Goal: Ask a question: Seek information or help from site administrators or community

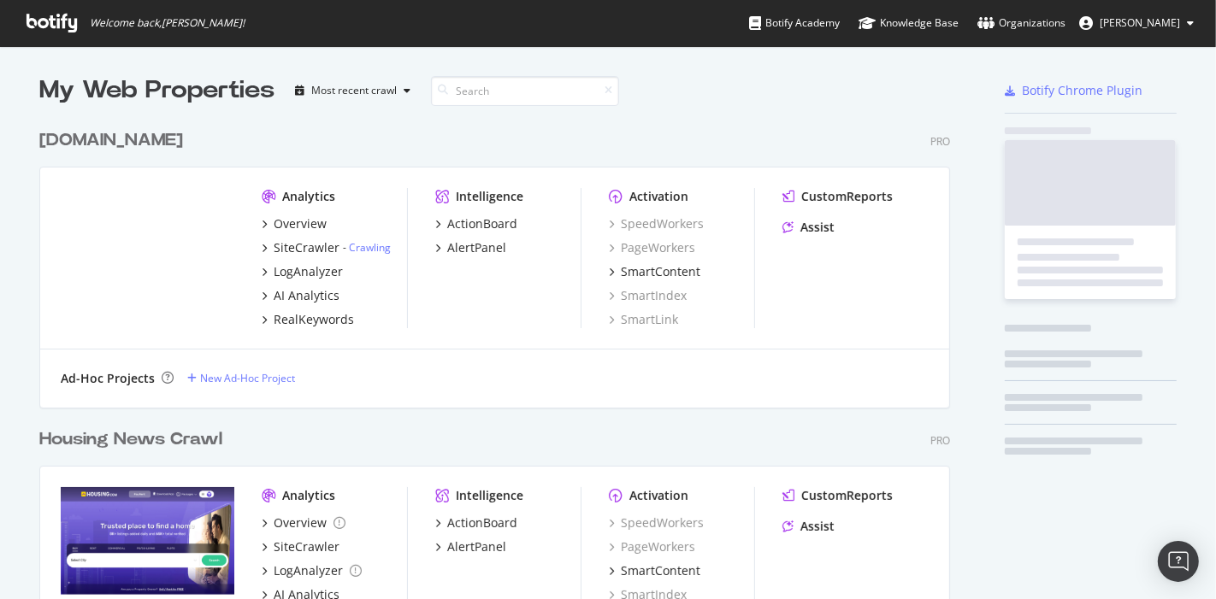
scroll to position [986, 910]
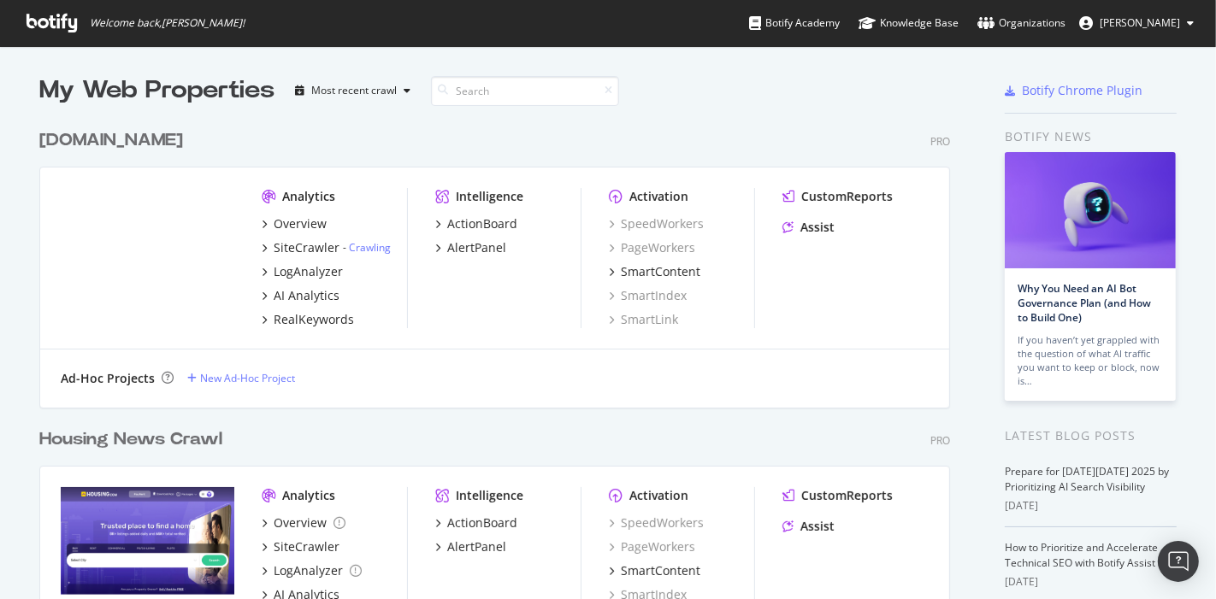
click at [1158, 26] on span "[PERSON_NAME]" at bounding box center [1139, 22] width 80 height 15
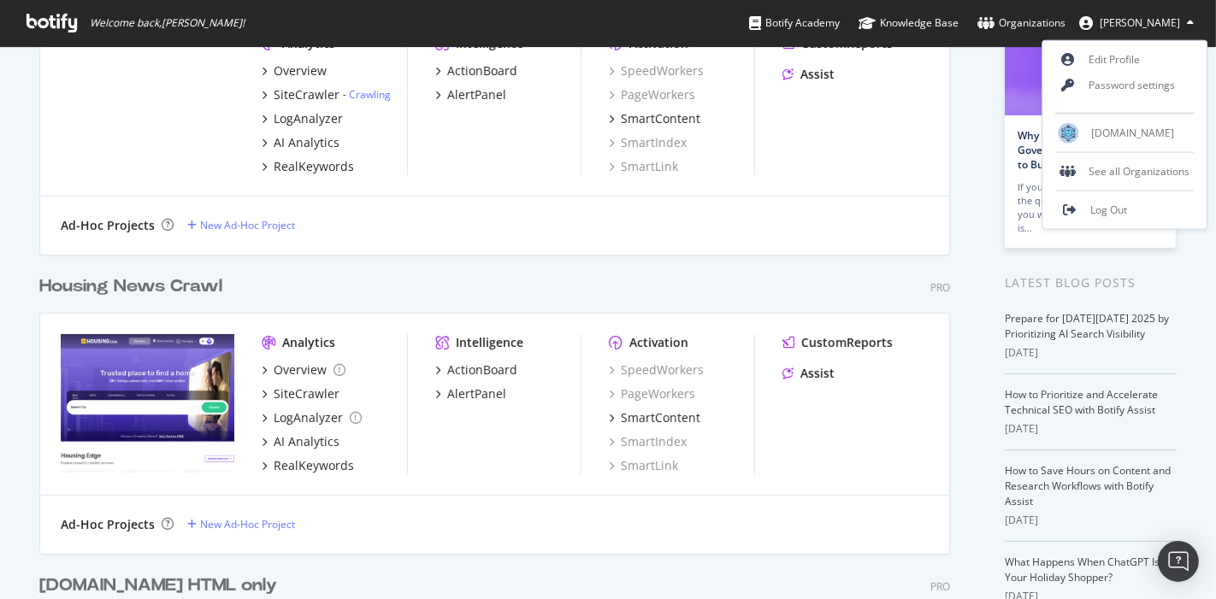
scroll to position [154, 0]
click at [1085, 129] on div "Housing.com" at bounding box center [1125, 134] width 164 height 26
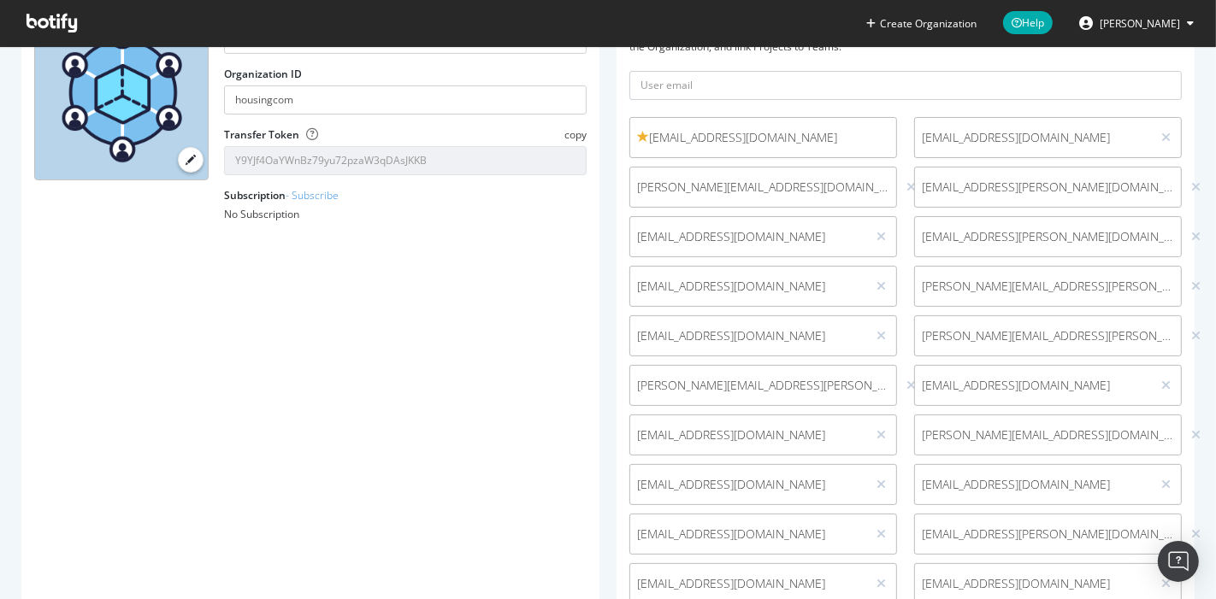
scroll to position [159, 0]
click at [876, 233] on icon at bounding box center [880, 236] width 9 height 12
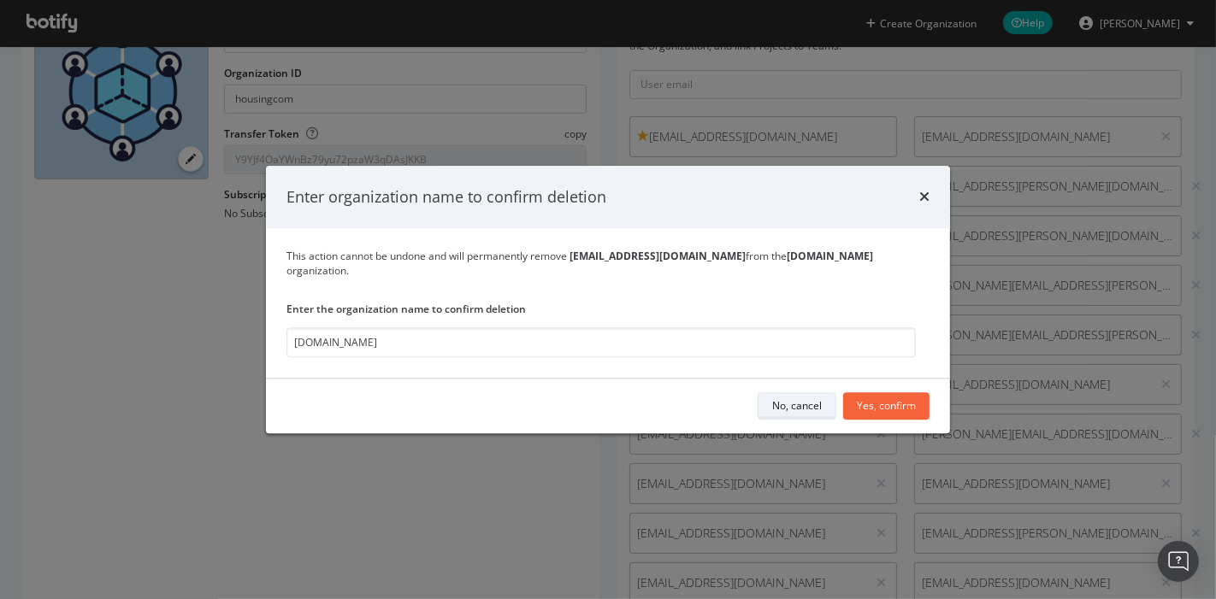
type input "Housing.com"
click at [810, 399] on div "No, cancel" at bounding box center [797, 406] width 50 height 15
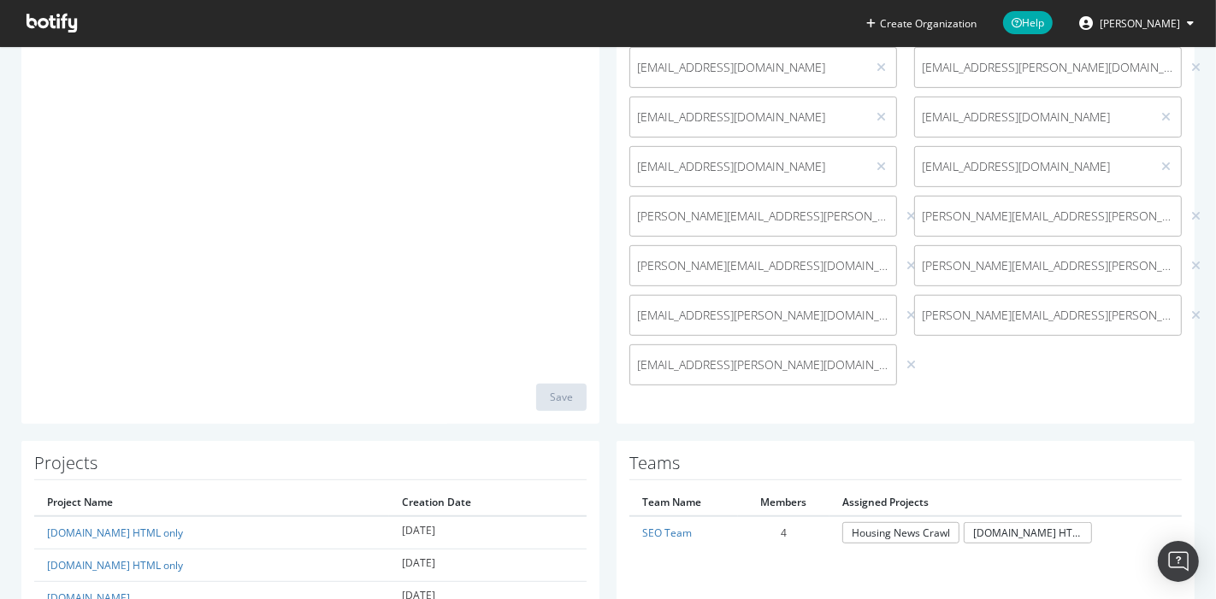
scroll to position [592, 0]
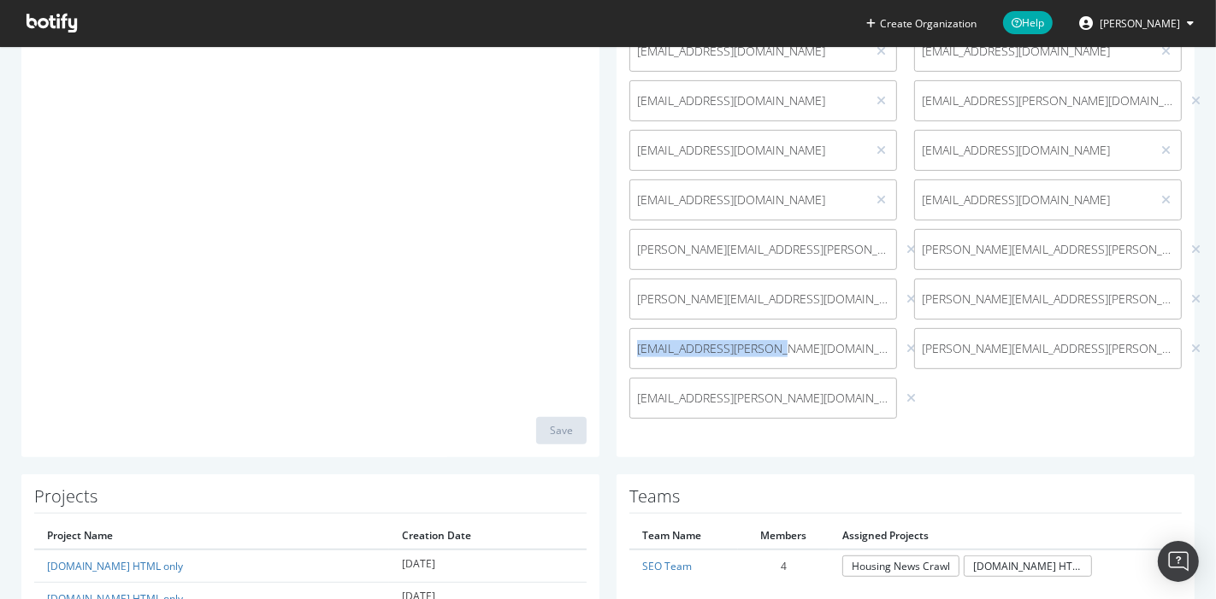
drag, startPoint x: 775, startPoint y: 345, endPoint x: 620, endPoint y: 345, distance: 154.7
click at [621, 345] on div "venus.kalra@housing.com" at bounding box center [763, 348] width 285 height 41
copy span "venus.kalra@housing.com"
click at [927, 418] on div "seoadmin@dowjones.com ankit.a@housing.com snehil.gautam@housing.com venus.kalra…" at bounding box center [905, 56] width 569 height 744
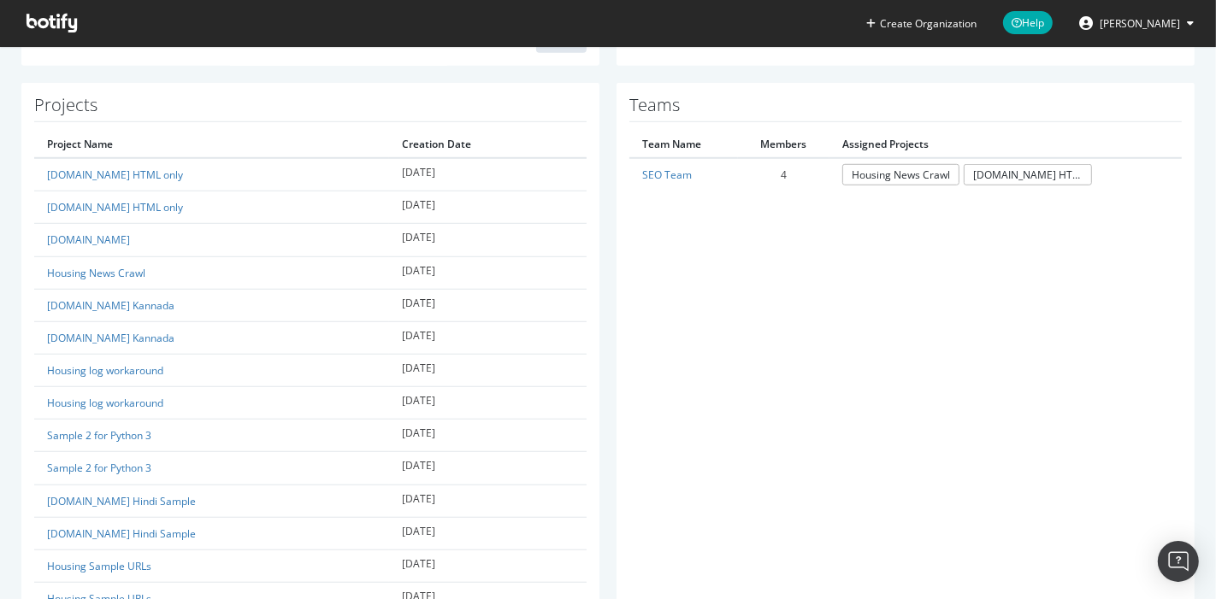
scroll to position [981, 0]
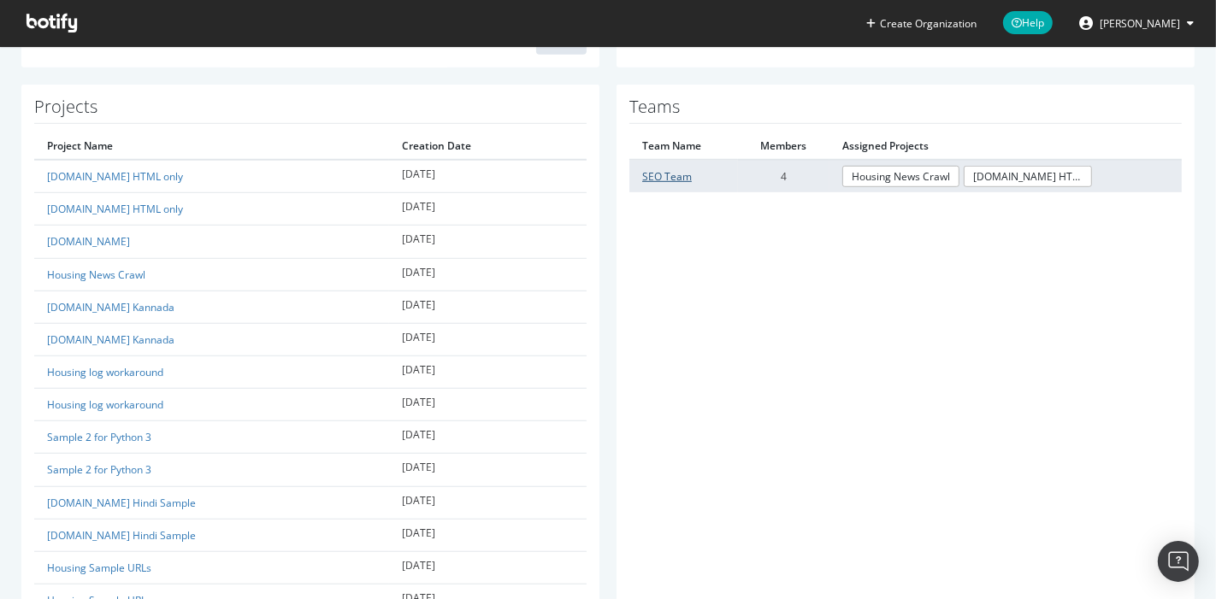
click at [654, 174] on link "SEO Team" at bounding box center [667, 176] width 50 height 15
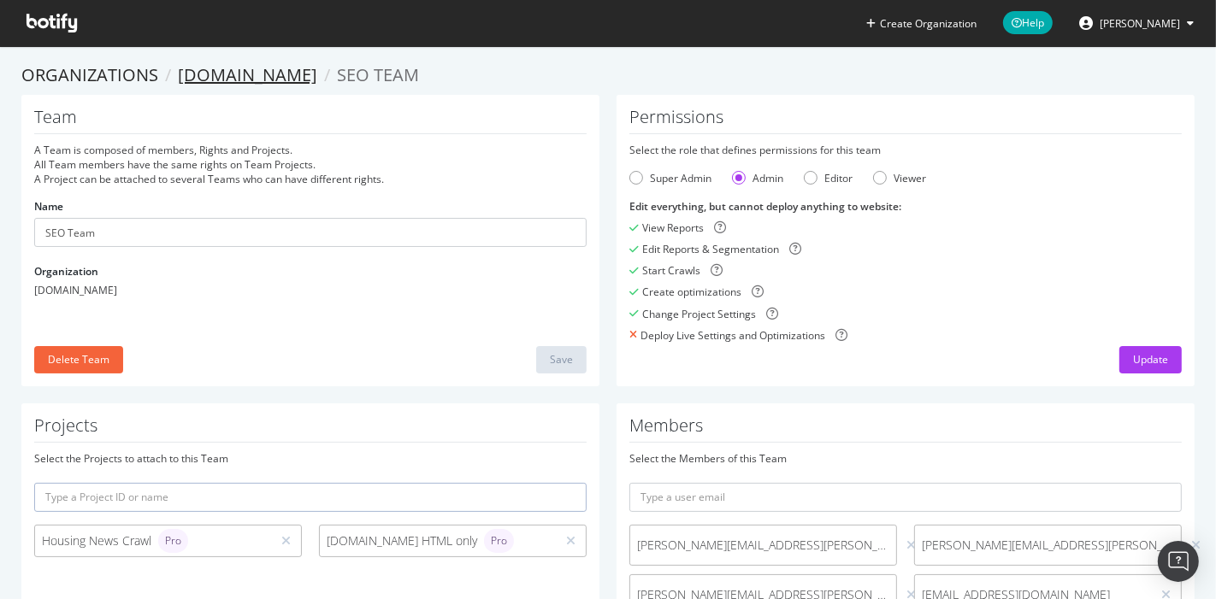
click at [210, 83] on link "Housing.com" at bounding box center [247, 74] width 139 height 23
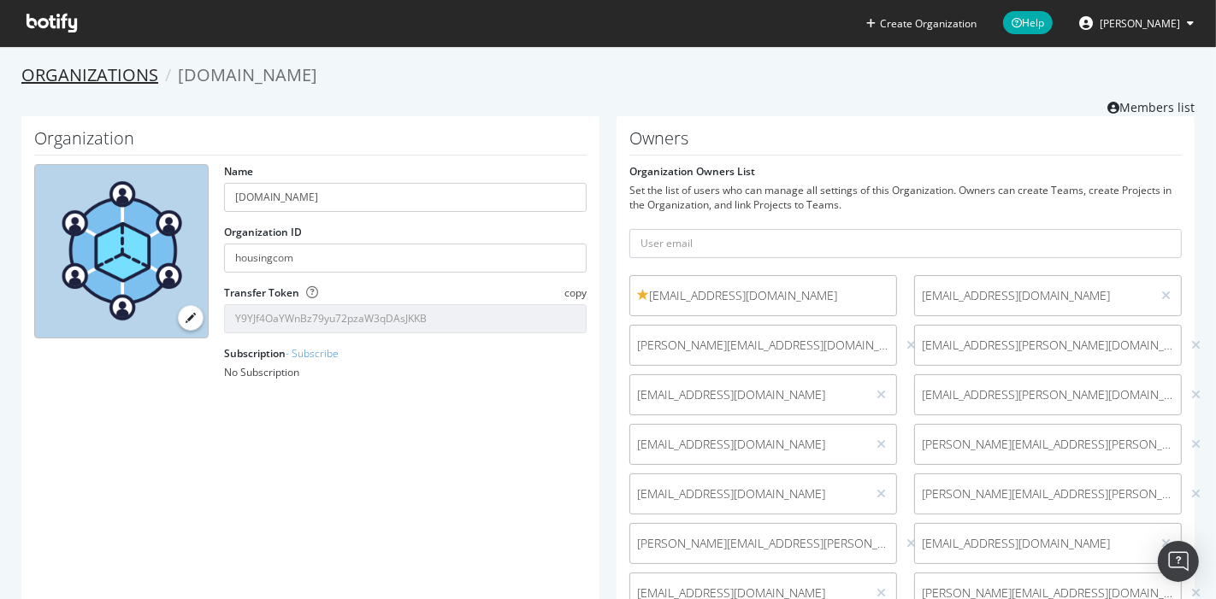
click at [139, 75] on link "Organizations" at bounding box center [89, 74] width 137 height 23
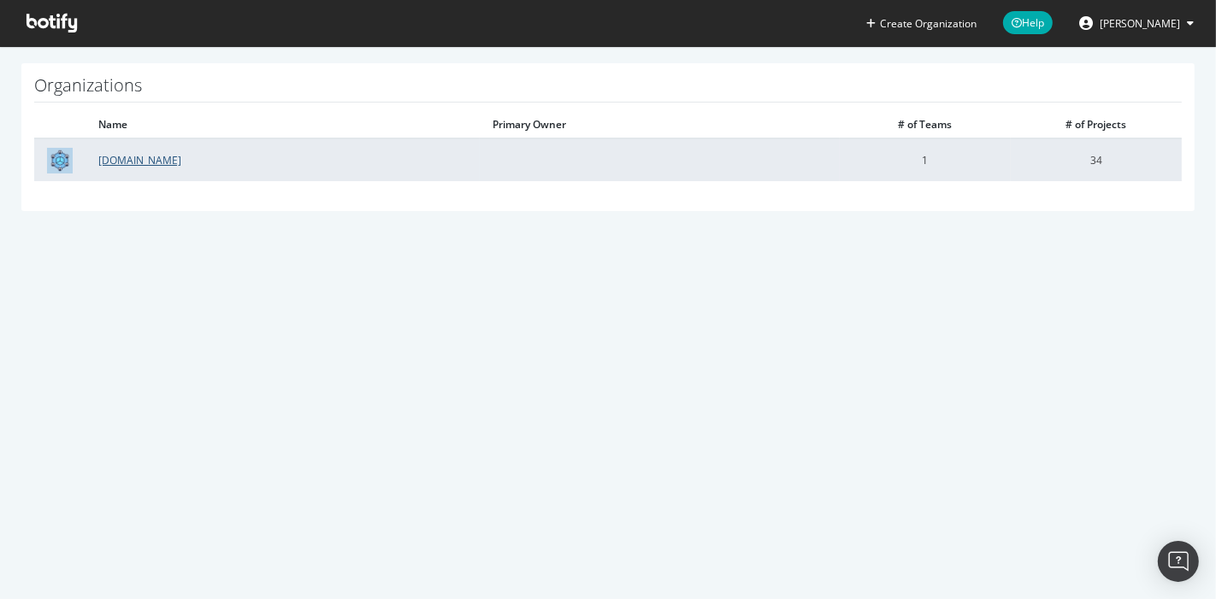
click at [119, 155] on link "Housing.com" at bounding box center [139, 160] width 83 height 15
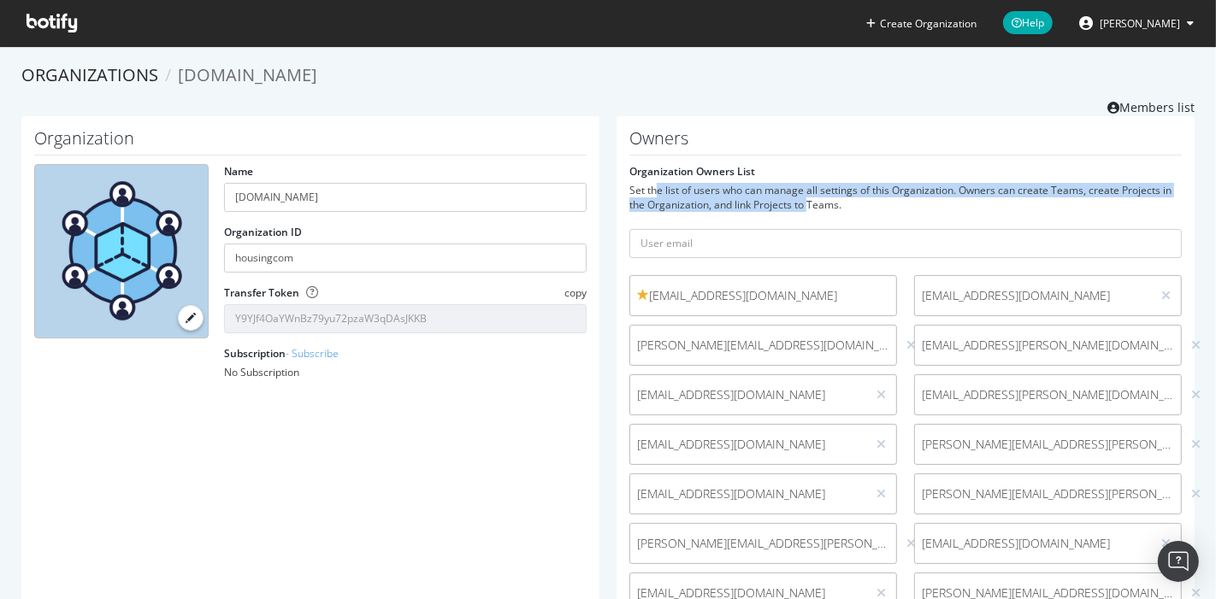
drag, startPoint x: 649, startPoint y: 190, endPoint x: 816, endPoint y: 206, distance: 167.5
click at [816, 206] on div "Set the list of users who can manage all settings of this Organization. Owners …" at bounding box center [905, 197] width 552 height 29
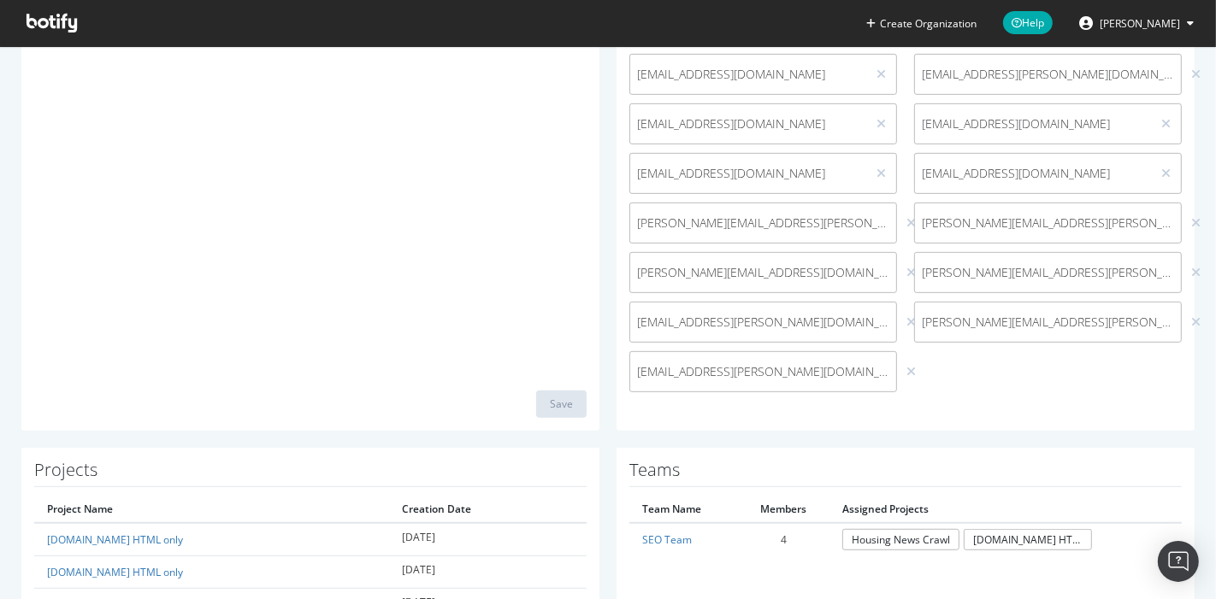
scroll to position [619, 0]
drag, startPoint x: 633, startPoint y: 322, endPoint x: 796, endPoint y: 322, distance: 162.4
click at [796, 322] on span "venus.kalra@housing.com" at bounding box center [763, 321] width 252 height 17
drag, startPoint x: 629, startPoint y: 323, endPoint x: 771, endPoint y: 330, distance: 142.1
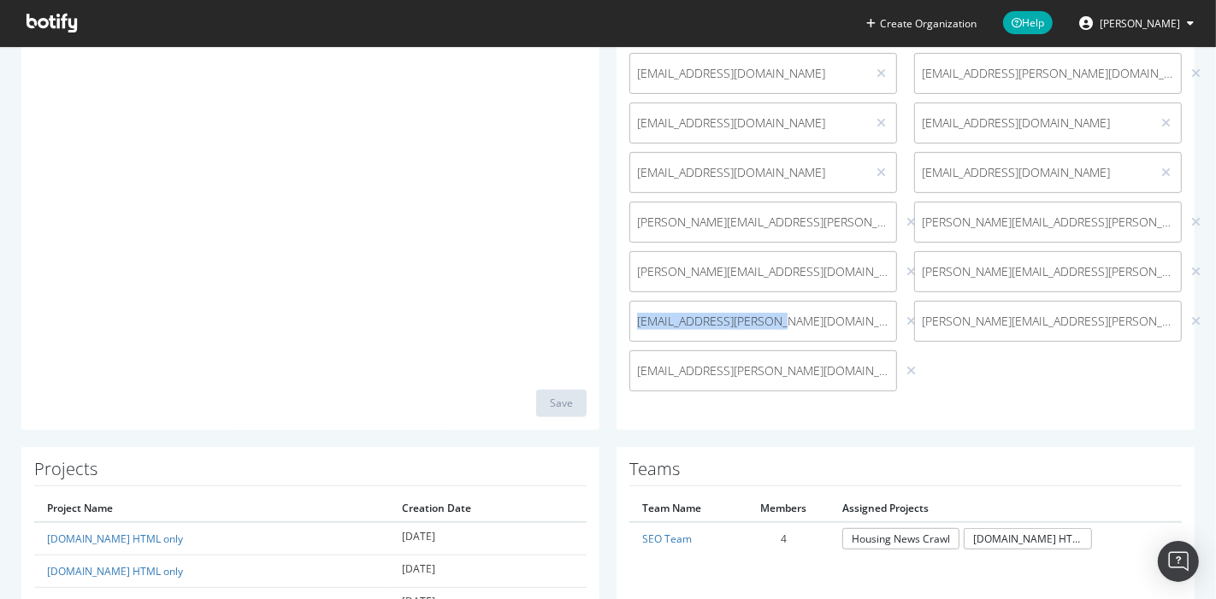
click at [771, 330] on div "venus.kalra@housing.com" at bounding box center [763, 321] width 268 height 41
click at [1123, 26] on span "[PERSON_NAME]" at bounding box center [1139, 23] width 80 height 15
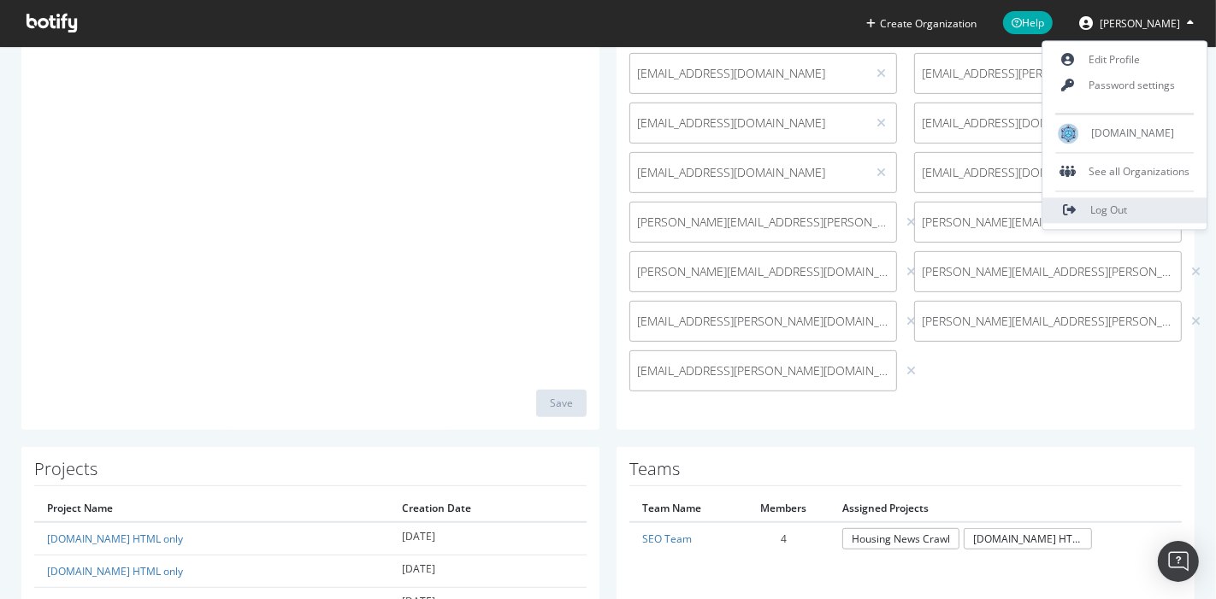
click at [1111, 197] on link "Log Out" at bounding box center [1125, 210] width 164 height 26
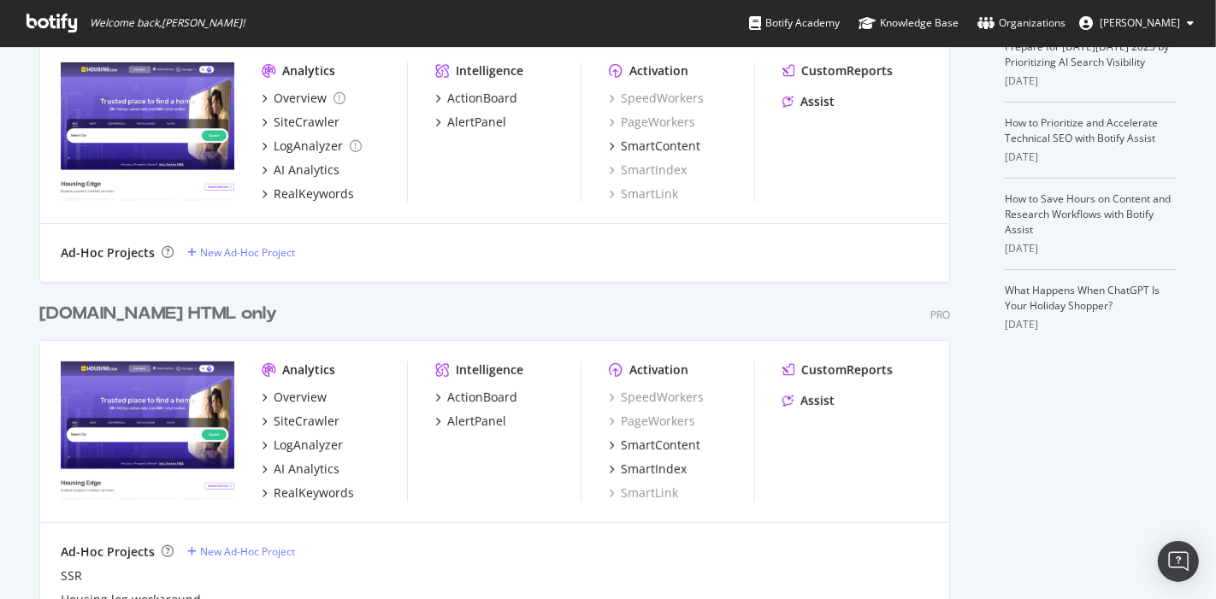
scroll to position [320, 0]
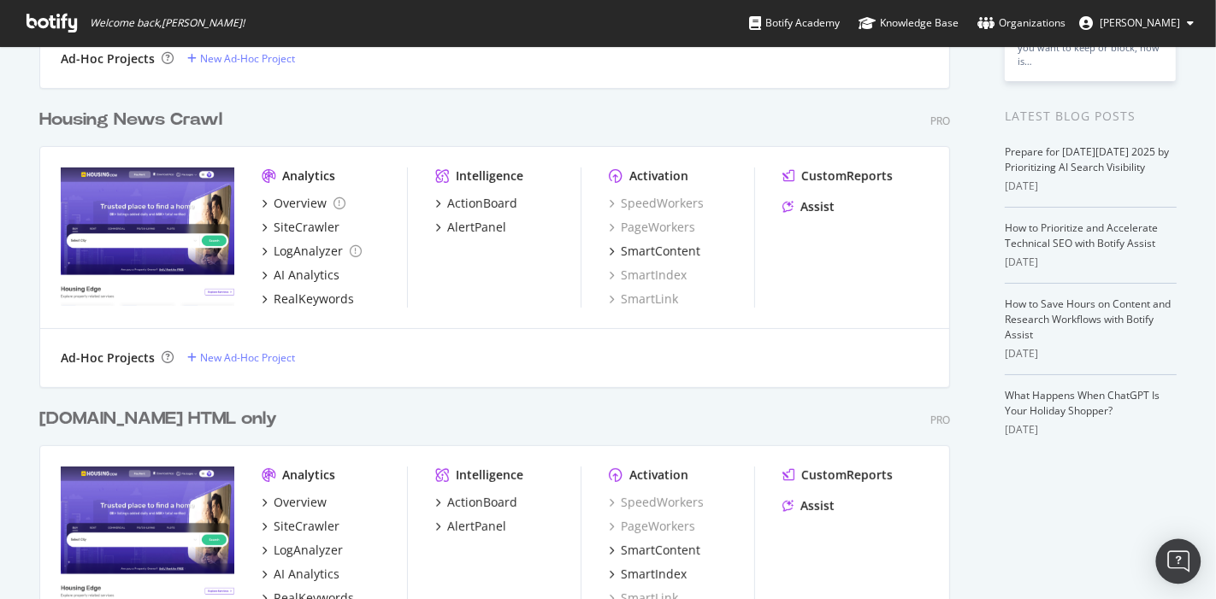
click at [1183, 548] on div "Open Intercom Messenger" at bounding box center [1178, 561] width 45 height 45
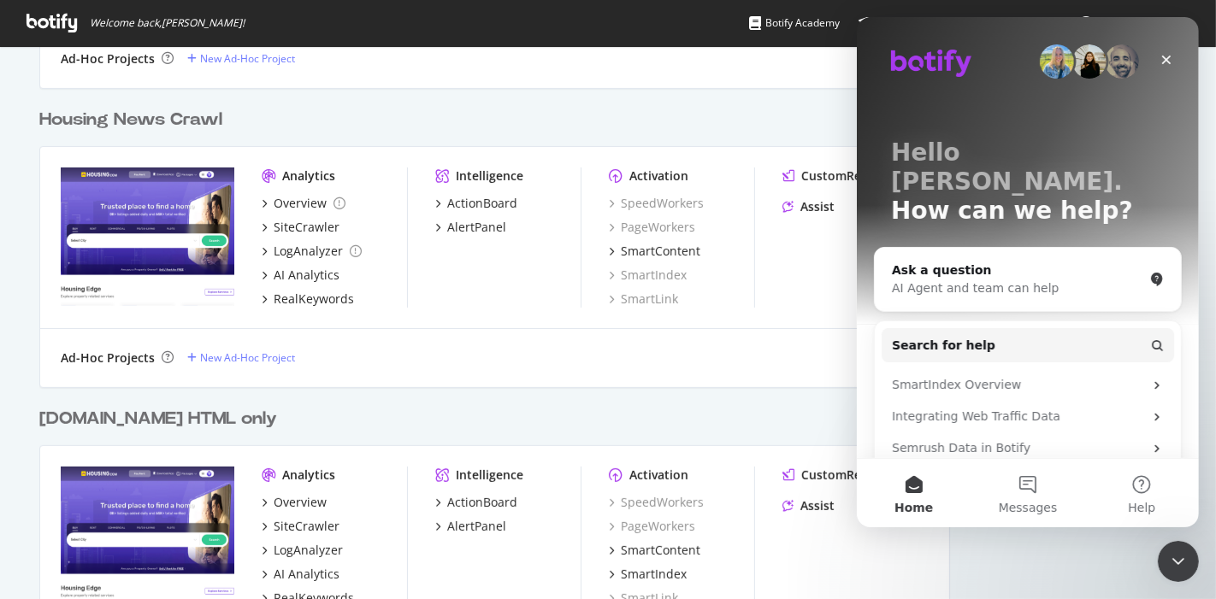
scroll to position [417, 0]
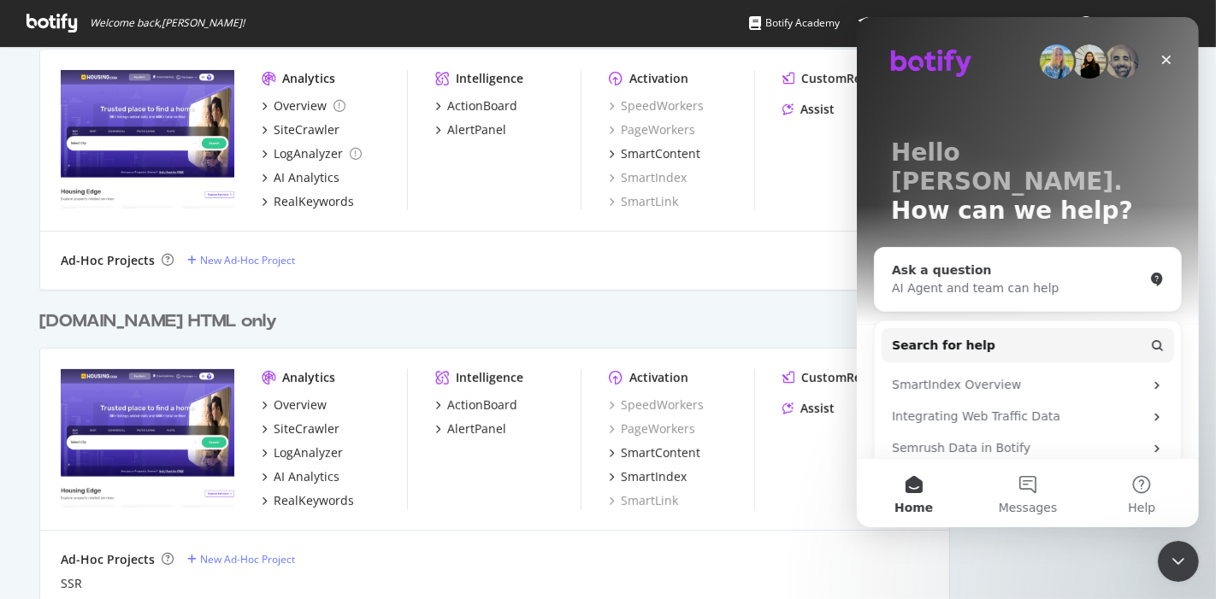
click at [966, 262] on div "Ask a question" at bounding box center [1016, 271] width 251 height 18
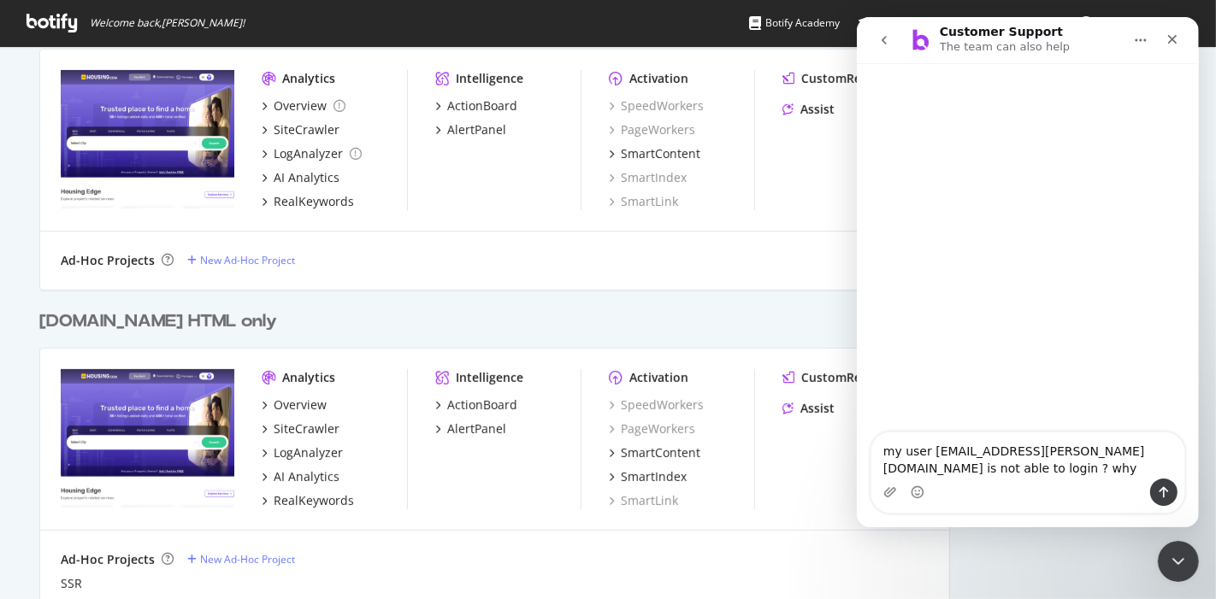
type textarea "my user venus.kalra@hosuing.com is not able to login ? why?"
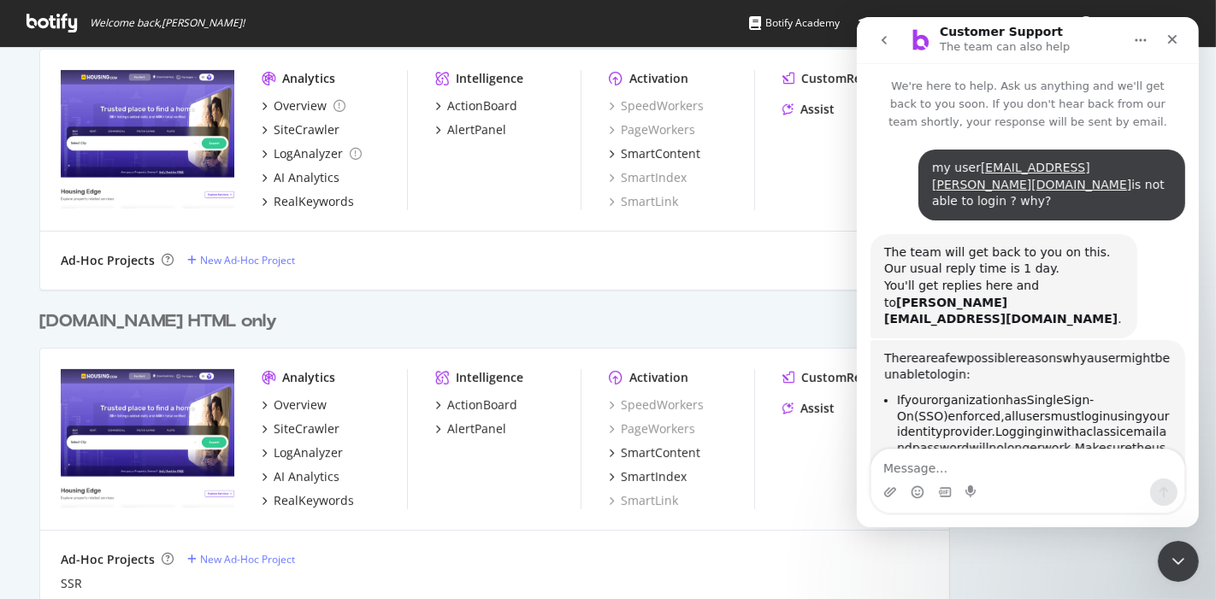
scroll to position [234, 0]
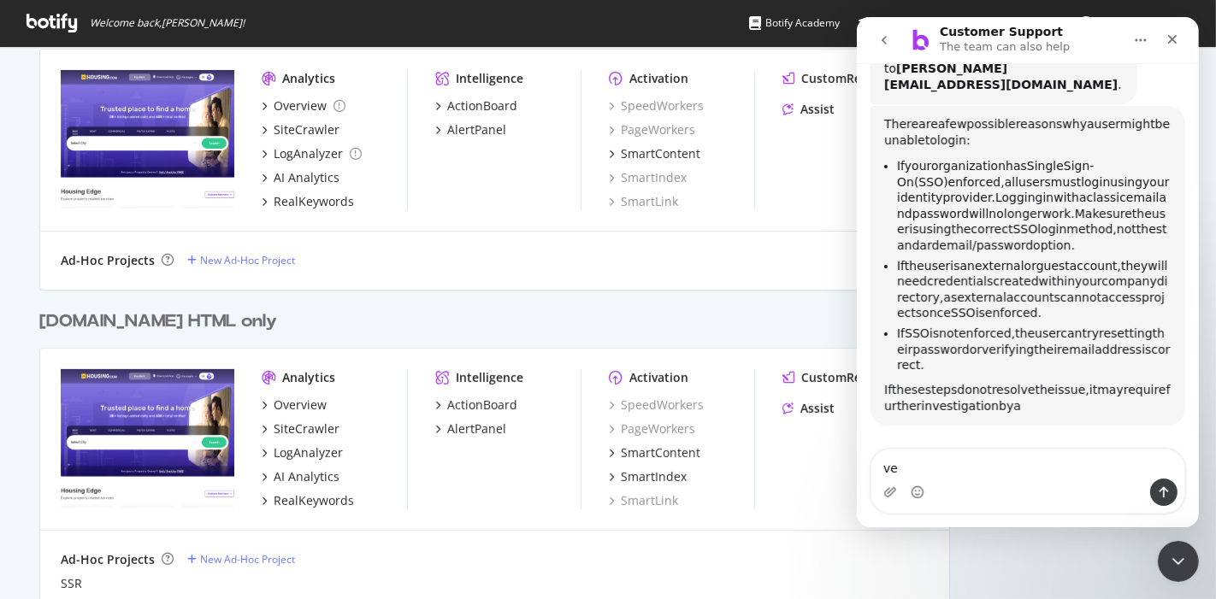
type textarea "v"
type textarea "o"
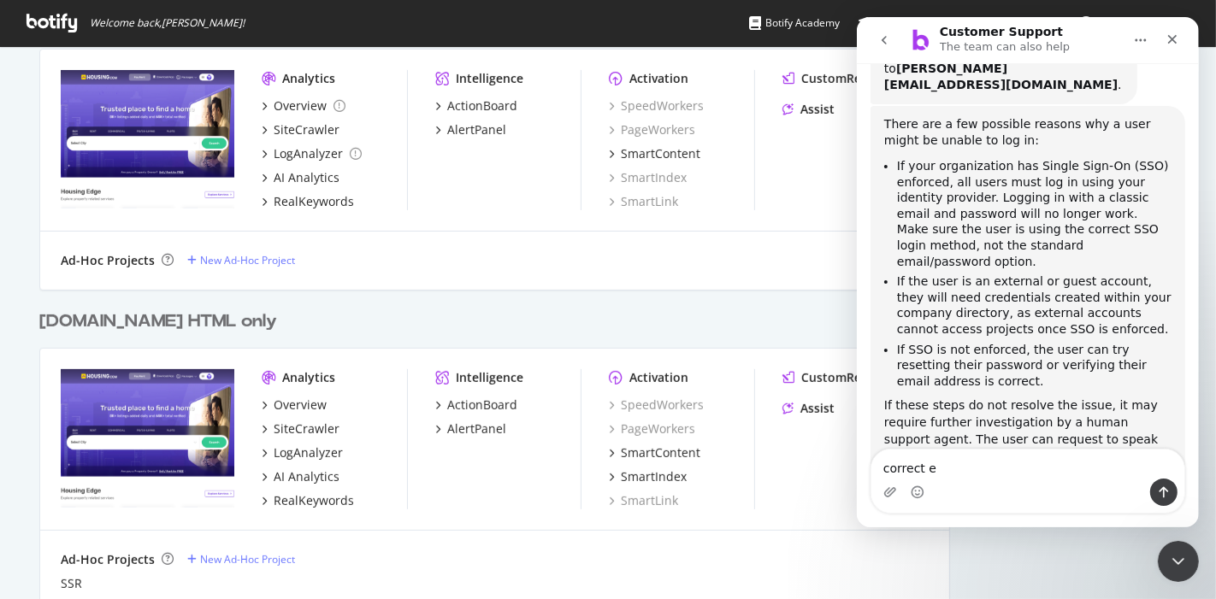
scroll to position [233, 0]
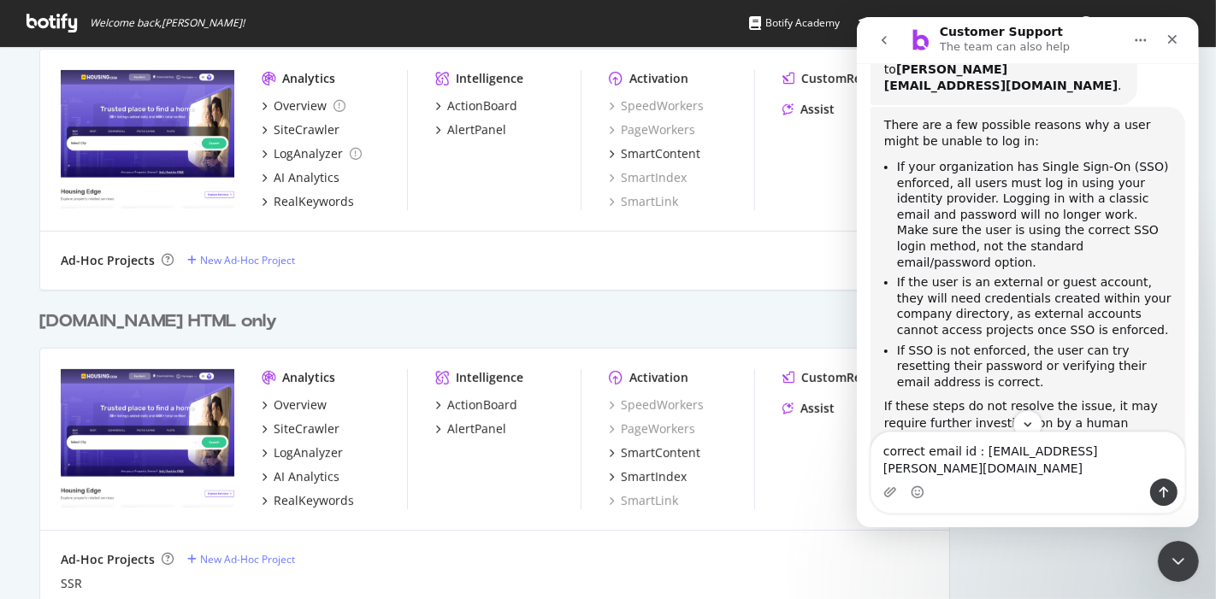
type textarea "correct email id : venus.kalra@housing.com"
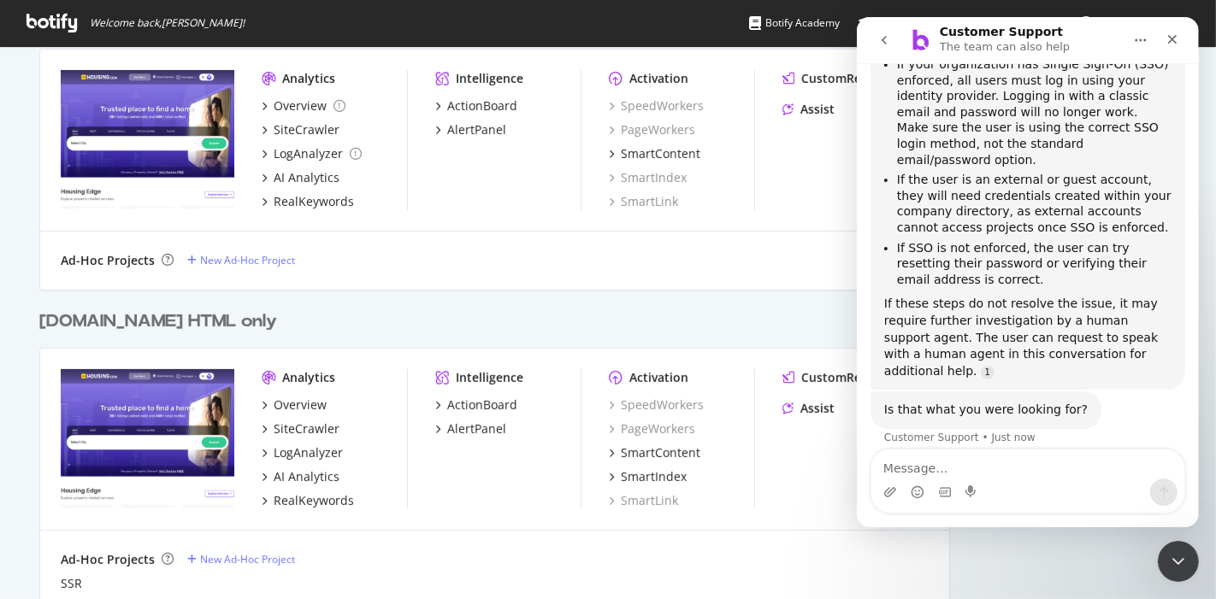
scroll to position [392, 0]
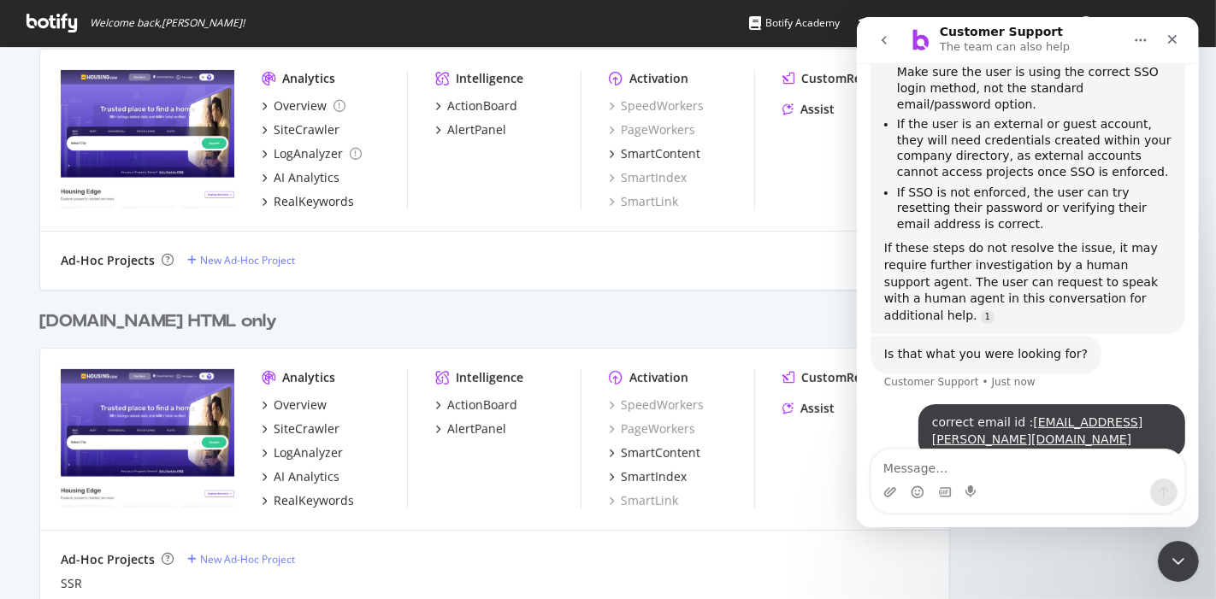
click at [805, 333] on div "Housing.com HTML only Pro" at bounding box center [494, 321] width 910 height 25
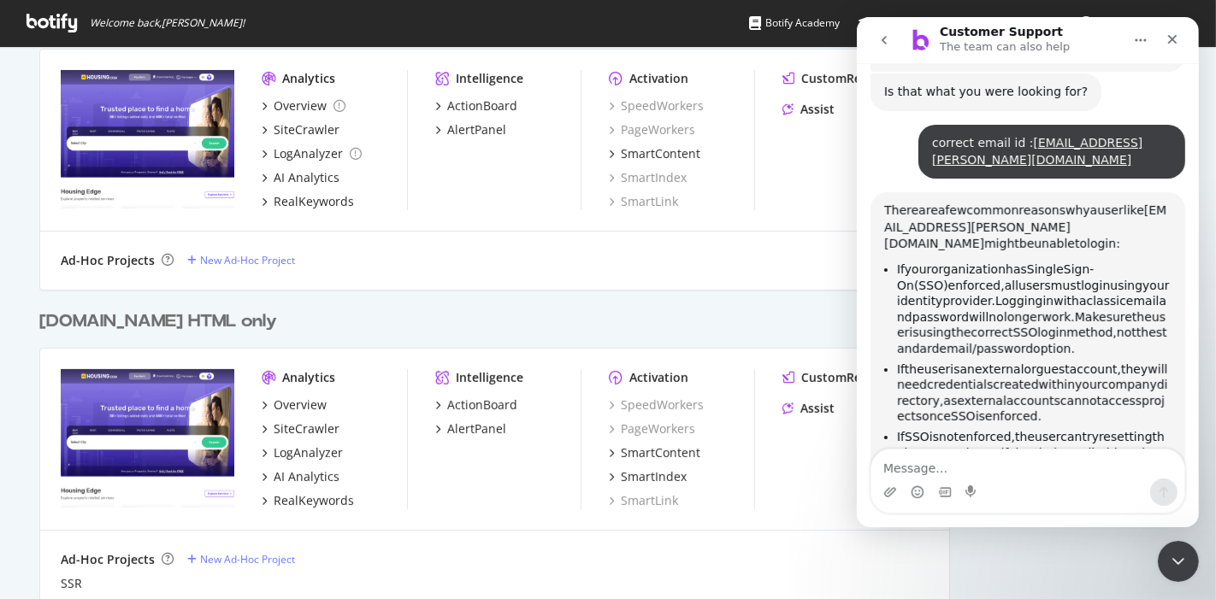
scroll to position [691, 0]
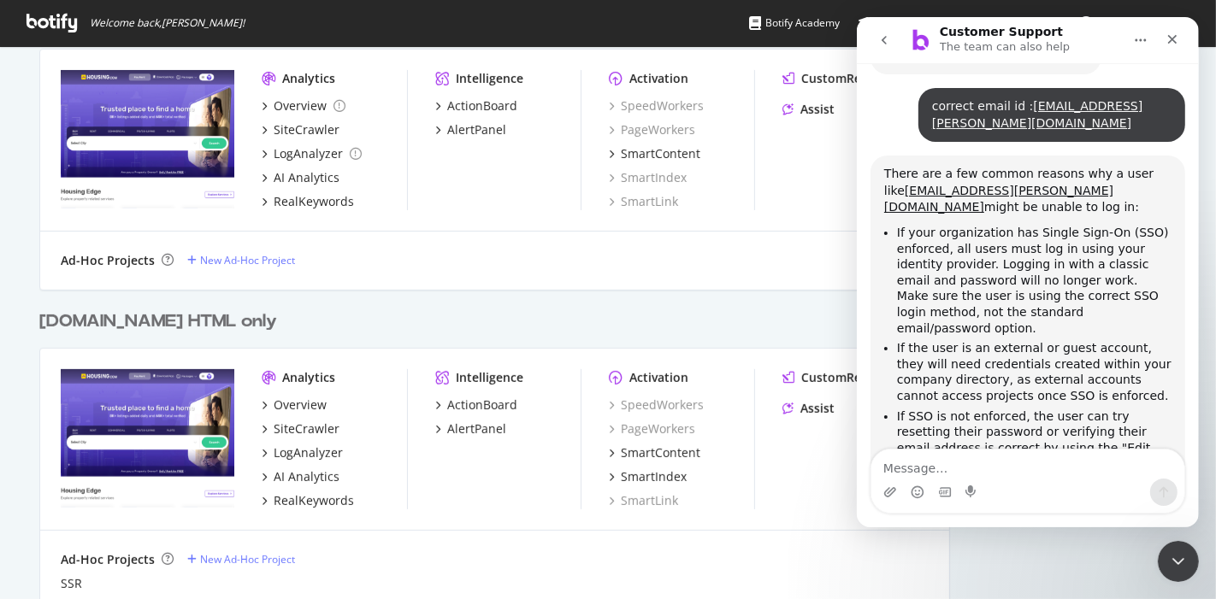
click at [686, 3] on div "Welcome back, Bikash Behera ! Botify Academy Knowledge Base Organizations Bikas…" at bounding box center [608, 23] width 1216 height 46
click at [1170, 38] on icon "Close" at bounding box center [1171, 39] width 9 height 9
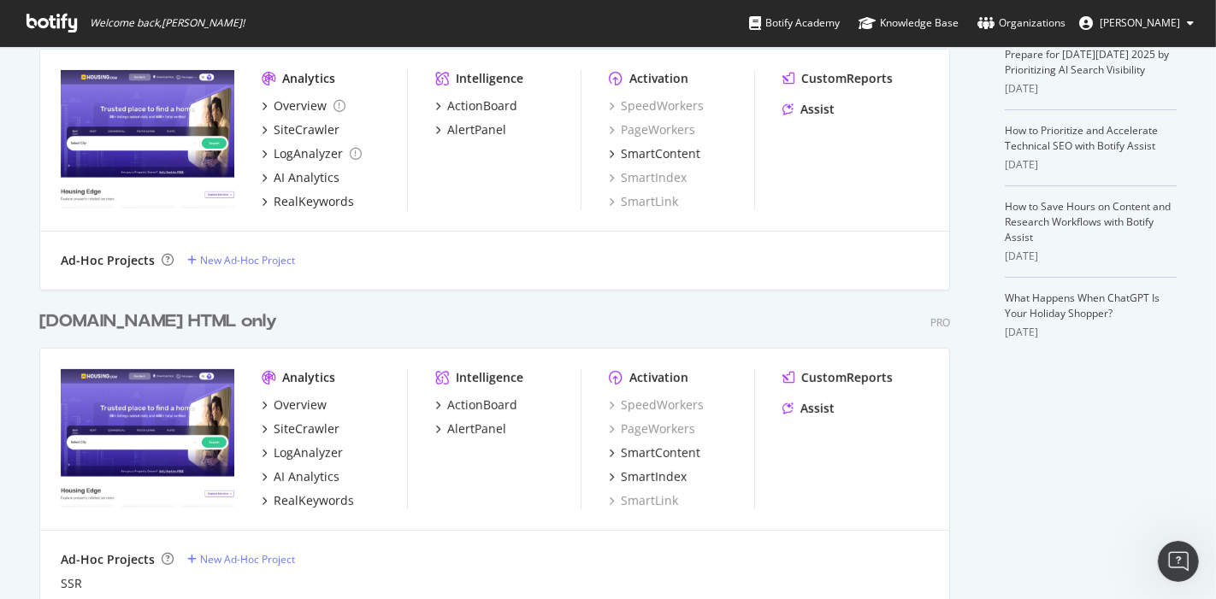
scroll to position [758, 0]
click at [1015, 15] on div "Organizations" at bounding box center [1021, 23] width 88 height 17
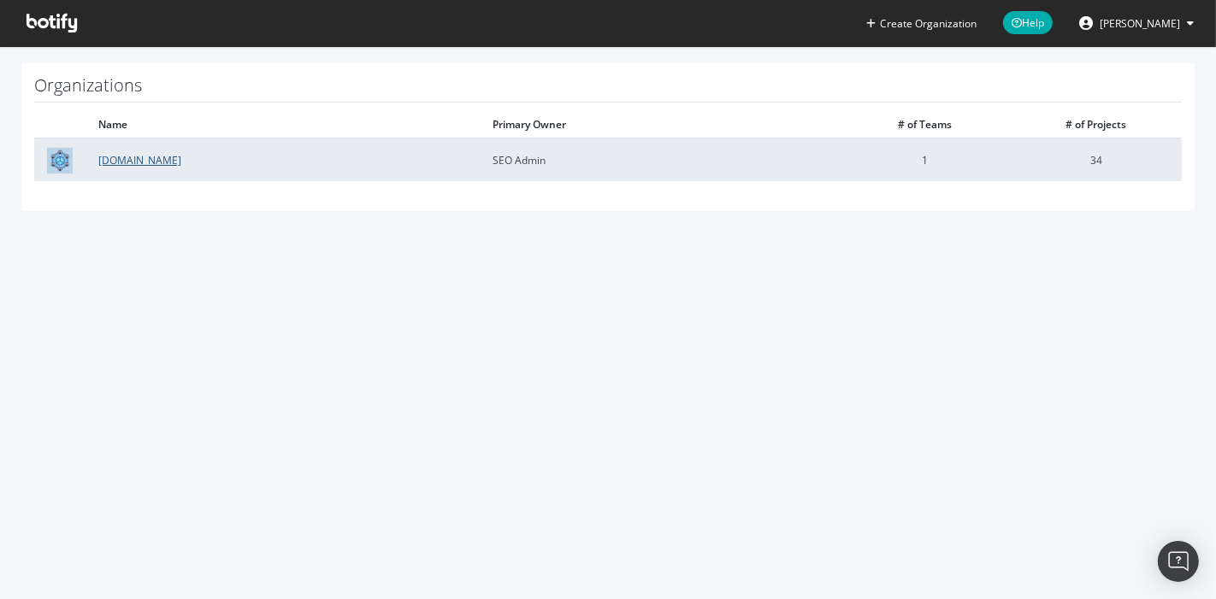
click at [128, 164] on link "[DOMAIN_NAME]" at bounding box center [139, 160] width 83 height 15
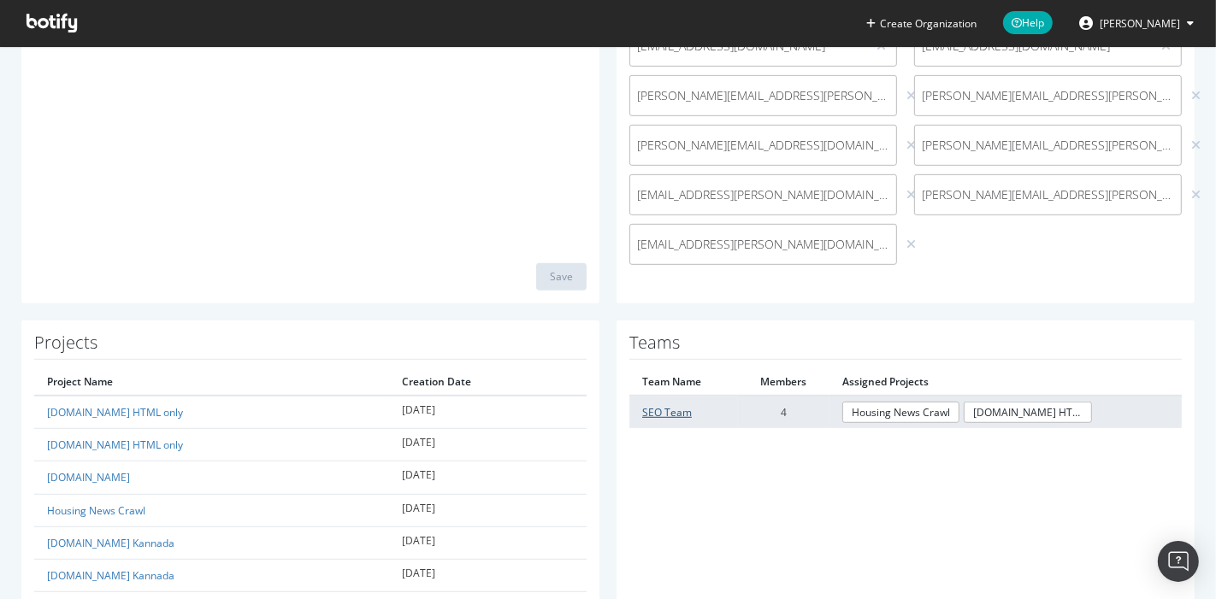
scroll to position [751, 0]
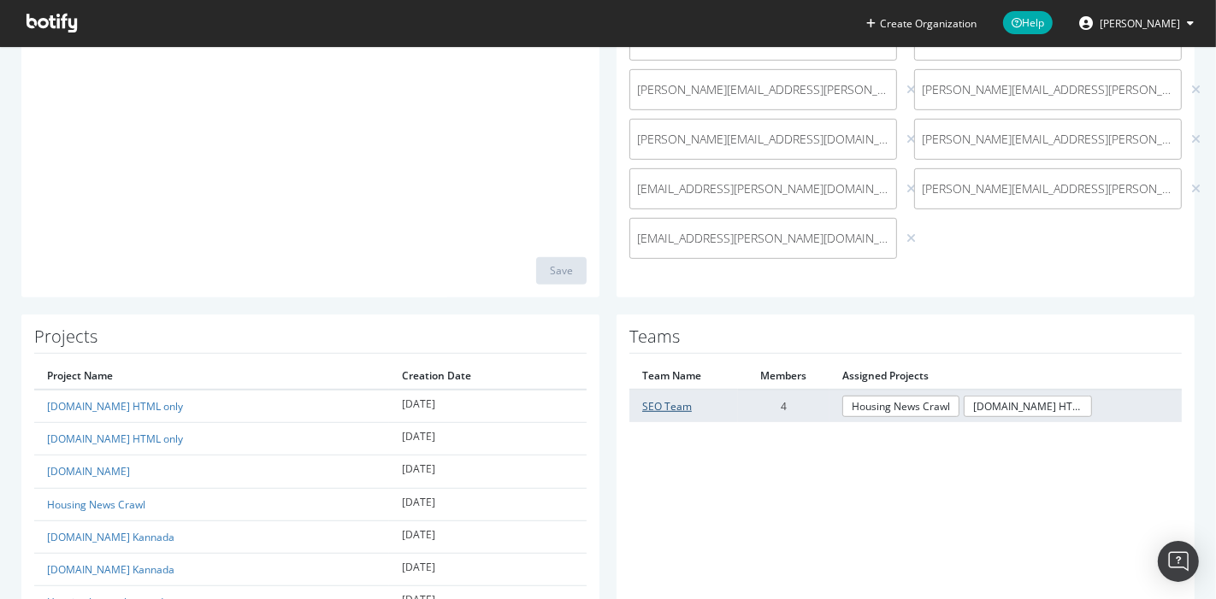
click at [662, 403] on link "SEO Team" at bounding box center [667, 406] width 50 height 15
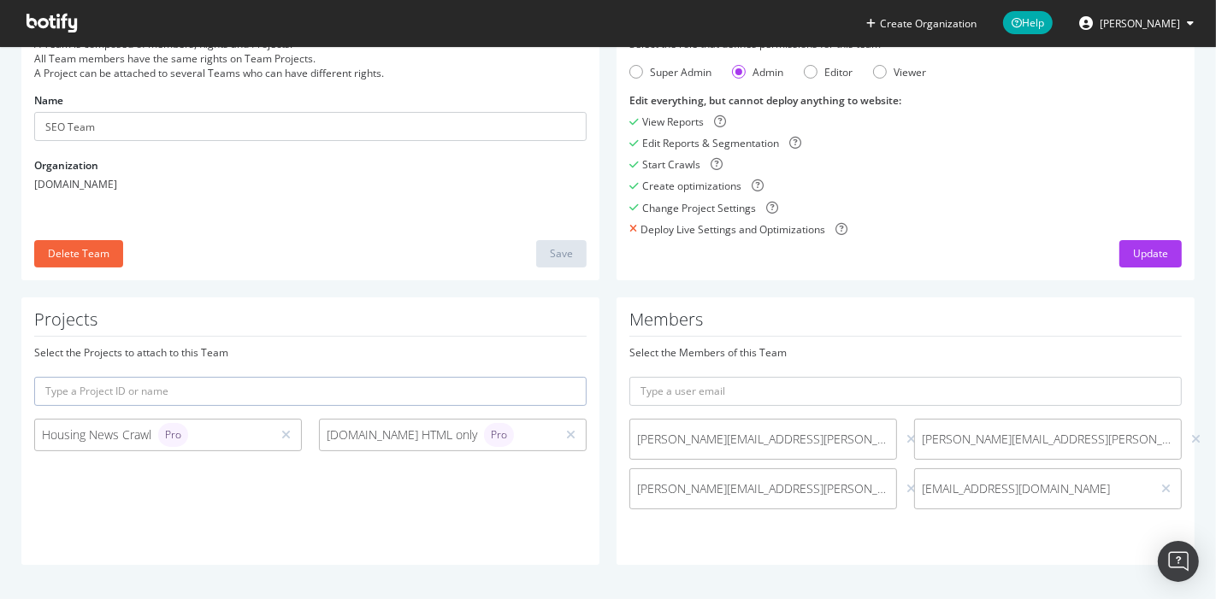
scroll to position [104, 0]
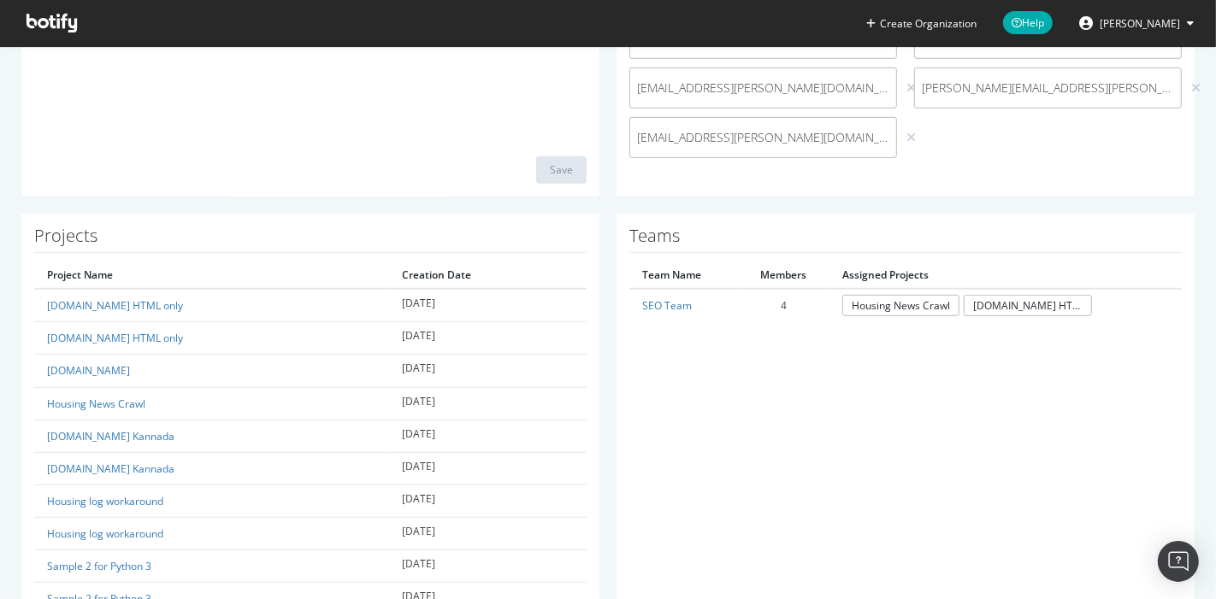
scroll to position [863, 0]
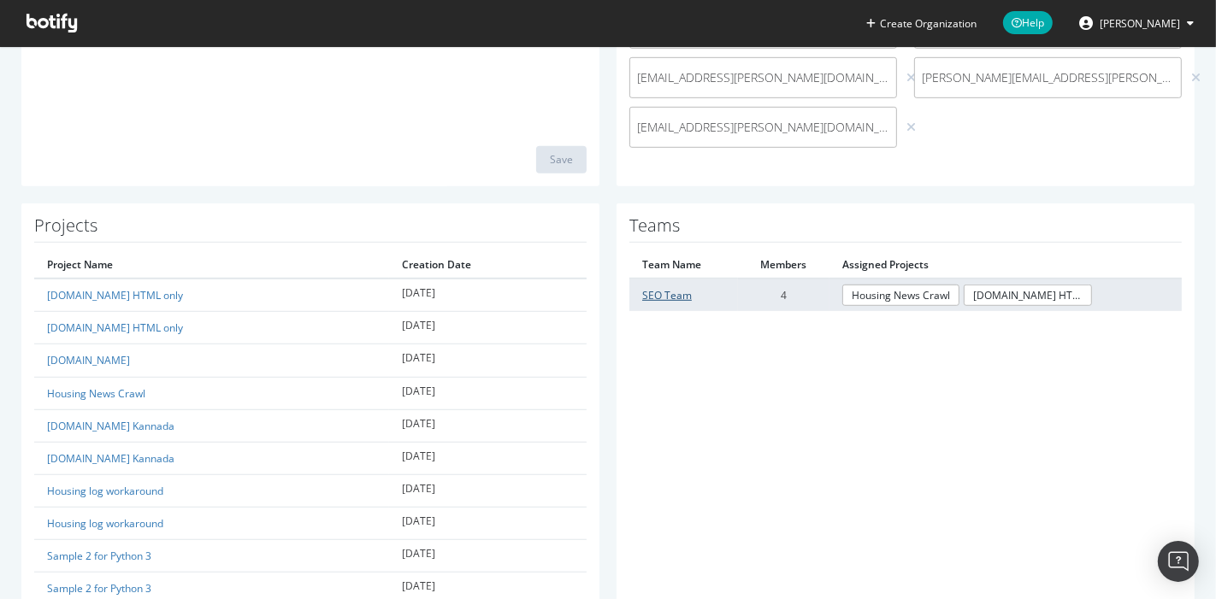
click at [647, 299] on link "SEO Team" at bounding box center [667, 295] width 50 height 15
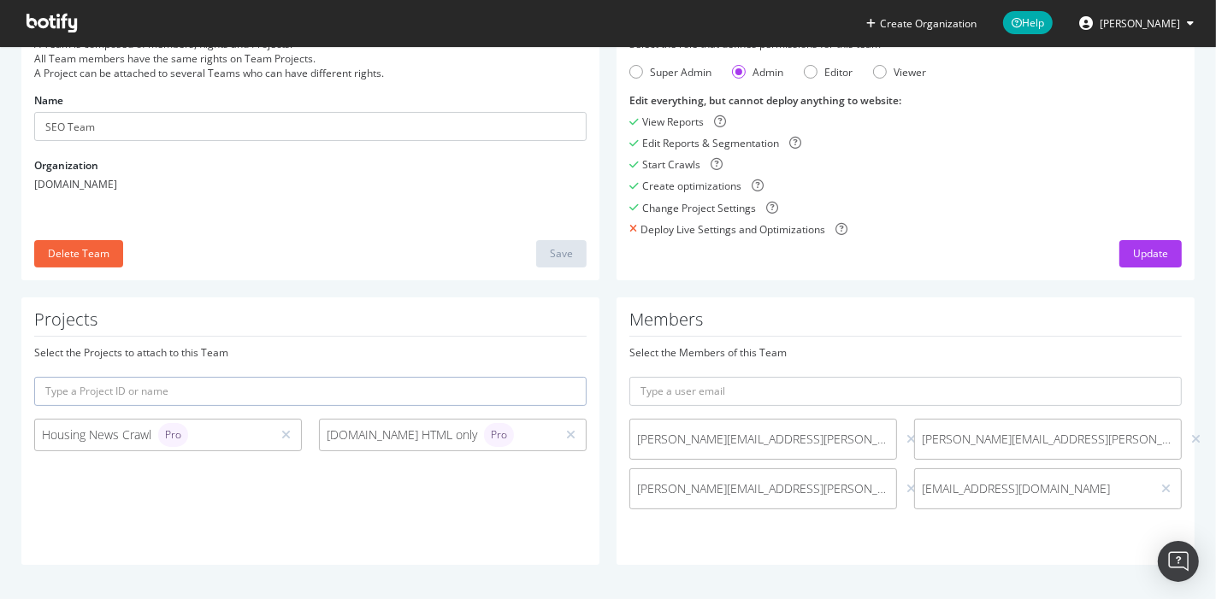
scroll to position [104, 0]
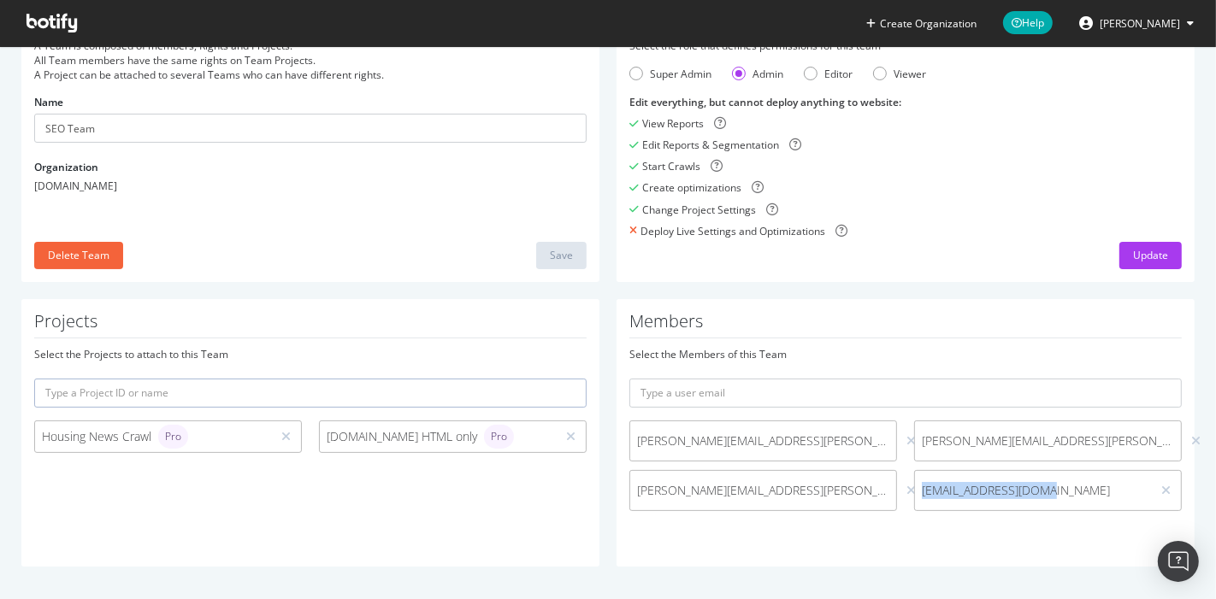
drag, startPoint x: 1055, startPoint y: 487, endPoint x: 899, endPoint y: 482, distance: 156.5
click at [905, 482] on div "seo-team@housing.com" at bounding box center [1047, 490] width 285 height 41
copy span "seo-team@housing.com"
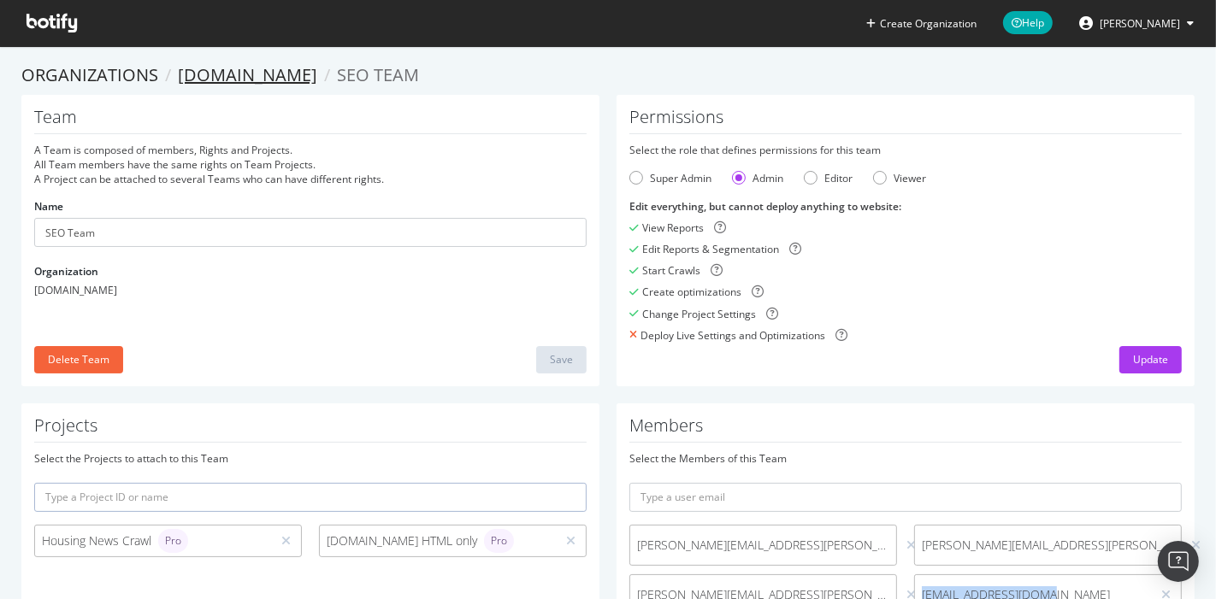
click at [241, 69] on link "Housing.com" at bounding box center [247, 74] width 139 height 23
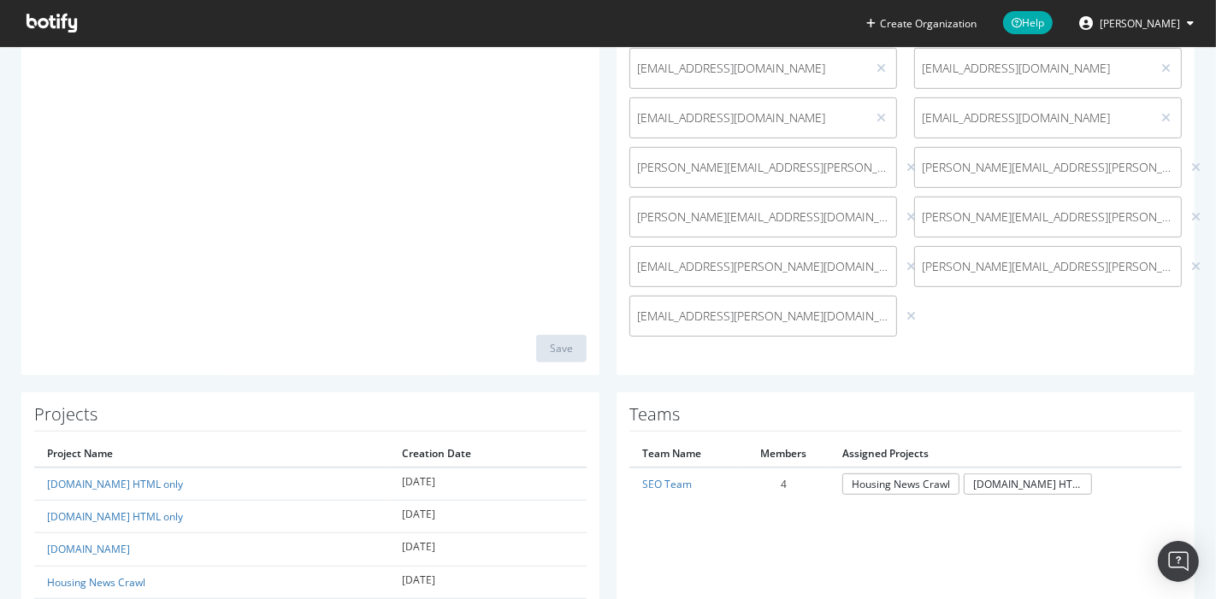
scroll to position [672, 0]
drag, startPoint x: 796, startPoint y: 226, endPoint x: 633, endPoint y: 217, distance: 162.7
click at [633, 217] on div "bikash.behera@housing.com (me)" at bounding box center [763, 218] width 268 height 41
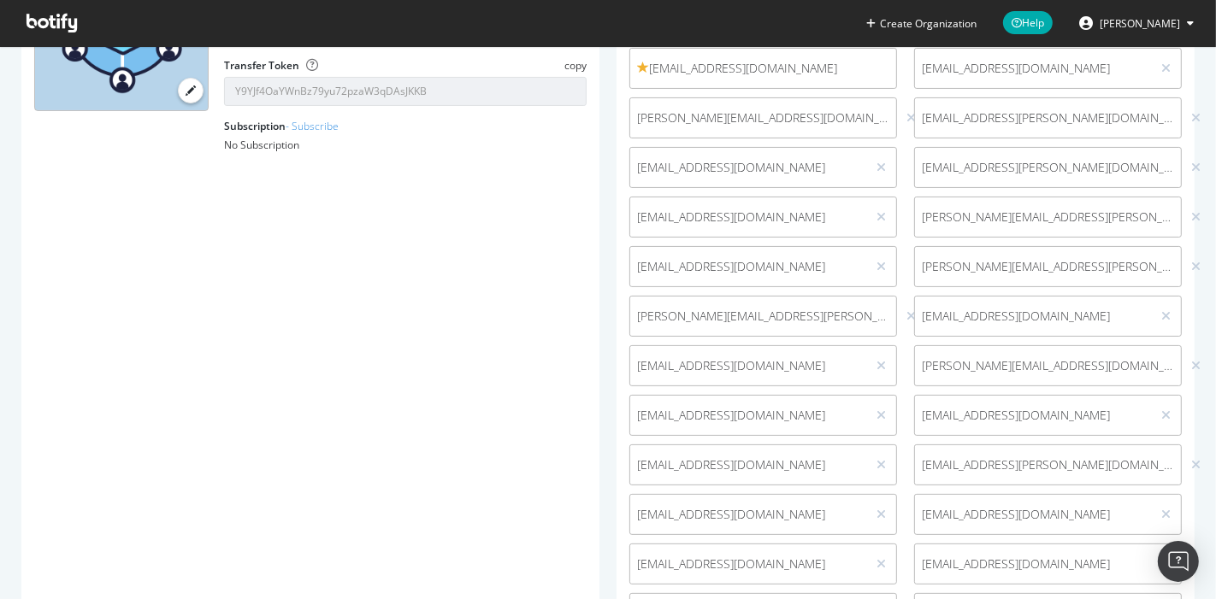
scroll to position [0, 0]
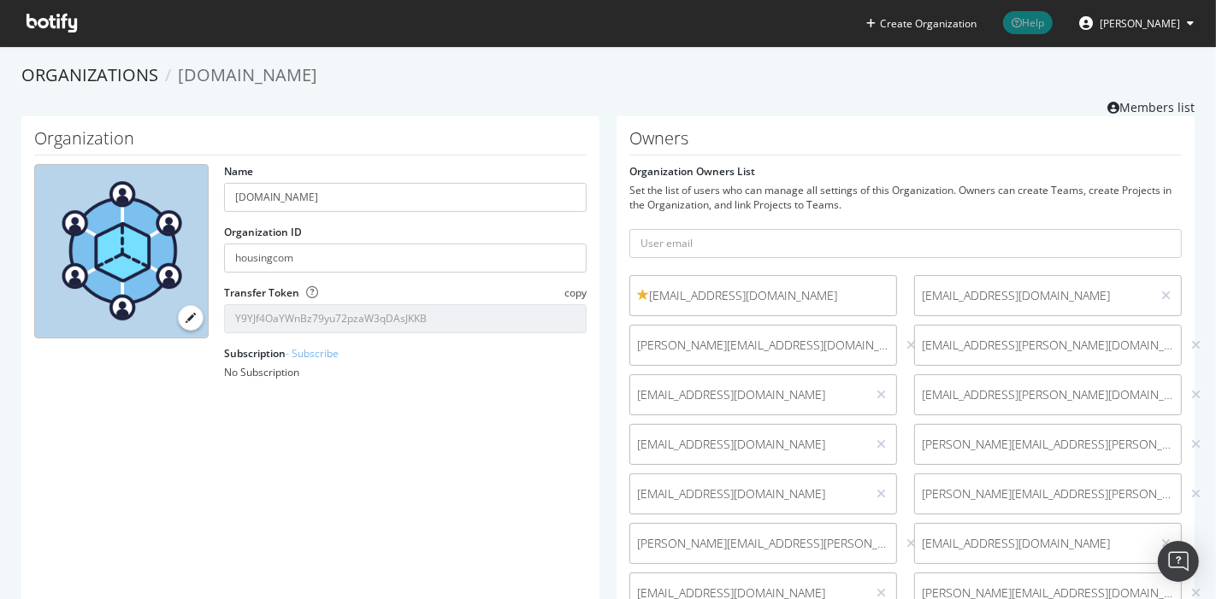
click at [1050, 23] on span "Help" at bounding box center [1028, 22] width 50 height 23
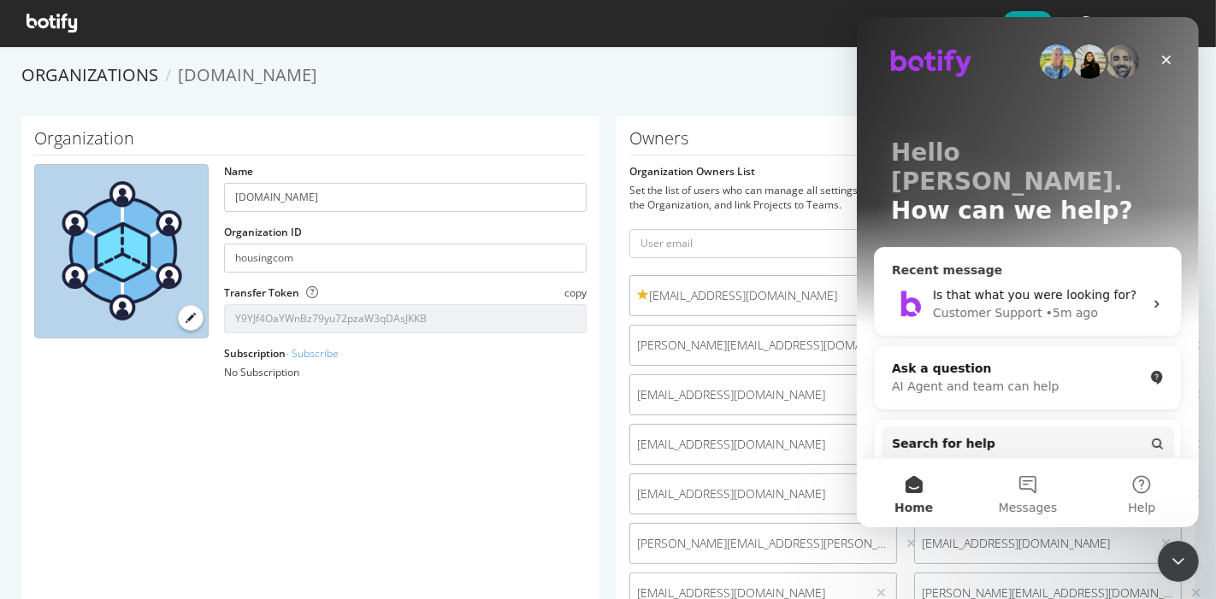
click at [948, 288] on span "Is that what you were looking for?" at bounding box center [1033, 295] width 203 height 14
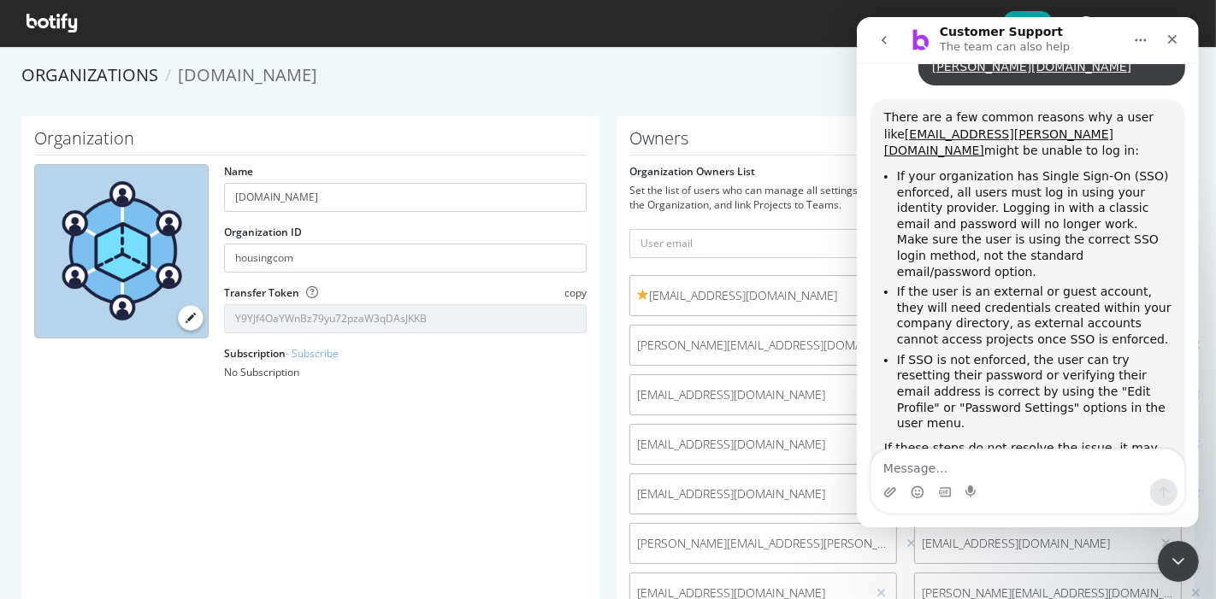
scroll to position [758, 0]
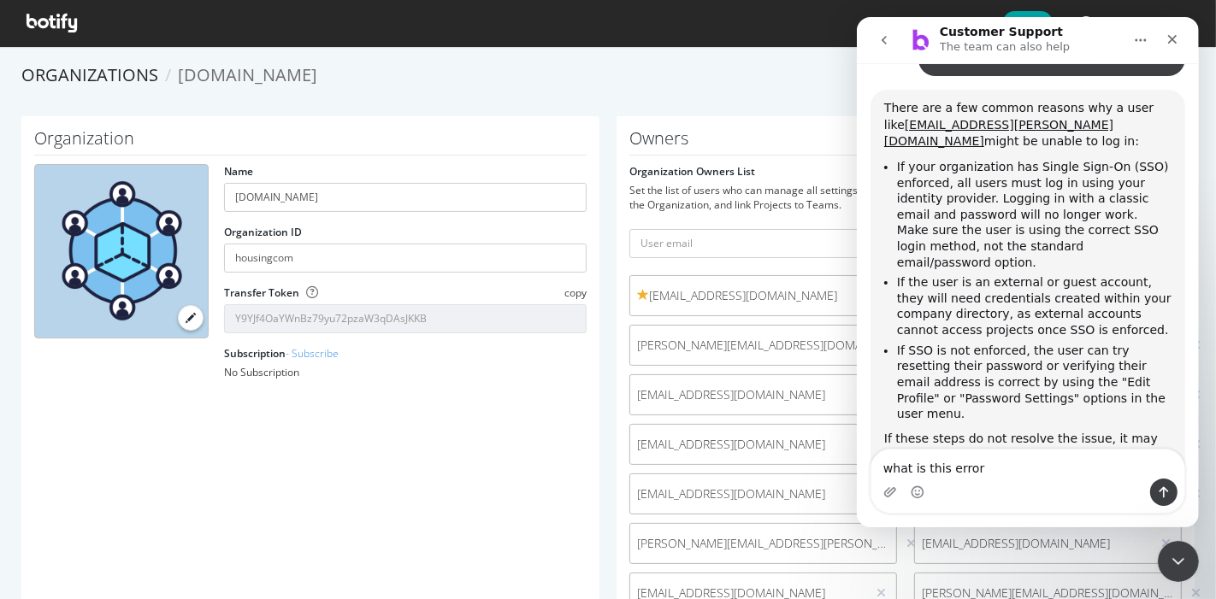
type textarea "what is this error error_type=INACTIVE_USER"
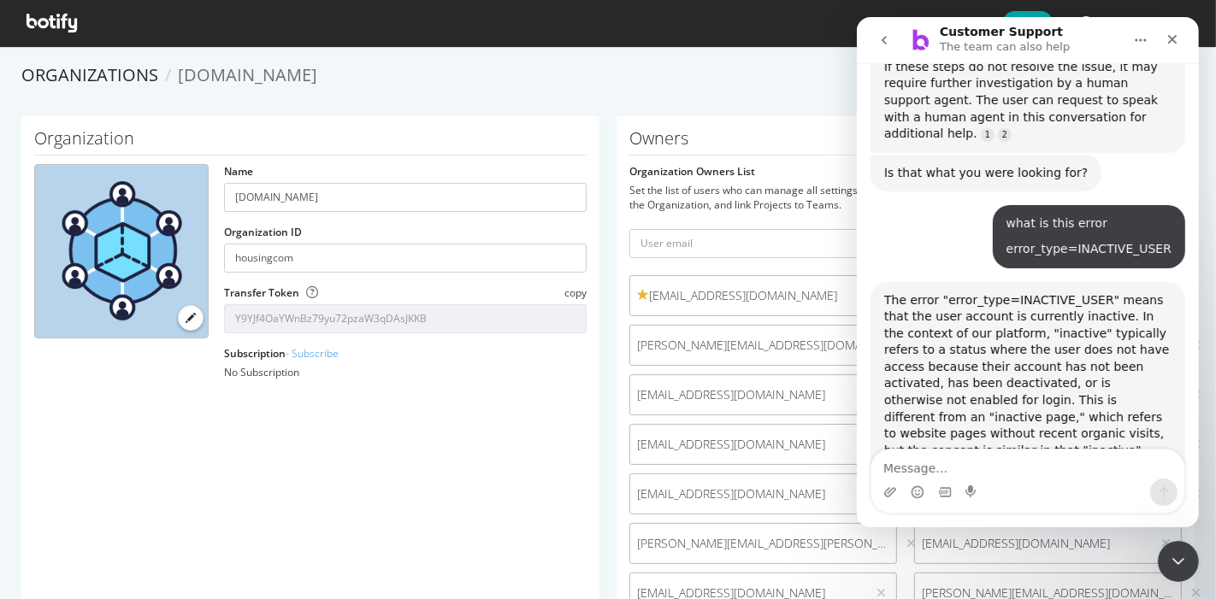
scroll to position [1184, 0]
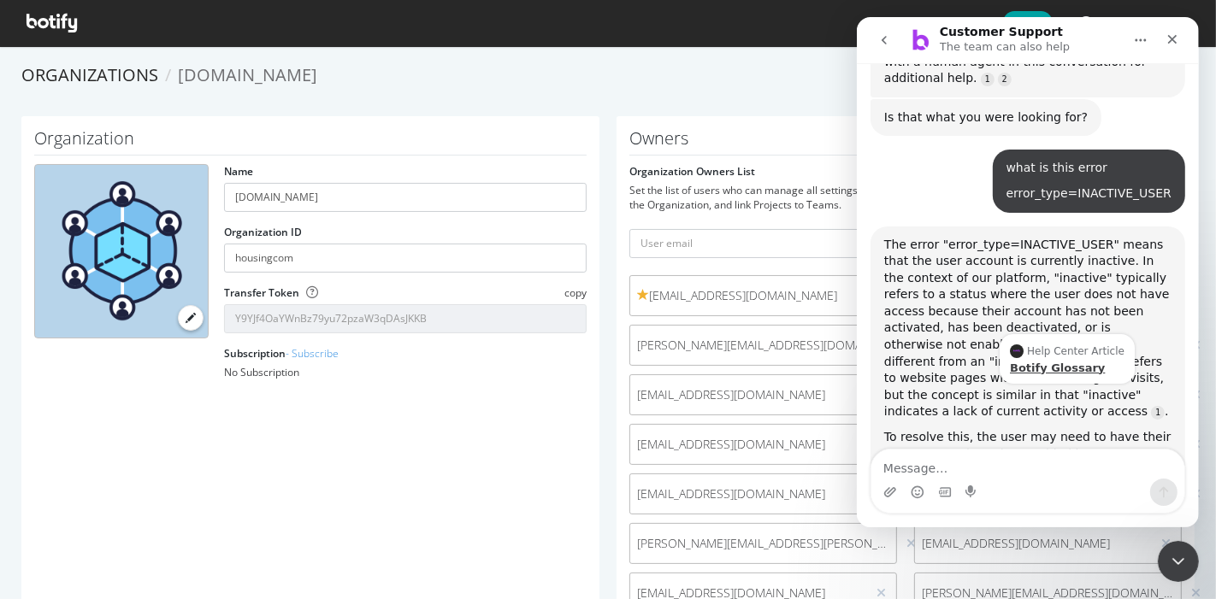
click at [1063, 362] on div "Botify Glossary" at bounding box center [1066, 367] width 115 height 11
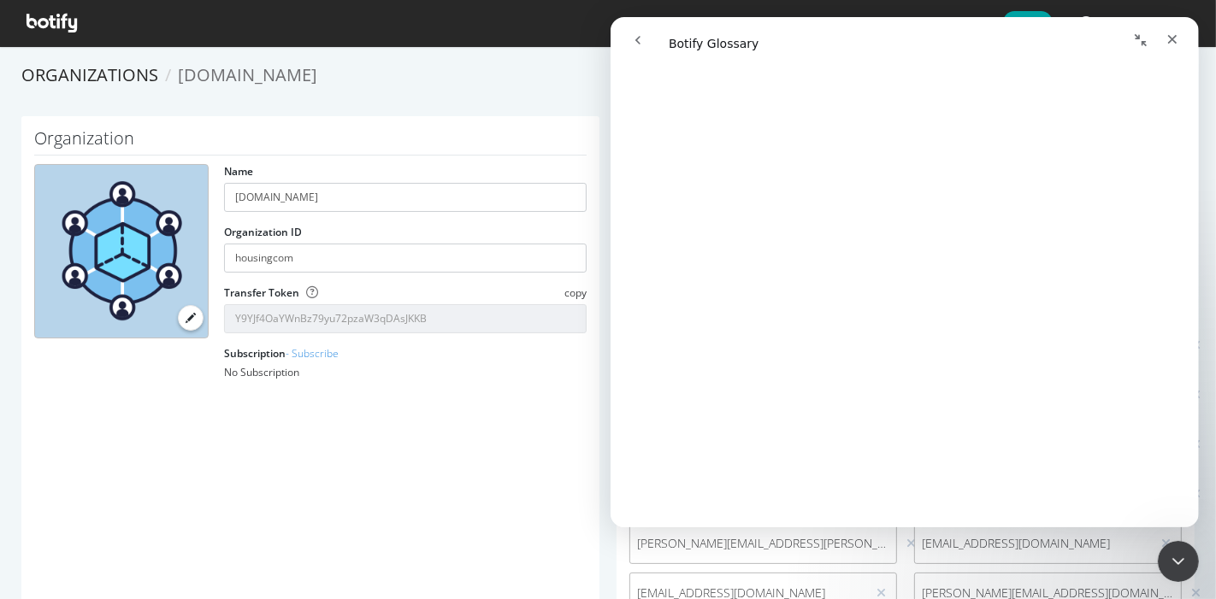
scroll to position [0, 0]
click at [631, 44] on icon "go back" at bounding box center [637, 40] width 14 height 14
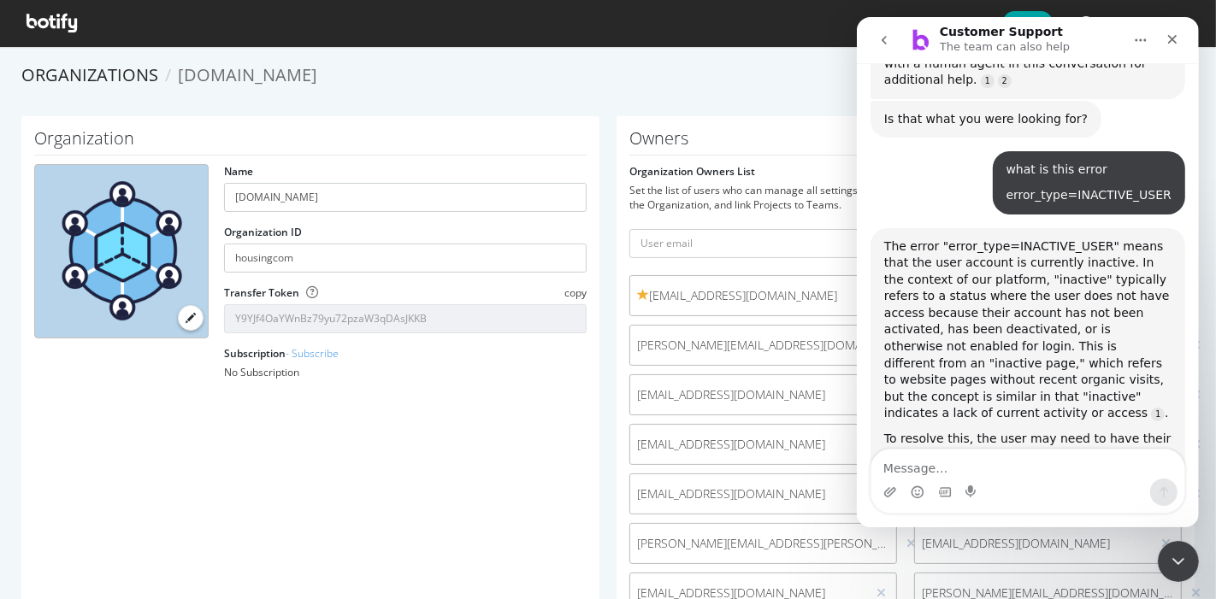
scroll to position [1184, 0]
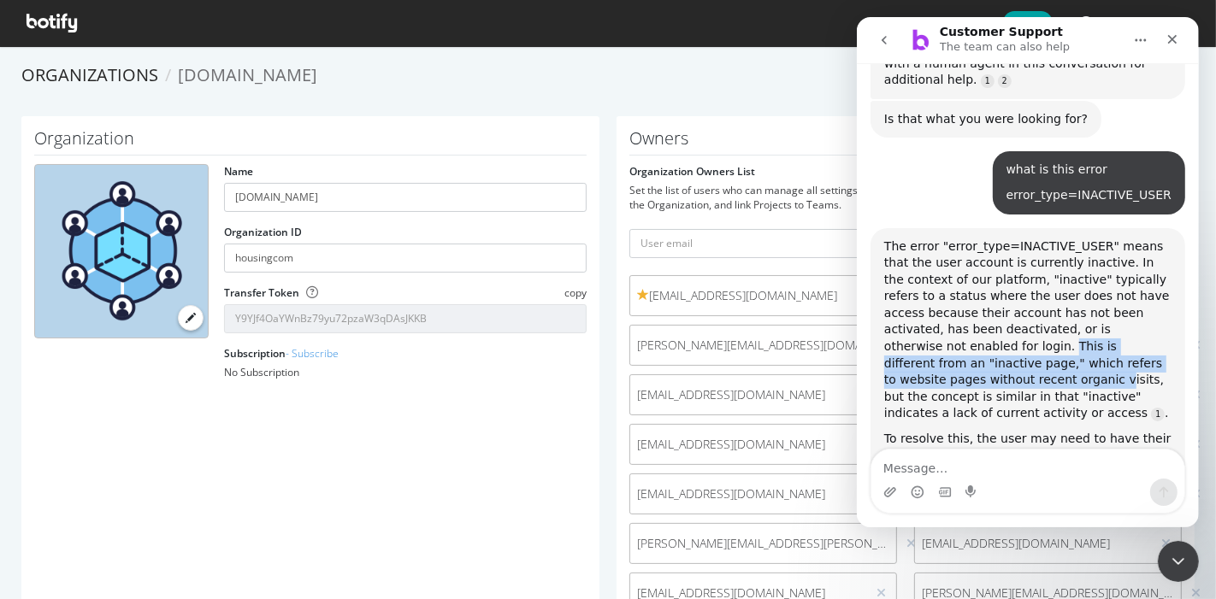
drag, startPoint x: 883, startPoint y: 204, endPoint x: 1101, endPoint y: 210, distance: 218.1
click at [1101, 239] on div "The error "error_type=INACTIVE_USER" means that the user account is currently i…" at bounding box center [1026, 331] width 287 height 185
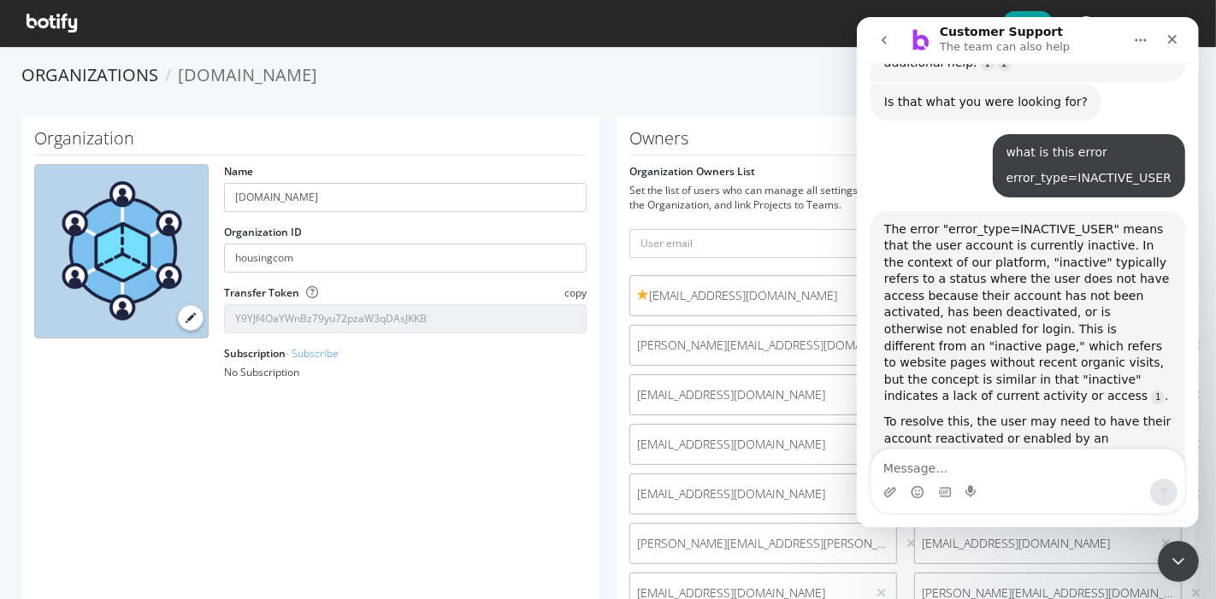
click at [1134, 221] on div "The error "error_type=INACTIVE_USER" means that the user account is currently i…" at bounding box center [1026, 313] width 287 height 185
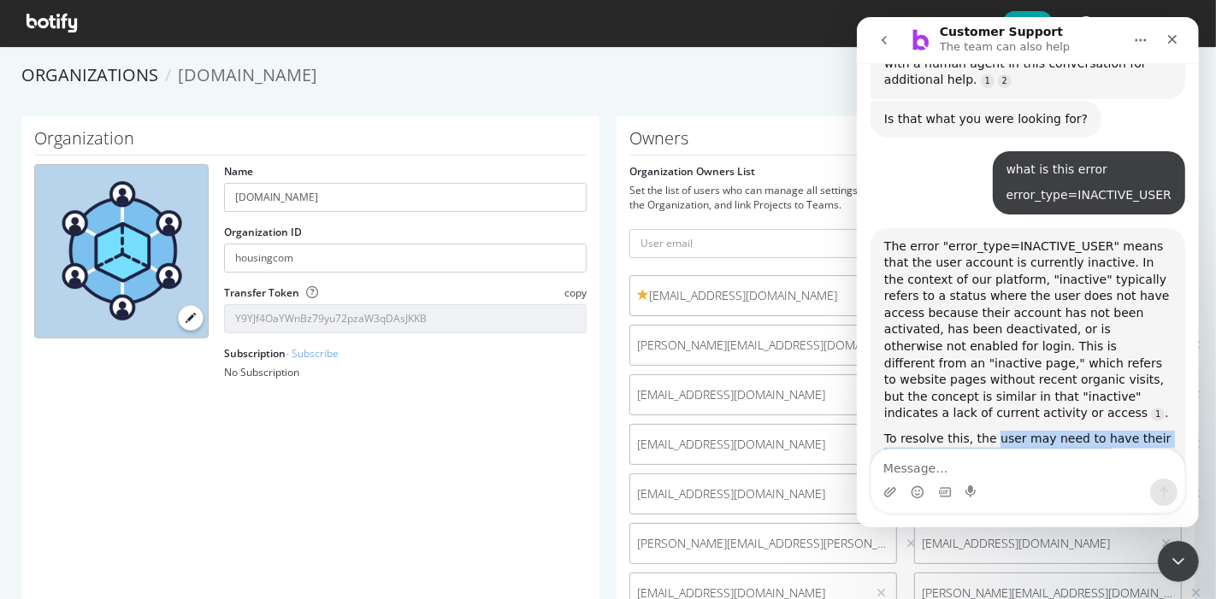
drag, startPoint x: 985, startPoint y: 274, endPoint x: 1013, endPoint y: 310, distance: 45.7
click at [1013, 431] on div "To resolve this, the user may need to have their account reactivated or enabled…" at bounding box center [1026, 489] width 287 height 117
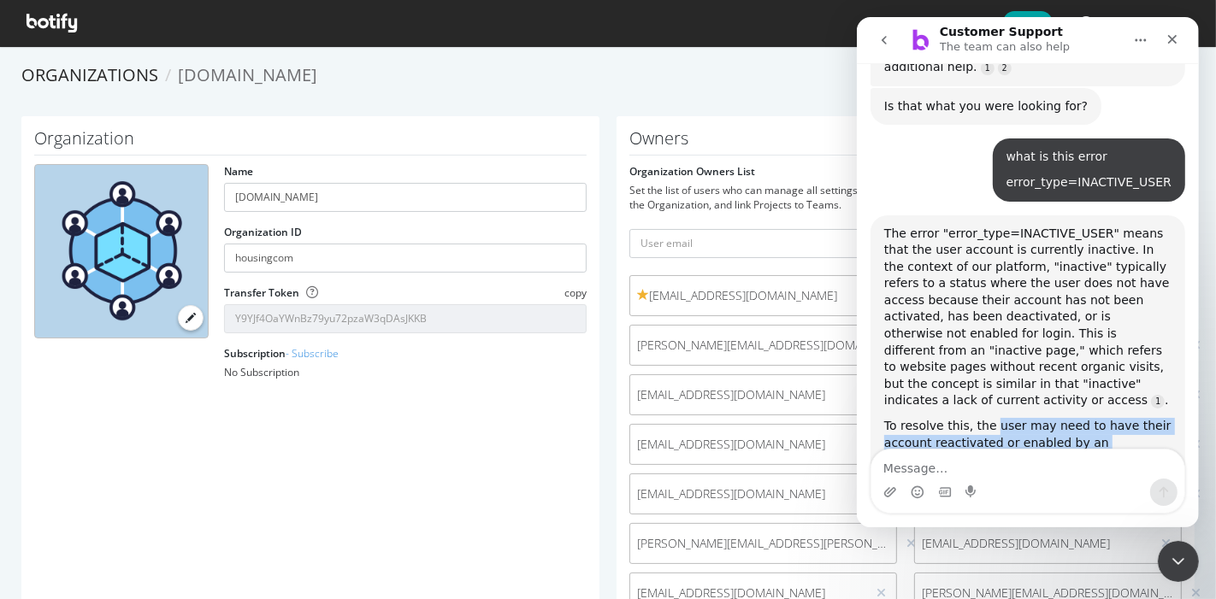
scroll to position [1201, 0]
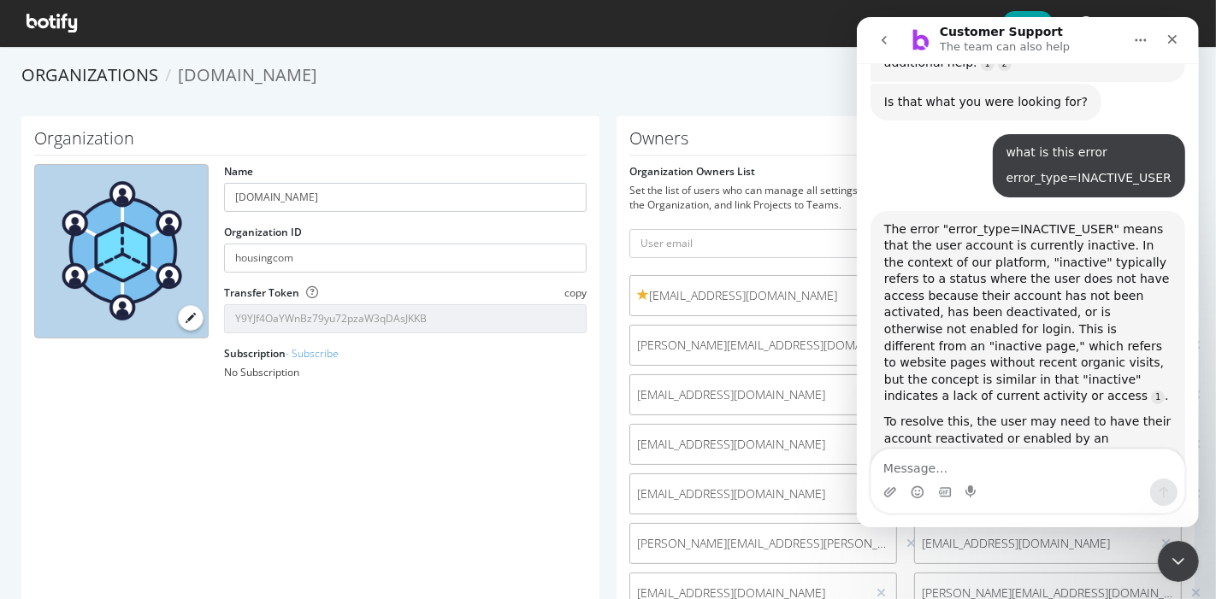
click at [1013, 414] on div "To resolve this, the user may need to have their account reactivated or enabled…" at bounding box center [1026, 472] width 287 height 117
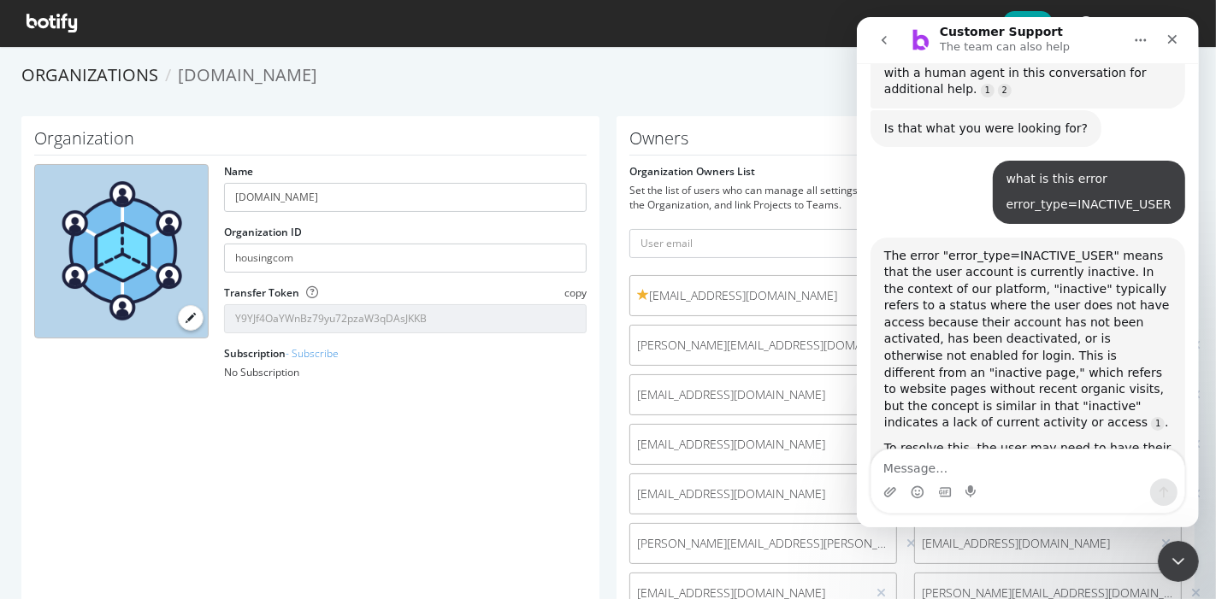
scroll to position [1184, 0]
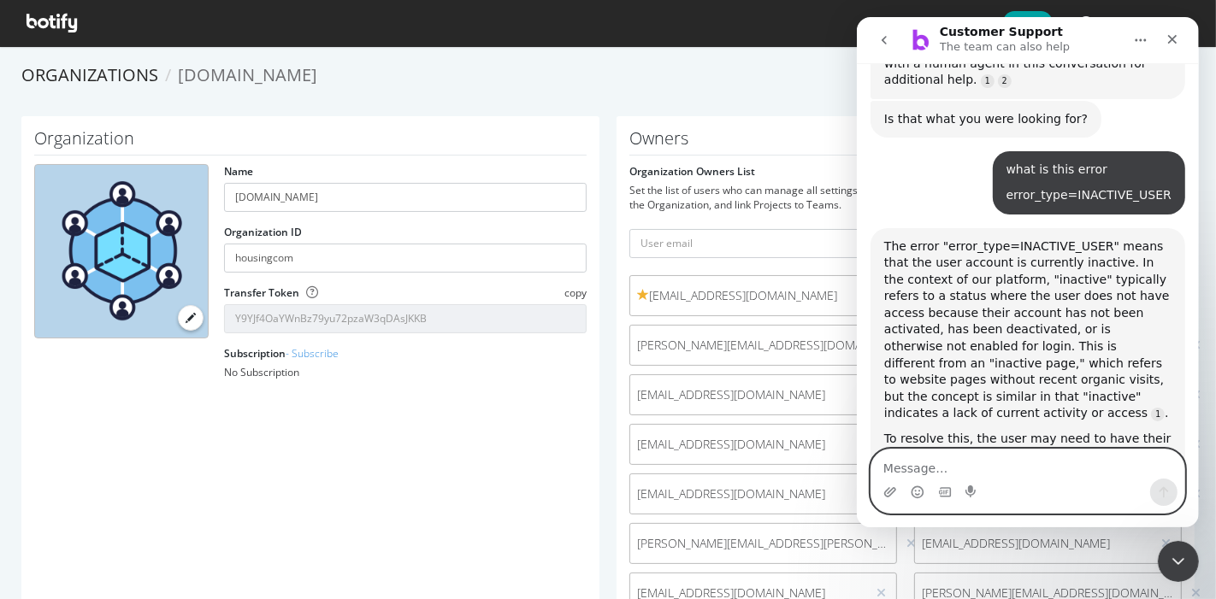
click at [928, 468] on textarea "Message…" at bounding box center [1026, 464] width 313 height 29
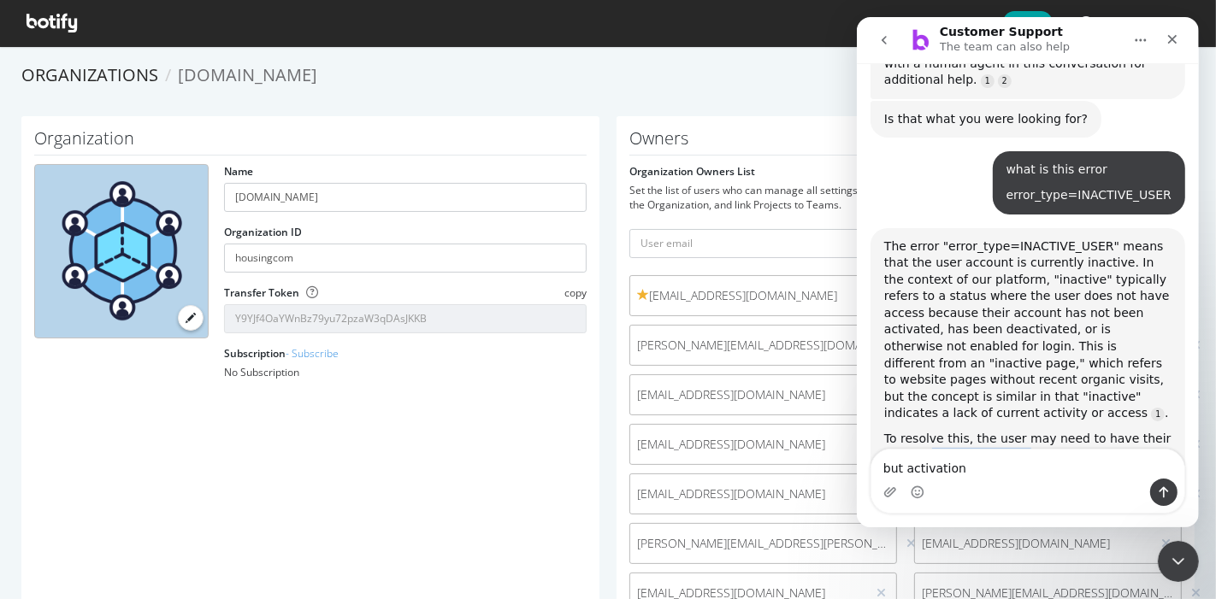
drag, startPoint x: 925, startPoint y: 289, endPoint x: 1010, endPoint y: 294, distance: 84.8
click at [1010, 431] on div "To resolve this, the user may need to have their account reactivated or enabled…" at bounding box center [1026, 489] width 287 height 117
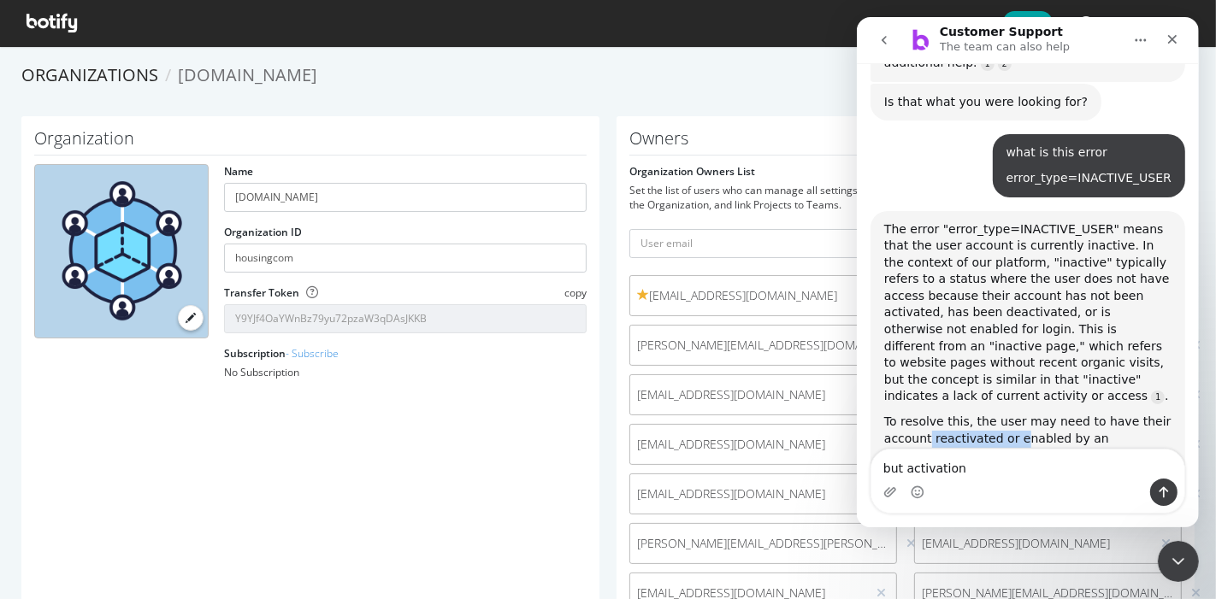
click at [1010, 414] on div "To resolve this, the user may need to have their account reactivated or enabled…" at bounding box center [1026, 472] width 287 height 117
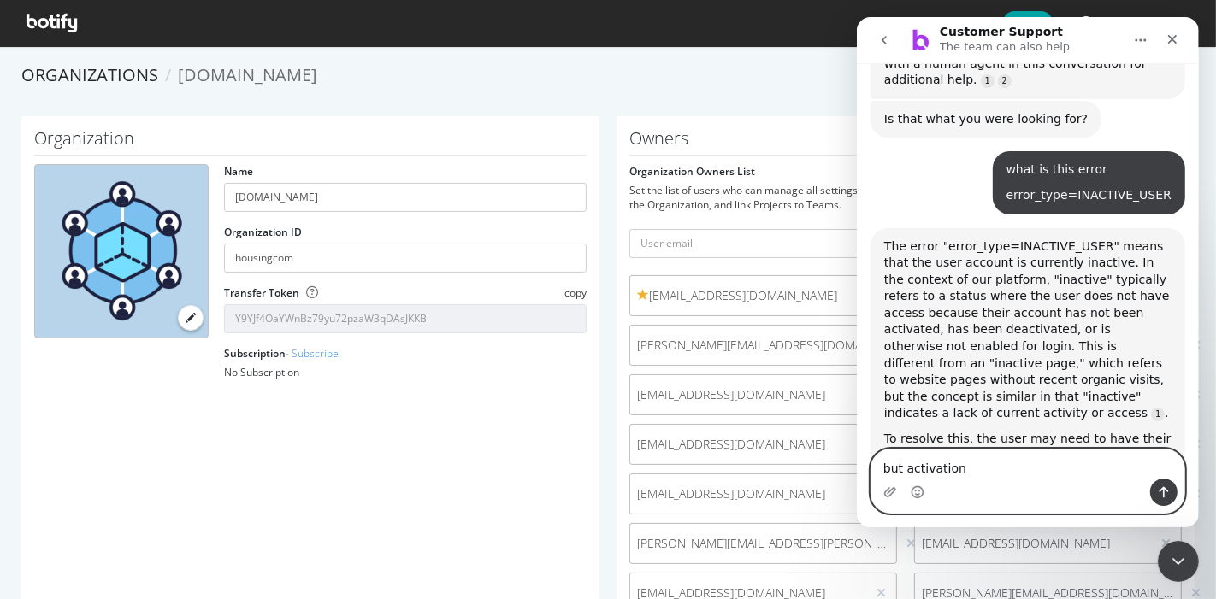
click at [987, 462] on textarea "but activation" at bounding box center [1026, 464] width 313 height 29
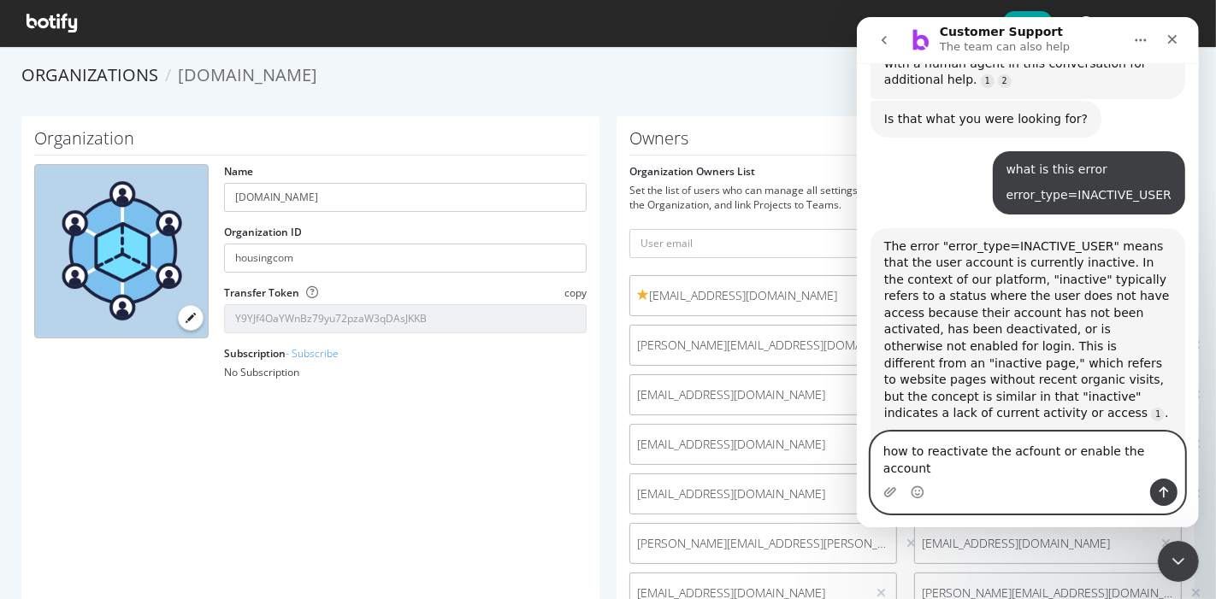
type textarea "how to reactivate the acfount or enable the account?"
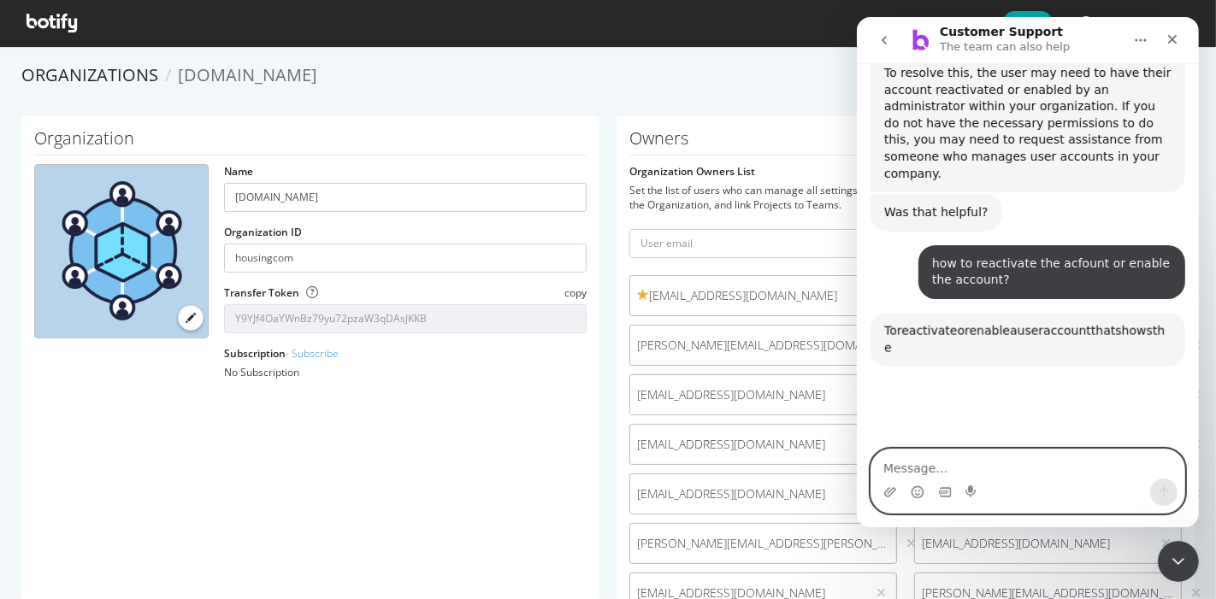
scroll to position [1553, 0]
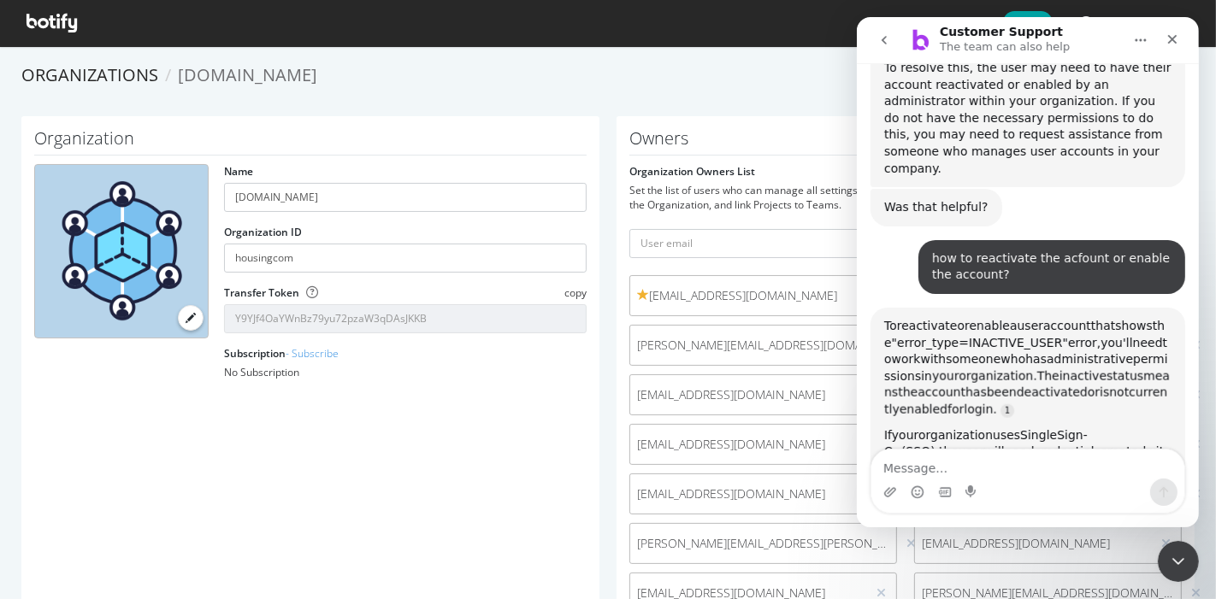
click at [643, 93] on div "Organizations Housing.com Members list" at bounding box center [607, 89] width 1173 height 53
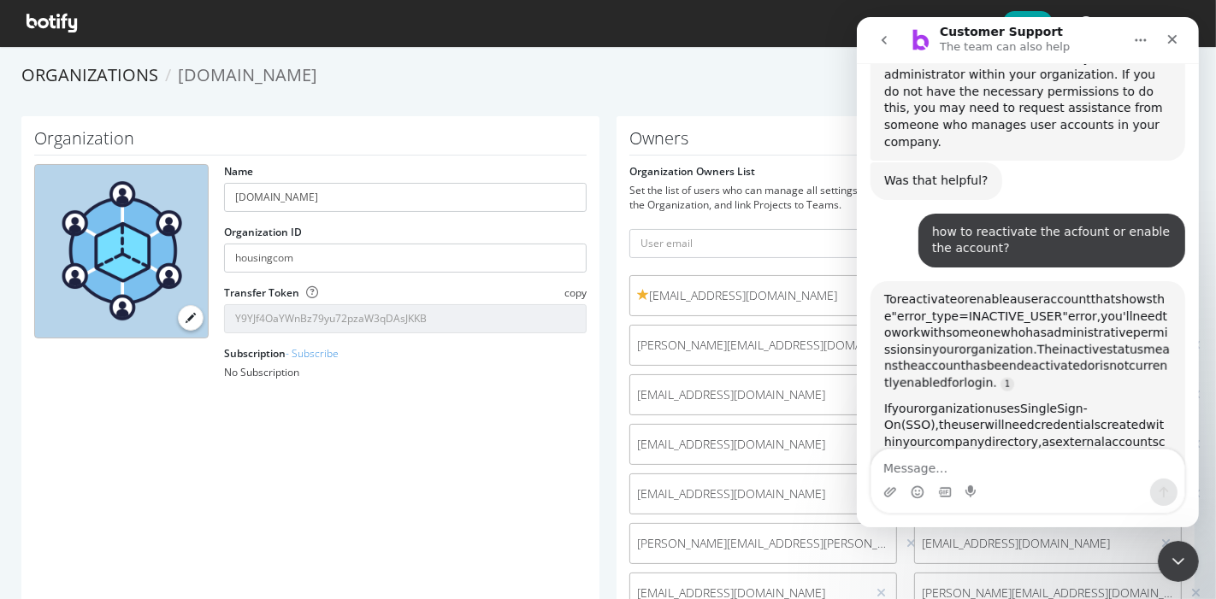
scroll to position [1597, 0]
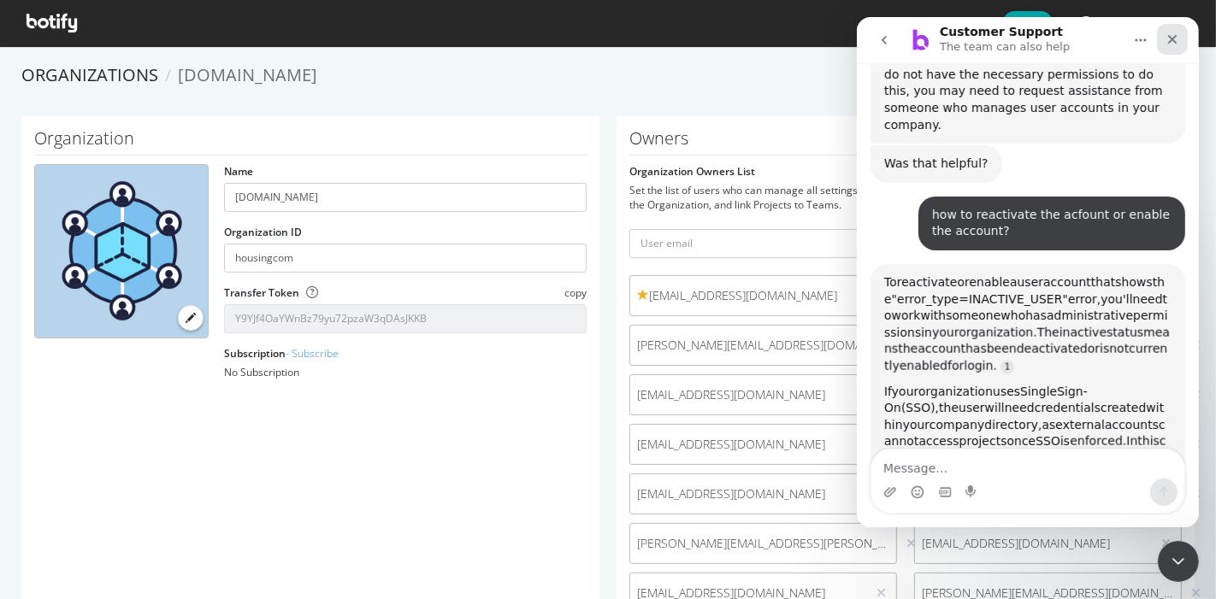
click at [1165, 37] on icon "Close" at bounding box center [1171, 39] width 14 height 14
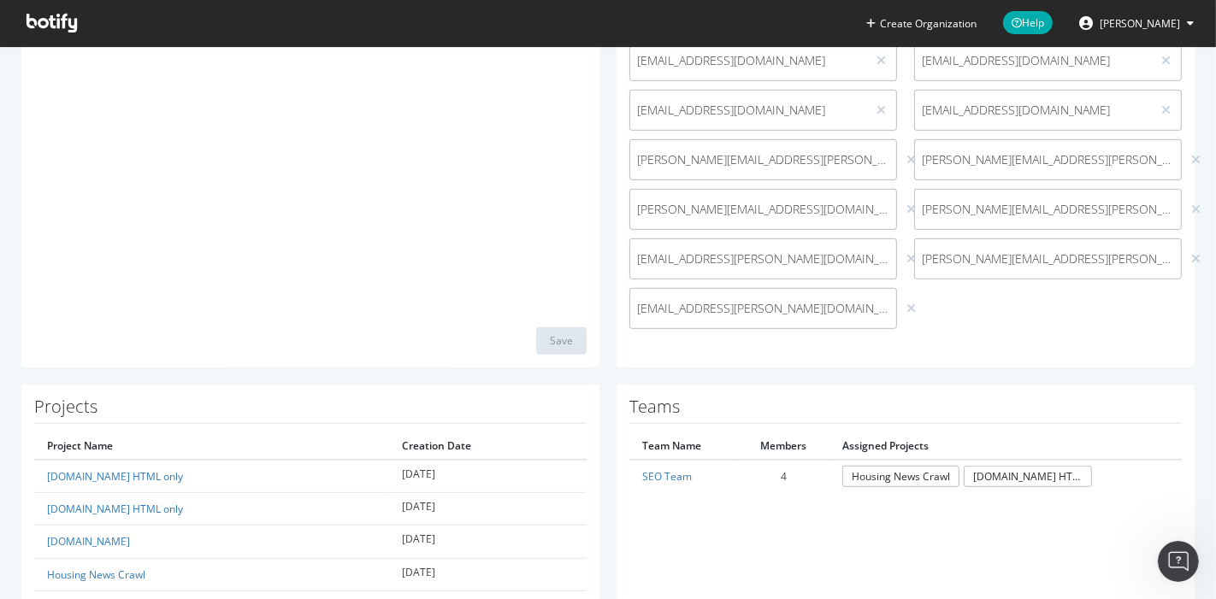
scroll to position [0, 0]
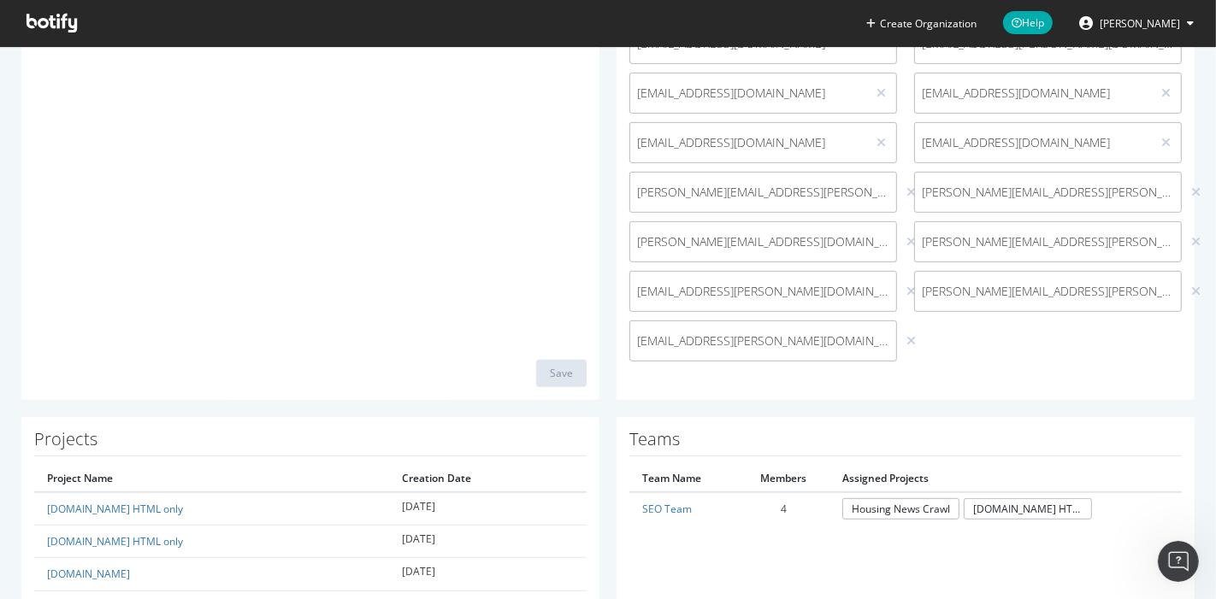
drag, startPoint x: 872, startPoint y: 287, endPoint x: 670, endPoint y: 304, distance: 202.5
click at [670, 304] on div "venus.kalra@housing.com" at bounding box center [763, 291] width 268 height 41
click at [703, 285] on span "venus.kalra@housing.com" at bounding box center [763, 291] width 252 height 17
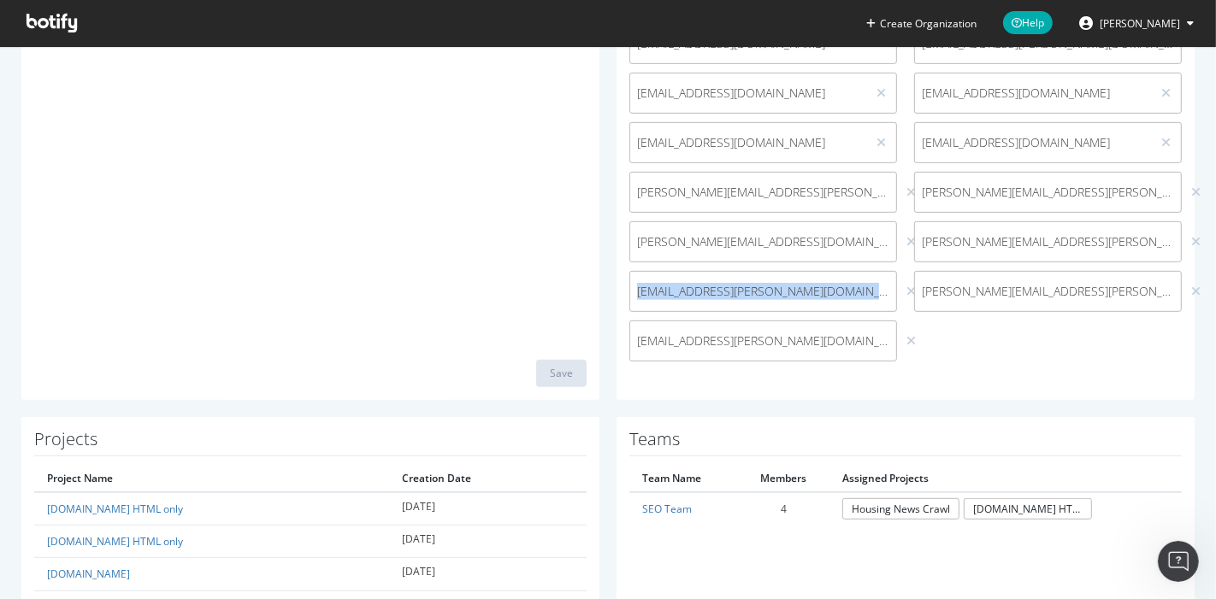
click at [703, 285] on span "venus.kalra@housing.com" at bounding box center [763, 291] width 252 height 17
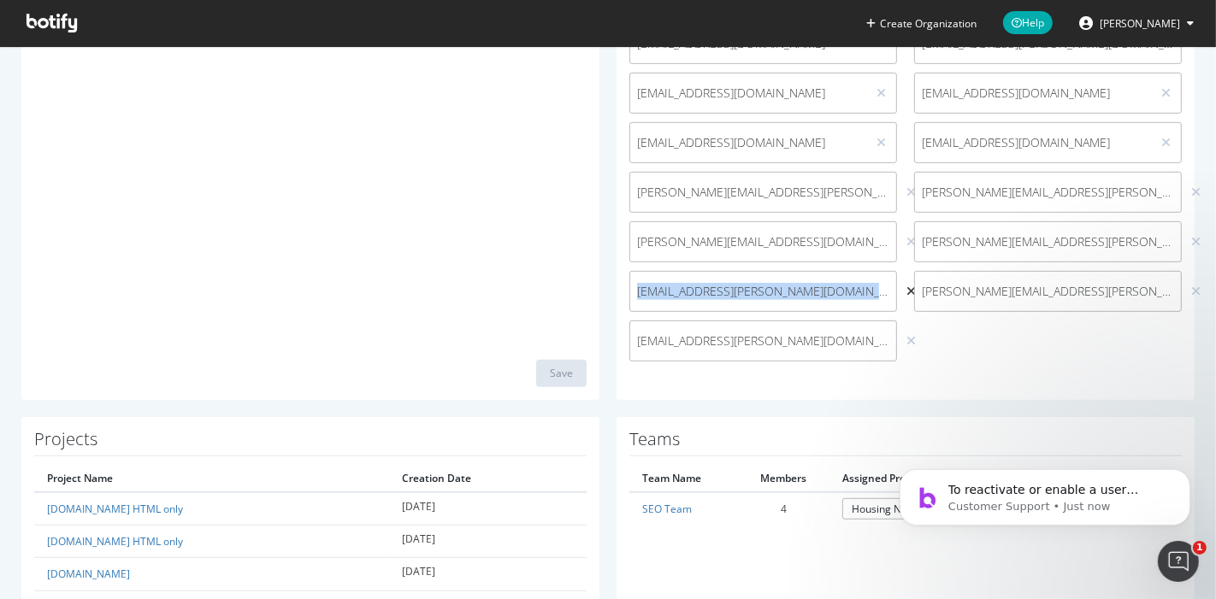
scroll to position [1620, 0]
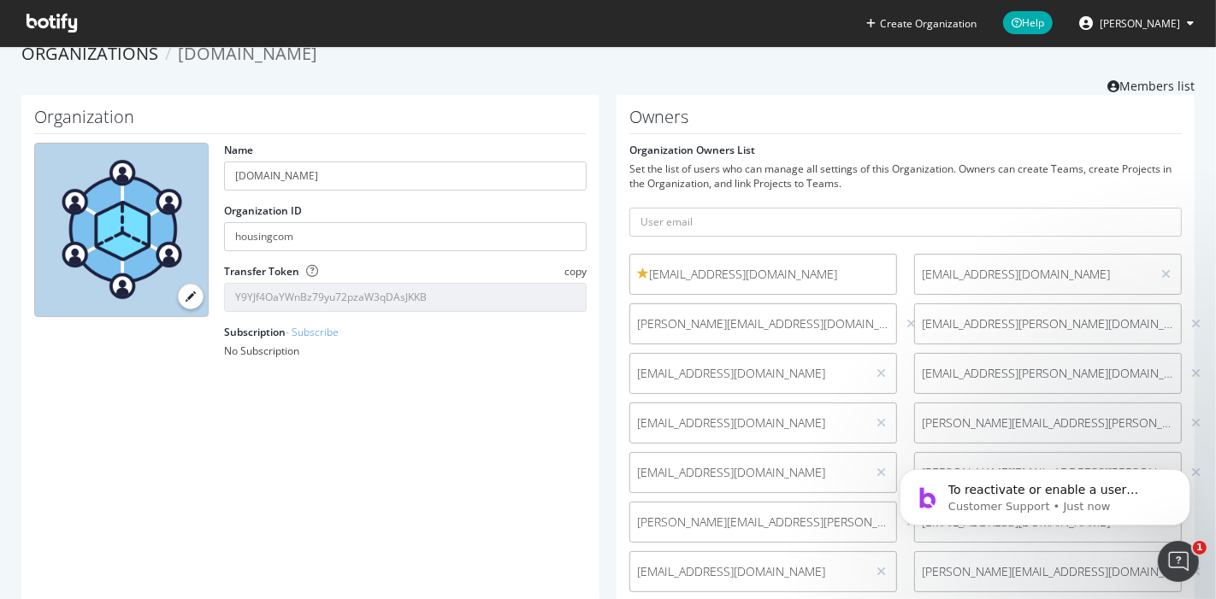
scroll to position [0, 0]
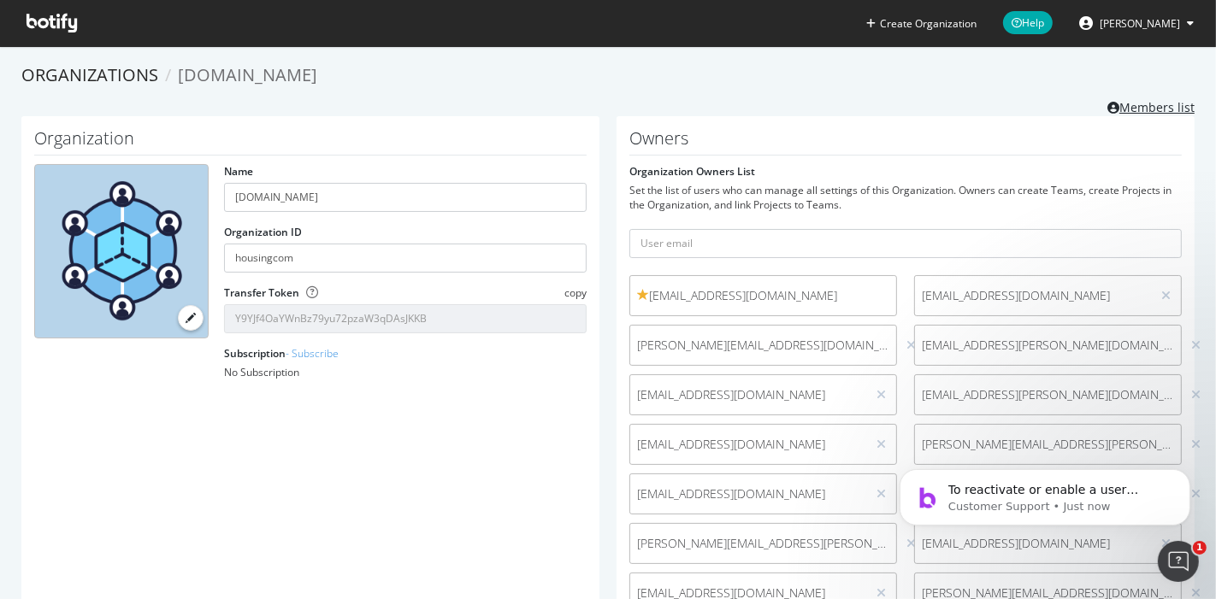
click at [1158, 106] on link "Members list" at bounding box center [1150, 105] width 87 height 21
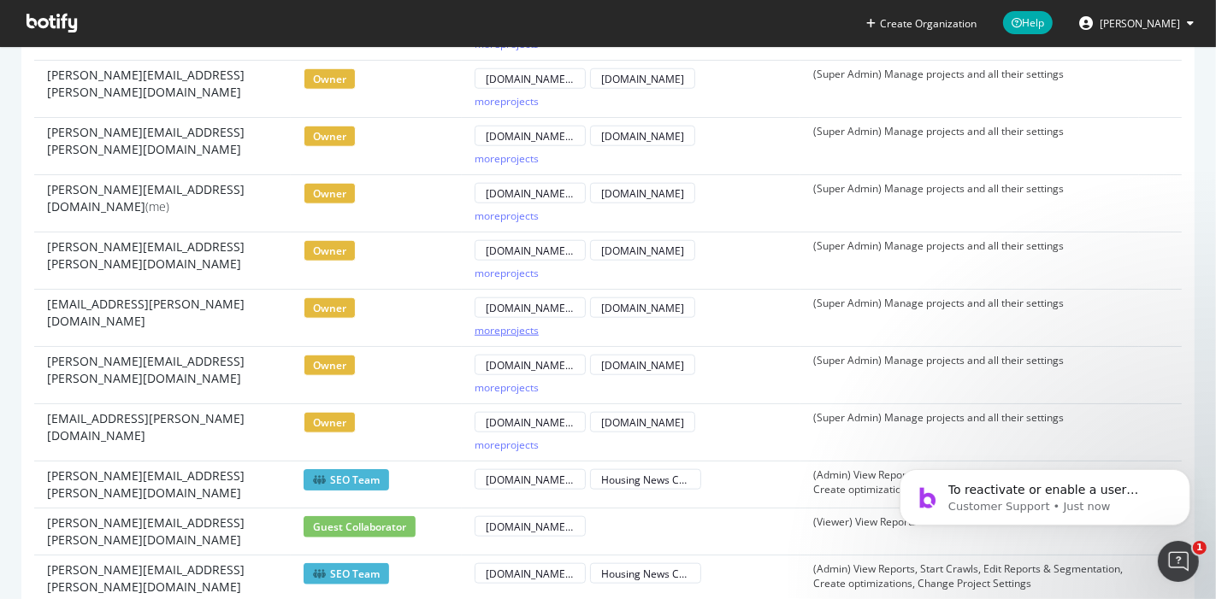
scroll to position [1380, 0]
click at [315, 303] on span "owner" at bounding box center [329, 308] width 52 height 21
click at [170, 299] on span "[EMAIL_ADDRESS][PERSON_NAME][DOMAIN_NAME]" at bounding box center [162, 313] width 231 height 34
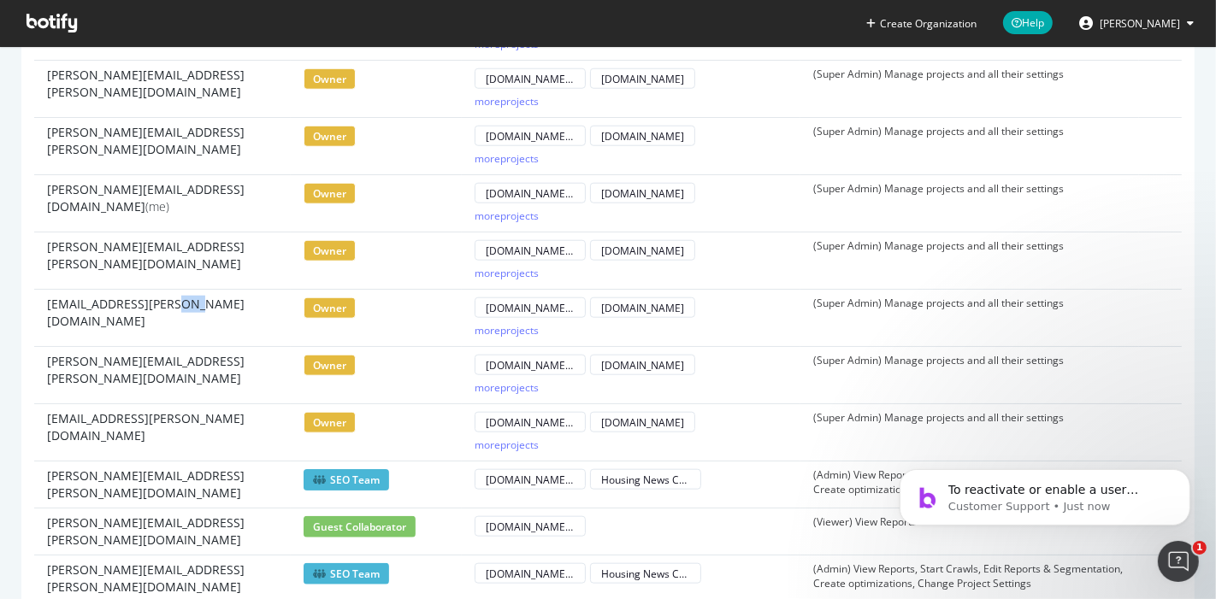
click at [170, 299] on span "[EMAIL_ADDRESS][PERSON_NAME][DOMAIN_NAME]" at bounding box center [162, 313] width 231 height 34
click at [541, 326] on div "more projects" at bounding box center [630, 330] width 313 height 21
click at [520, 323] on div "more projects" at bounding box center [506, 330] width 64 height 15
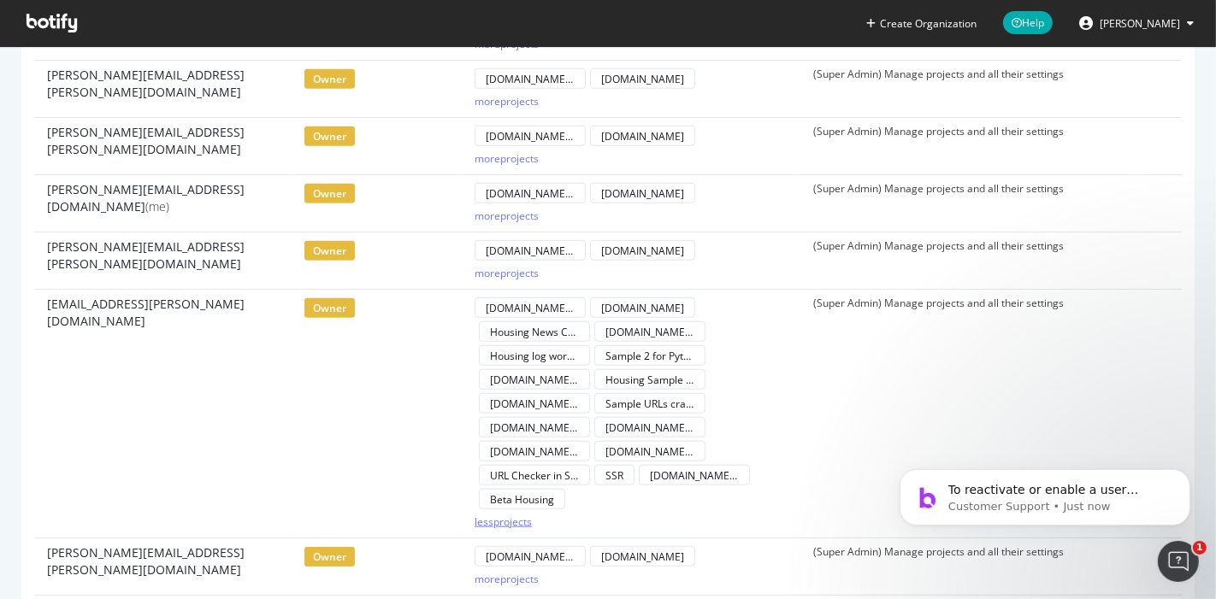
click at [520, 521] on div "less projects" at bounding box center [502, 521] width 57 height 19
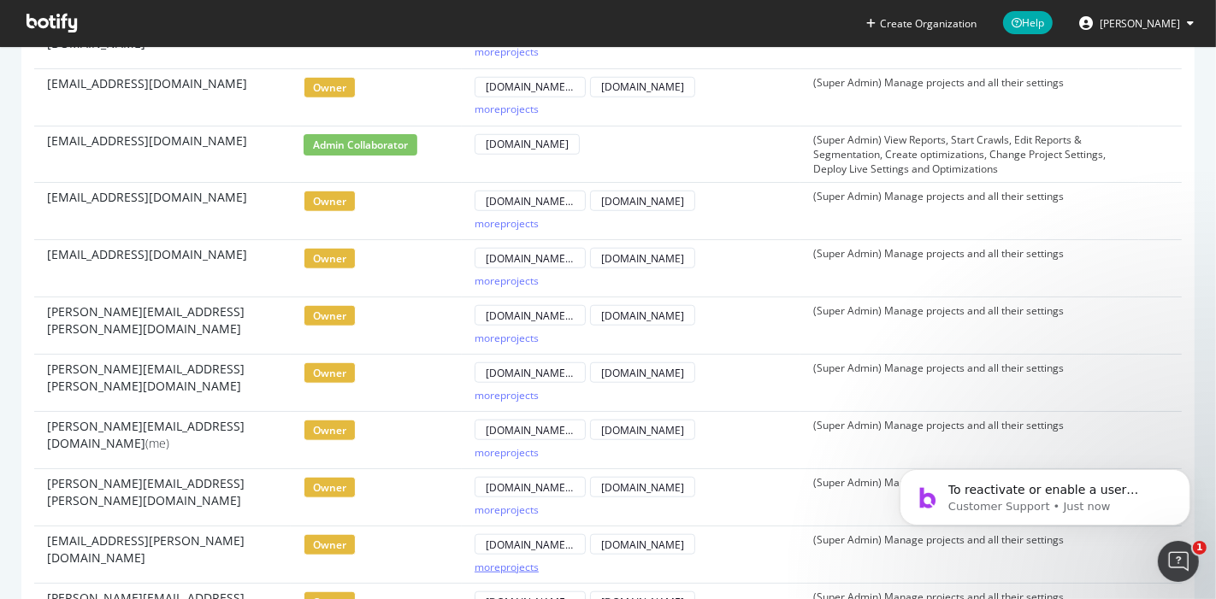
scroll to position [472, 0]
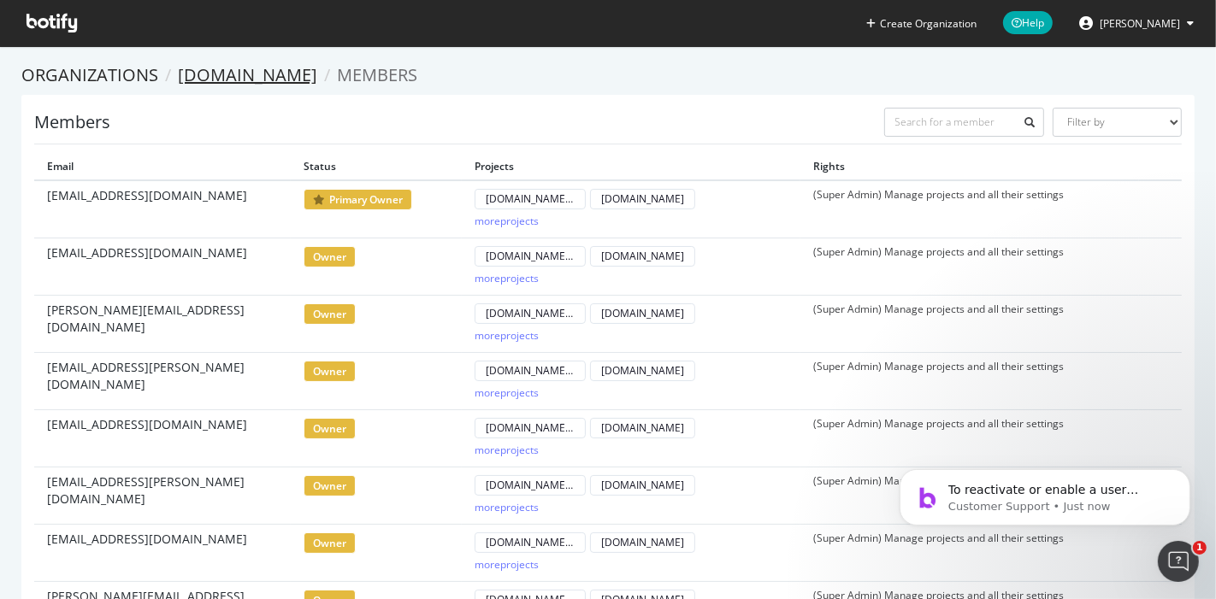
click at [265, 70] on link "[DOMAIN_NAME]" at bounding box center [247, 74] width 139 height 23
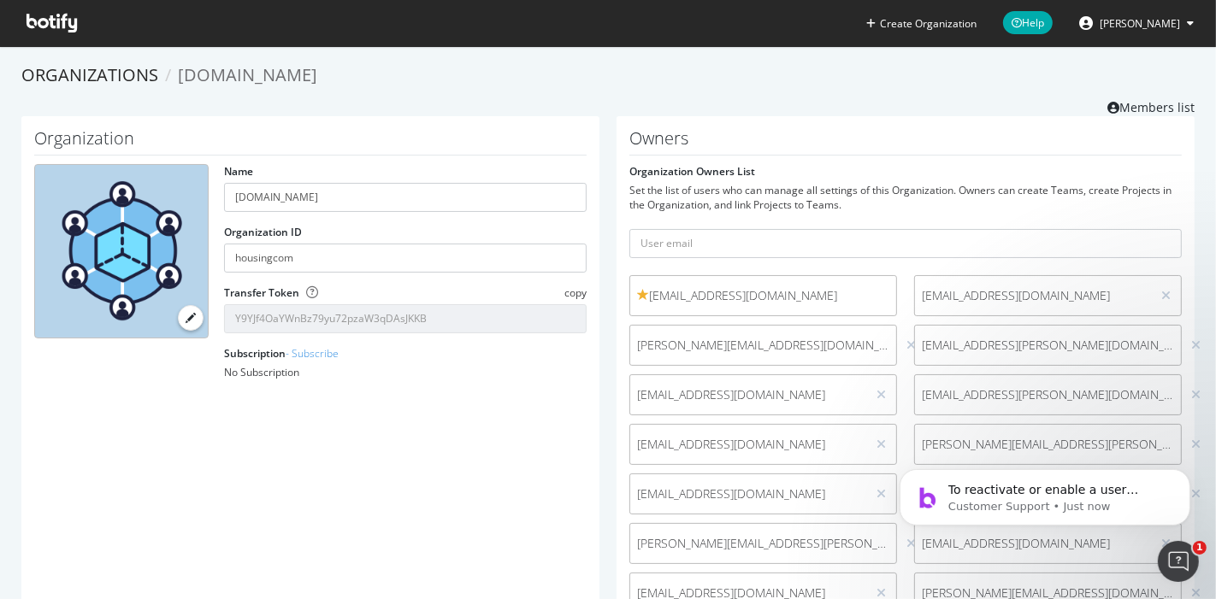
click at [774, 209] on div "Set the list of users who can manage all settings of this Organization. Owners …" at bounding box center [905, 197] width 552 height 29
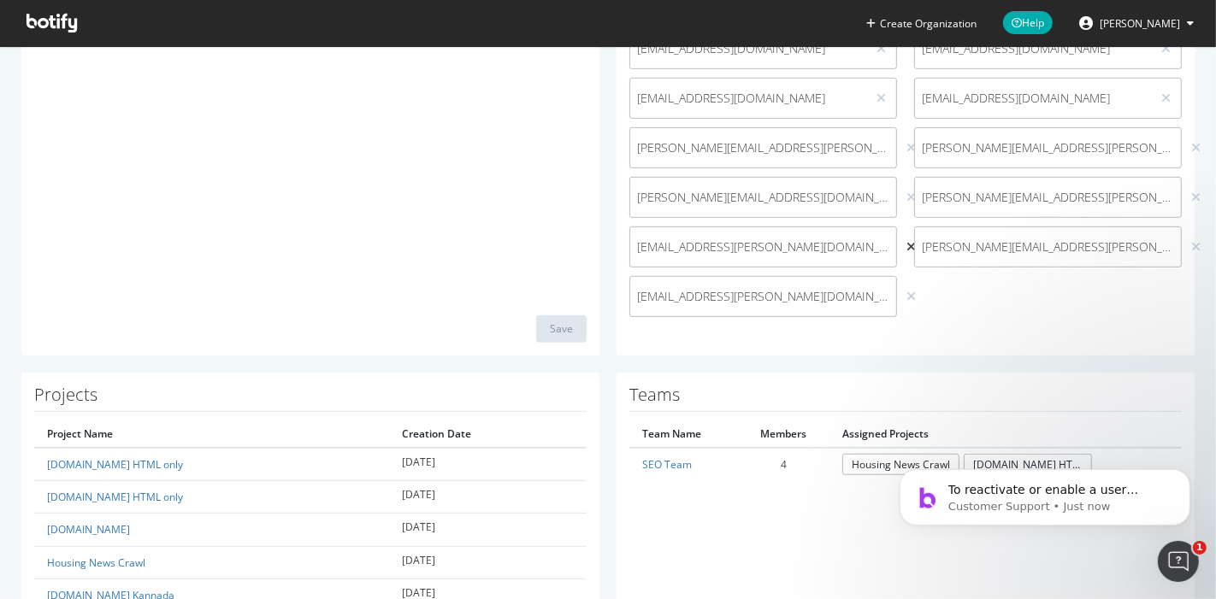
click at [906, 248] on icon at bounding box center [910, 247] width 9 height 12
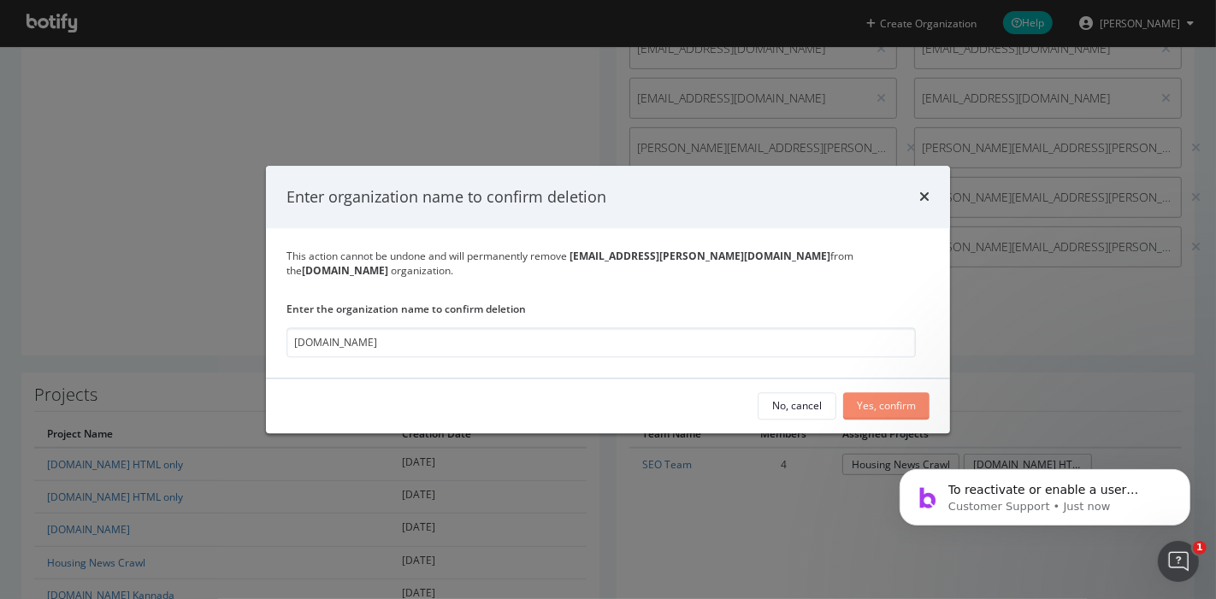
type input "[DOMAIN_NAME]"
click at [896, 399] on div "Yes, confirm" at bounding box center [886, 406] width 59 height 15
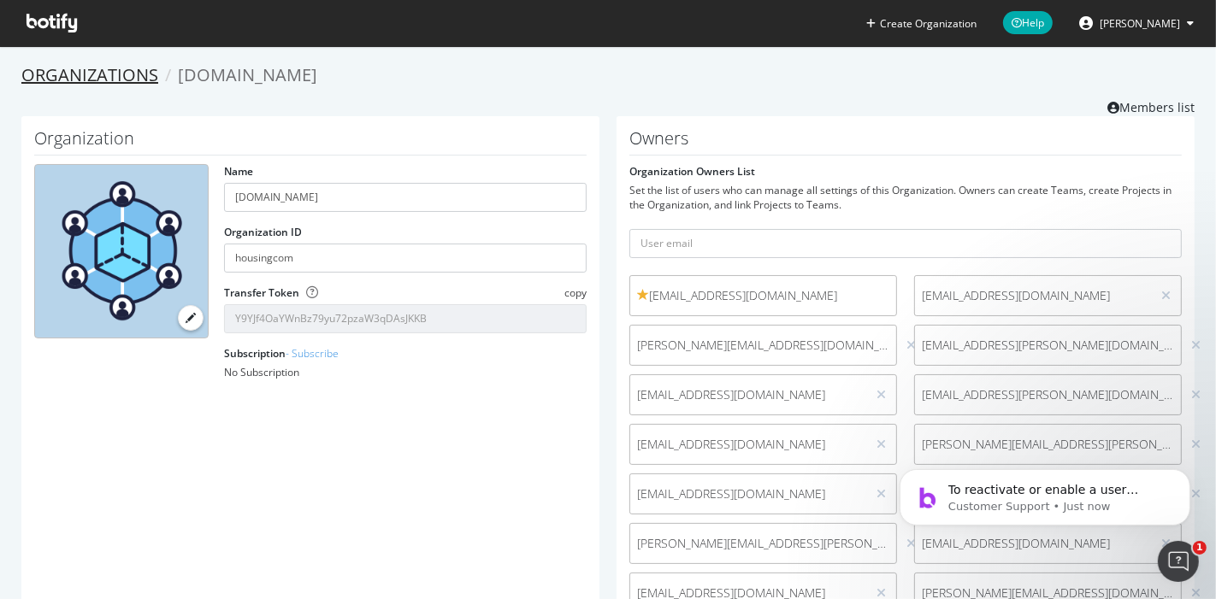
click at [98, 64] on link "Organizations" at bounding box center [89, 74] width 137 height 23
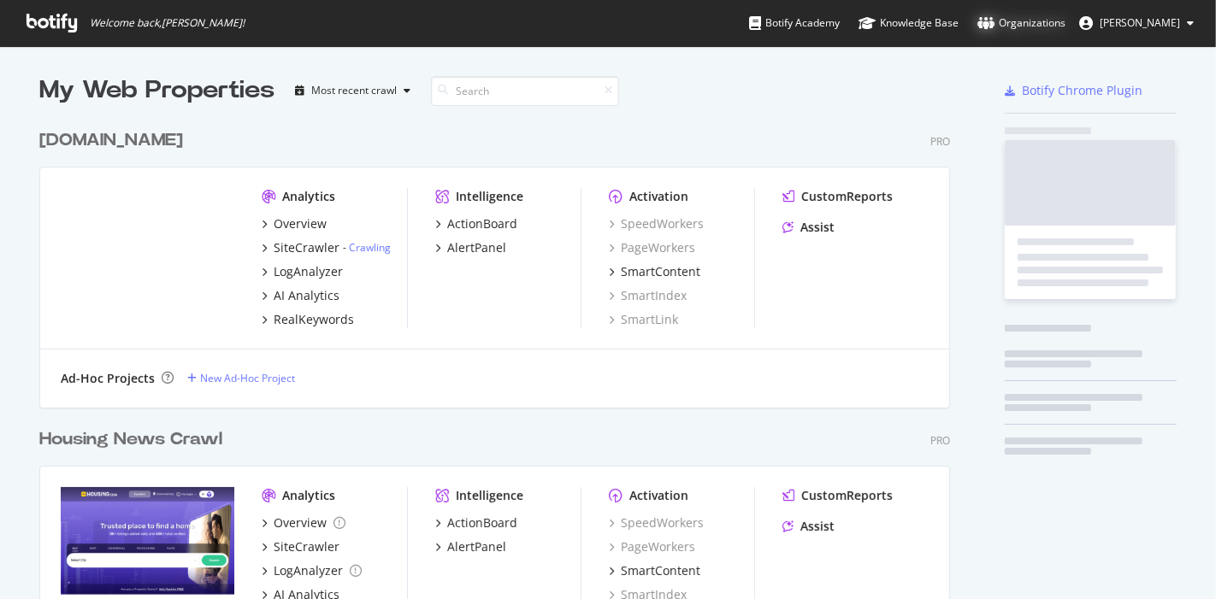
click at [1036, 20] on div "Organizations" at bounding box center [1021, 23] width 88 height 17
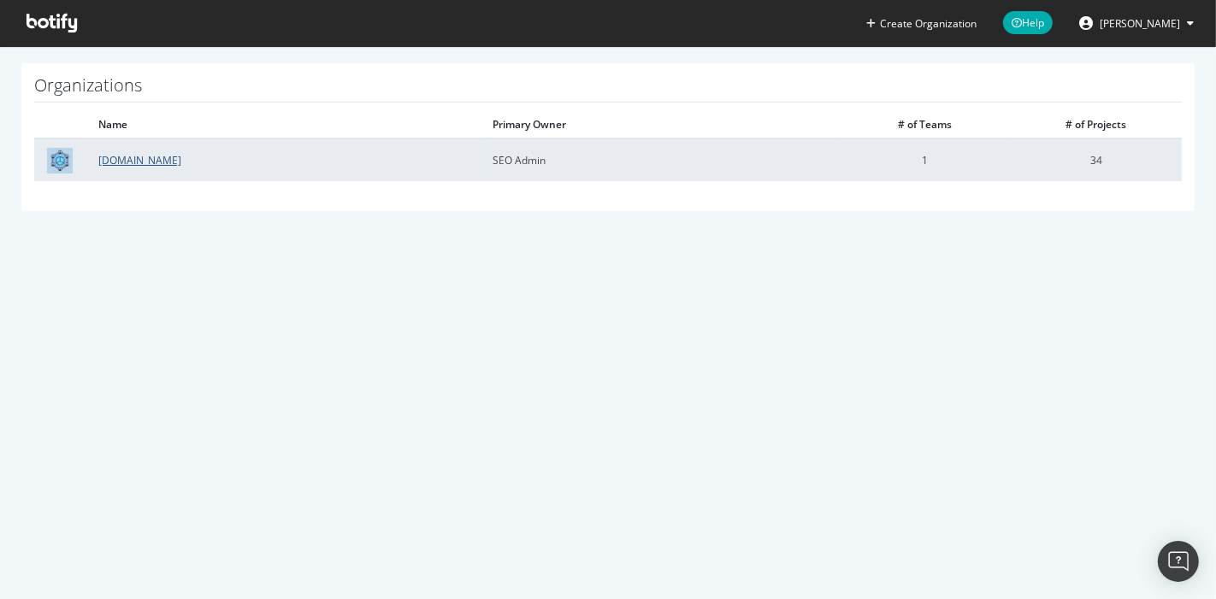
click at [126, 155] on link "Housing.com" at bounding box center [139, 160] width 83 height 15
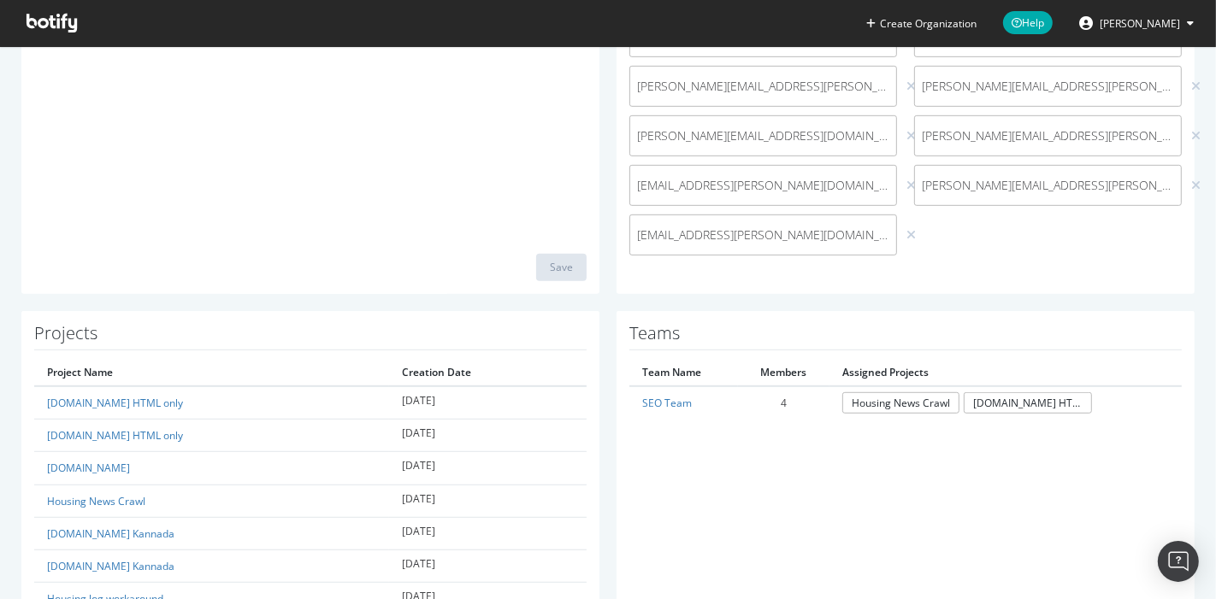
scroll to position [826, 0]
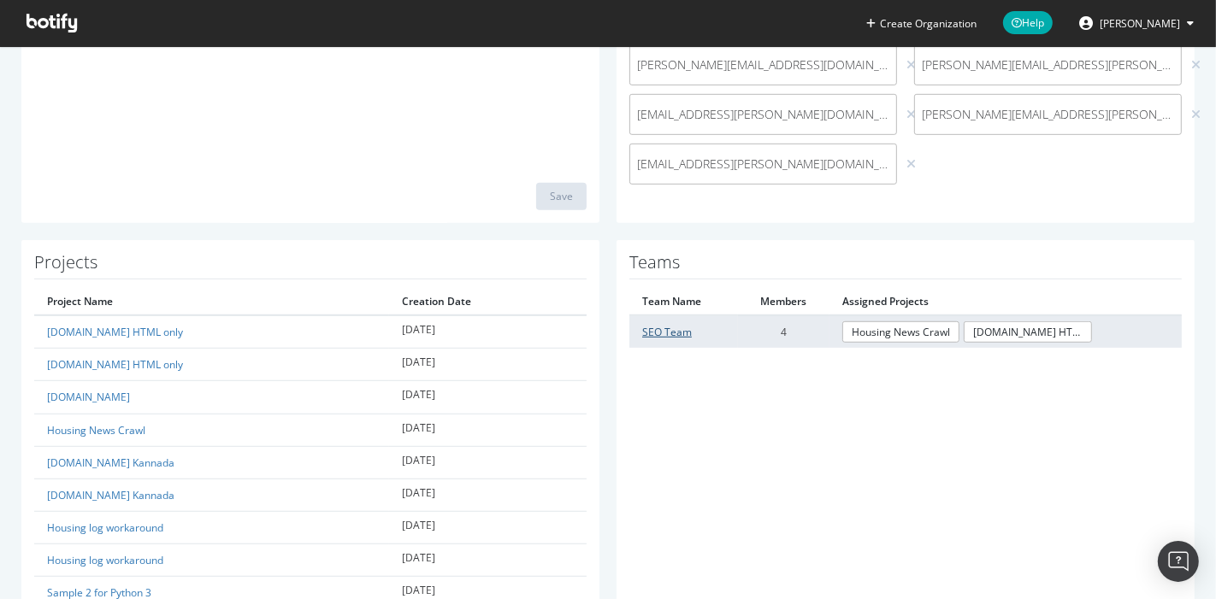
click at [667, 332] on link "SEO Team" at bounding box center [667, 332] width 50 height 15
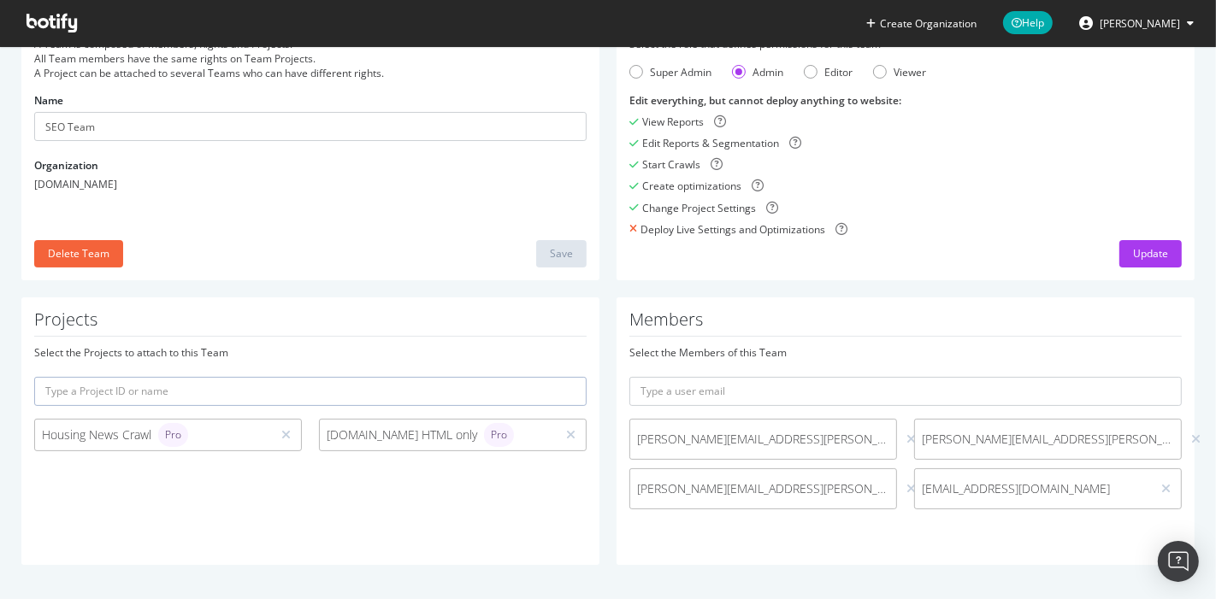
scroll to position [104, 0]
click at [1161, 487] on icon at bounding box center [1165, 491] width 9 height 12
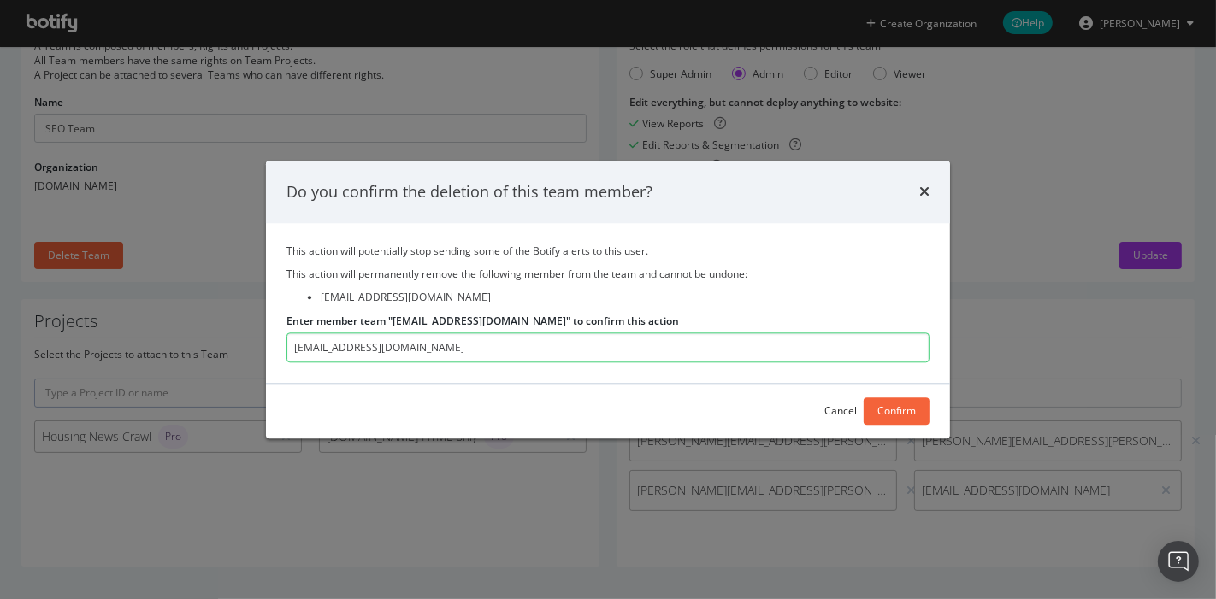
type input "seo-team@housing.com"
click at [930, 418] on div "Cancel Confirm" at bounding box center [608, 411] width 684 height 55
click at [909, 410] on div "Confirm" at bounding box center [896, 411] width 38 height 15
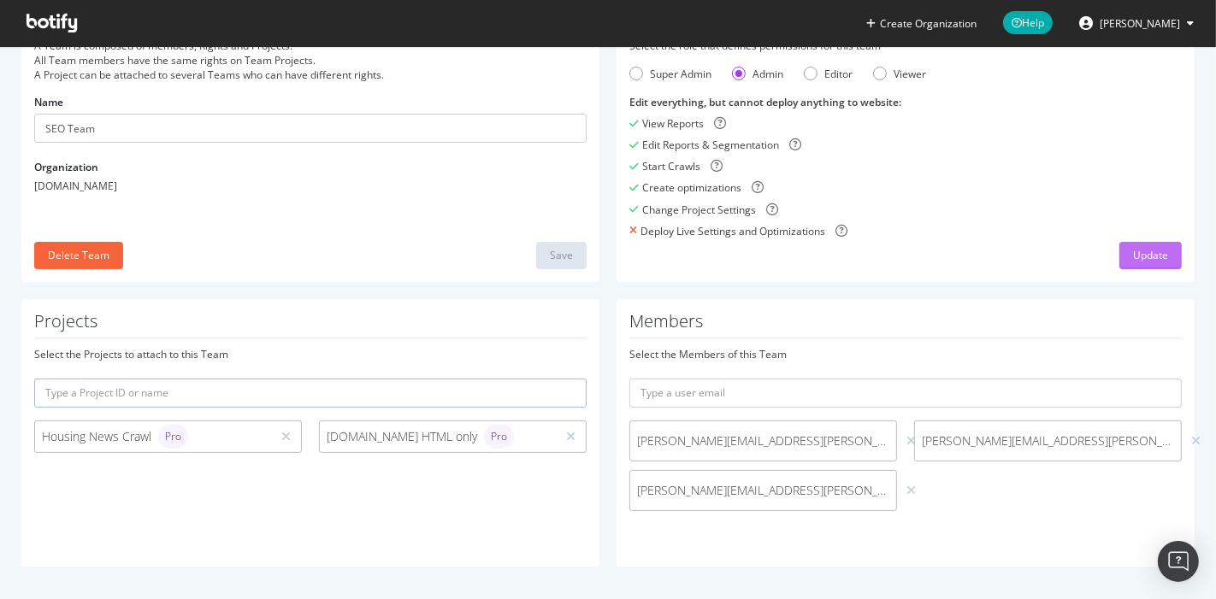
scroll to position [0, 0]
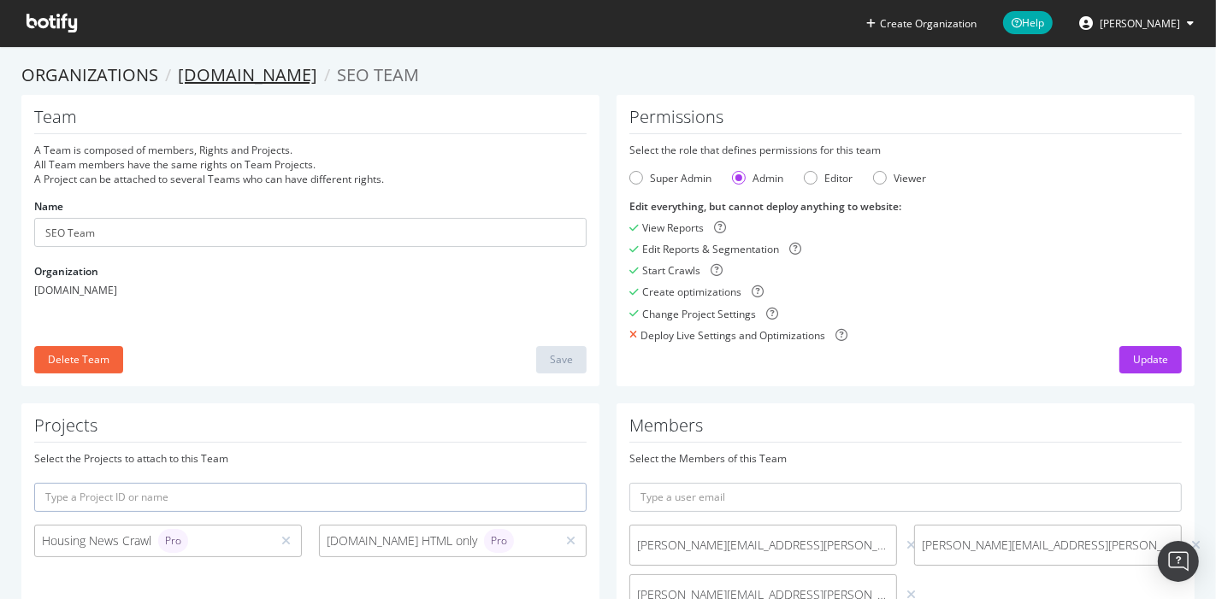
click at [219, 81] on link "Housing.com" at bounding box center [247, 74] width 139 height 23
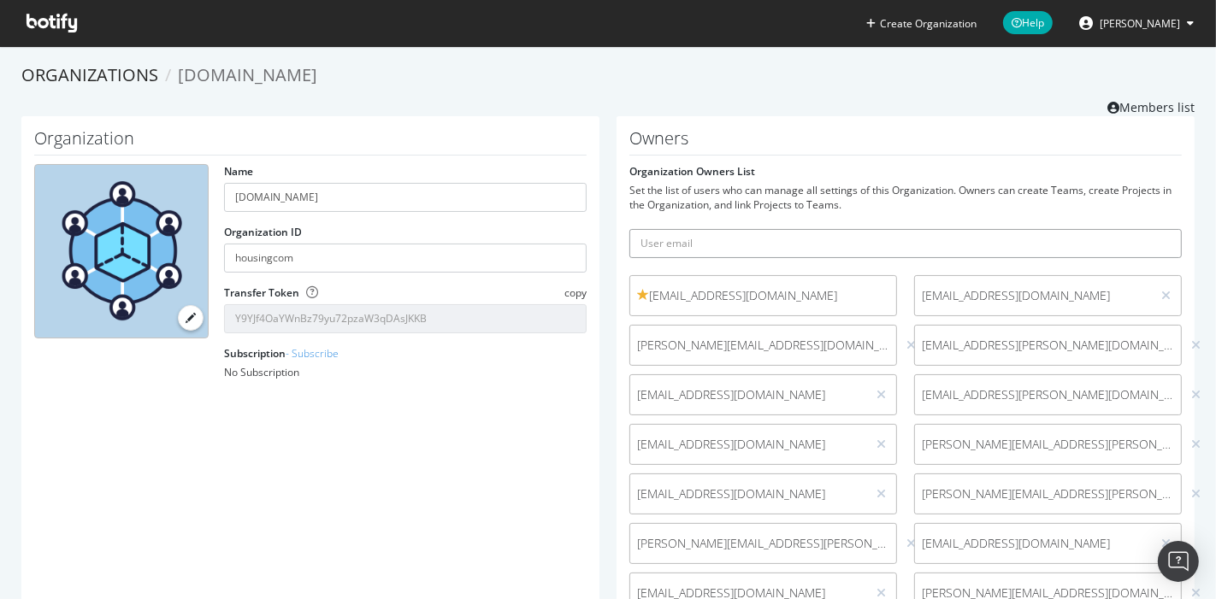
click at [676, 246] on input "text" at bounding box center [905, 243] width 552 height 29
type input "seo-team@housing.com"
click at [1163, 239] on icon "submit" at bounding box center [1169, 243] width 12 height 9
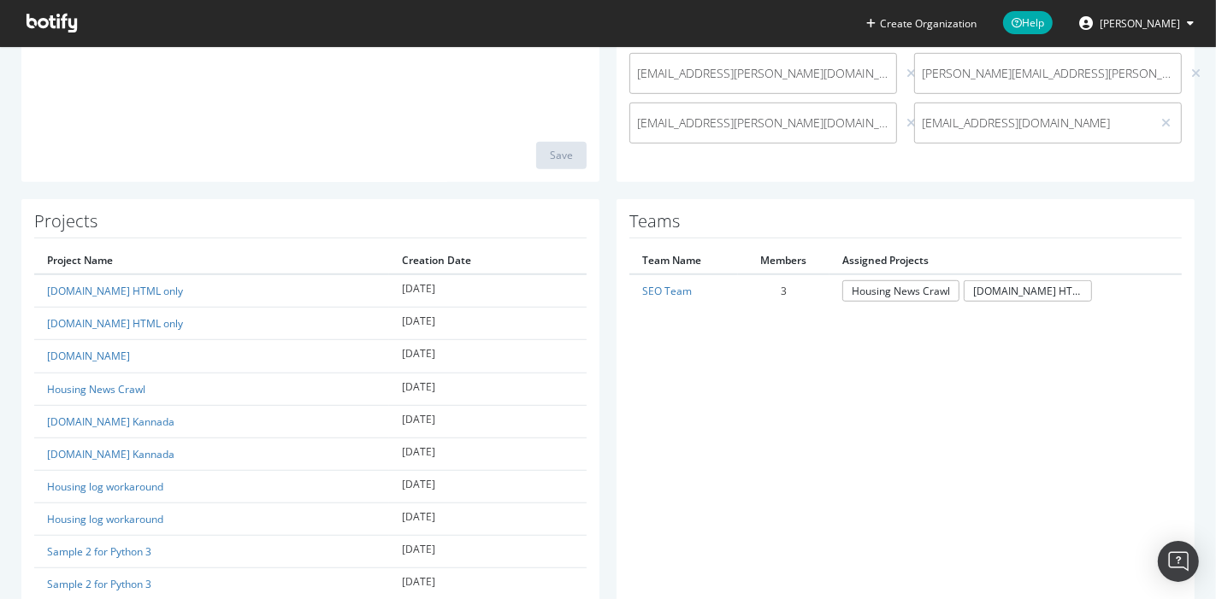
scroll to position [875, 0]
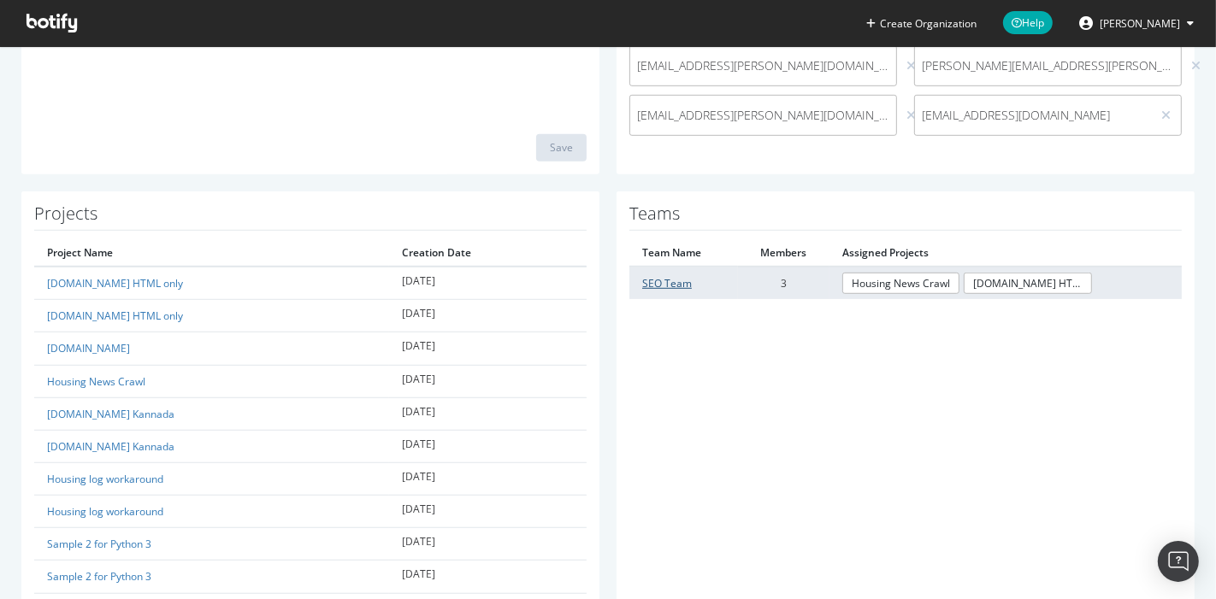
click at [653, 279] on link "SEO Team" at bounding box center [667, 283] width 50 height 15
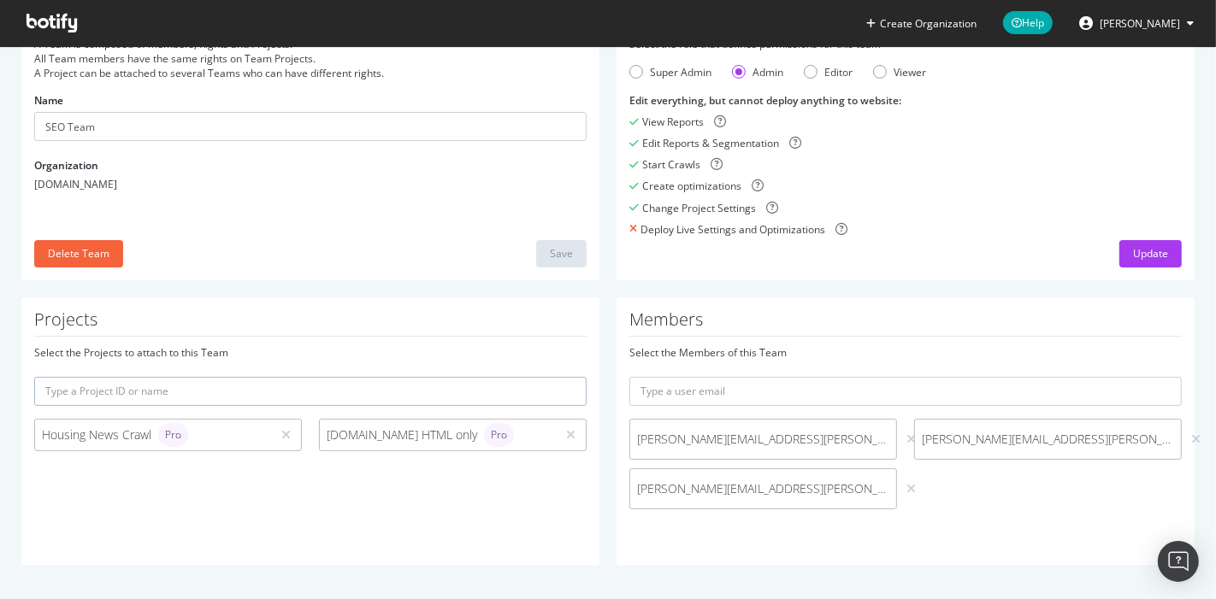
scroll to position [104, 0]
click at [698, 398] on input "text" at bounding box center [905, 393] width 552 height 29
type input "seo-team@housing.com"
click at [1163, 394] on icon "submit" at bounding box center [1169, 392] width 12 height 9
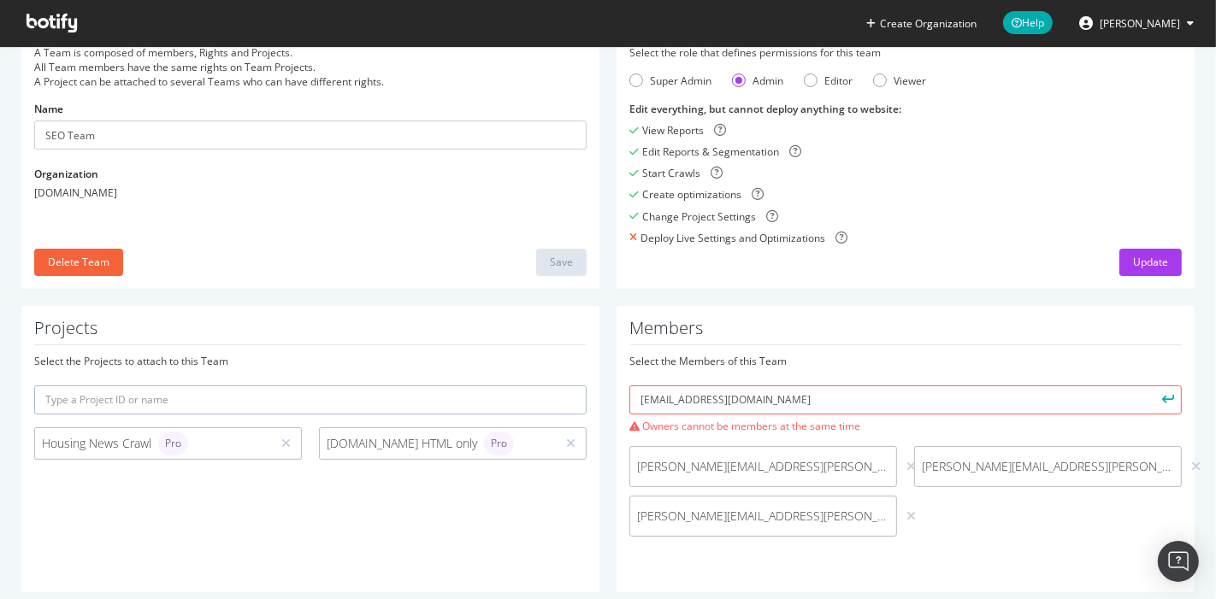
scroll to position [0, 0]
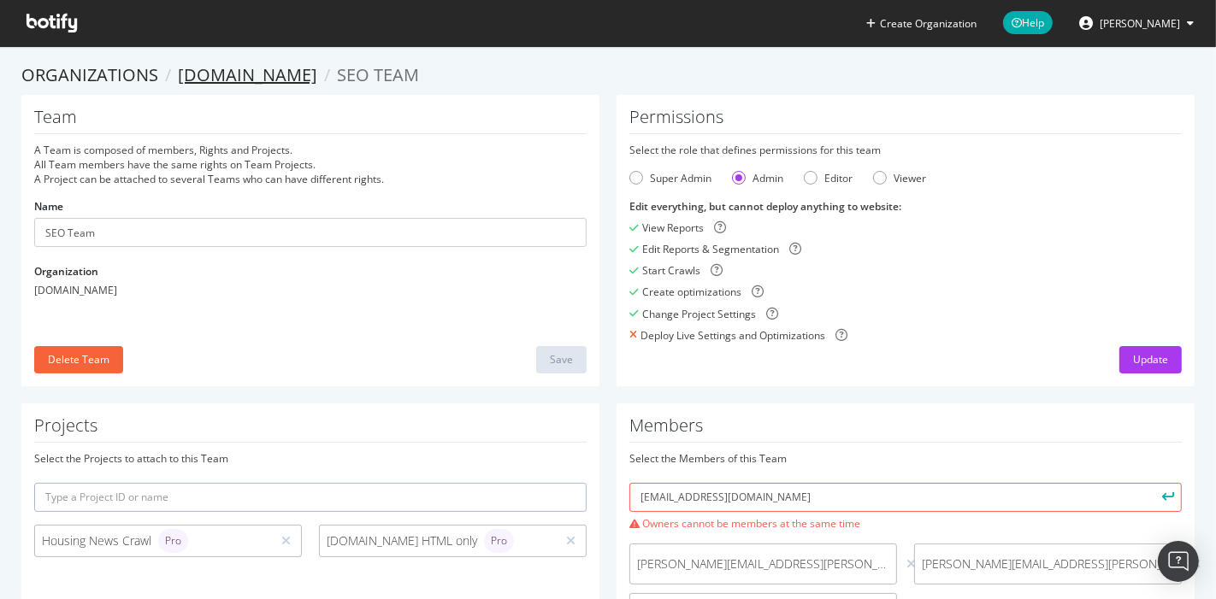
click at [207, 69] on link "Housing.com" at bounding box center [247, 74] width 139 height 23
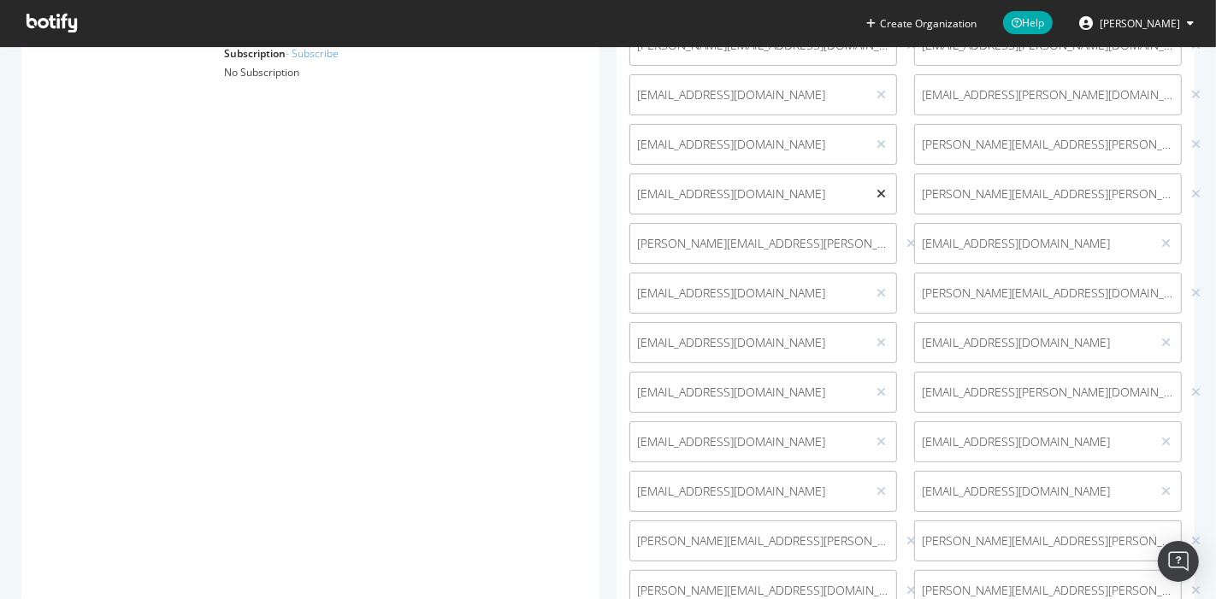
scroll to position [248, 0]
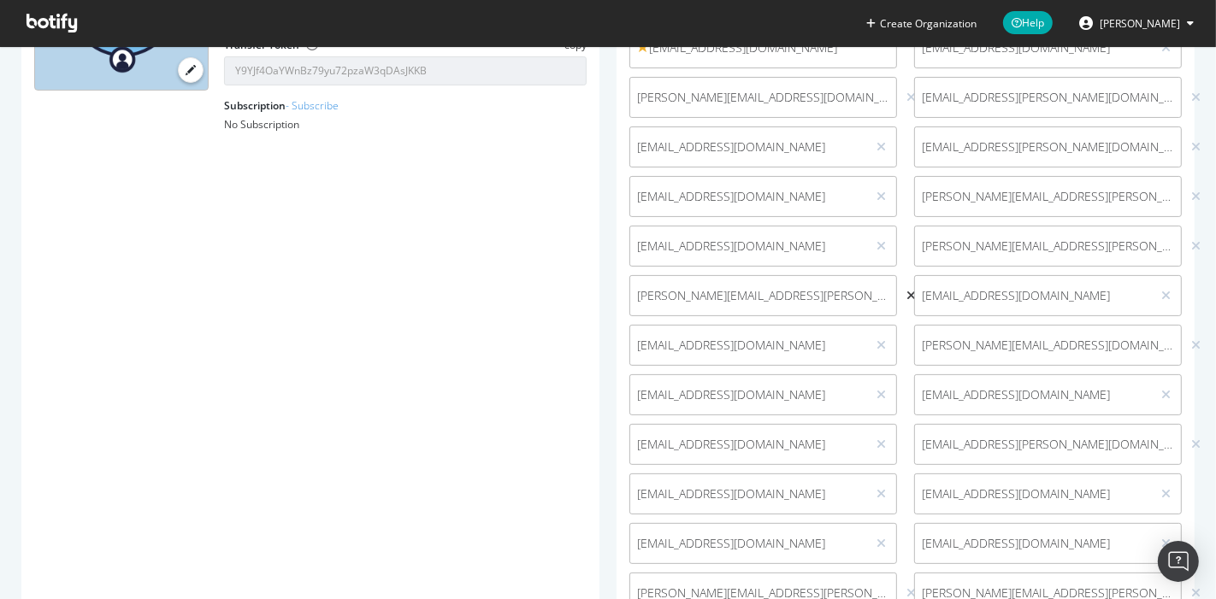
click at [906, 295] on icon at bounding box center [910, 296] width 9 height 12
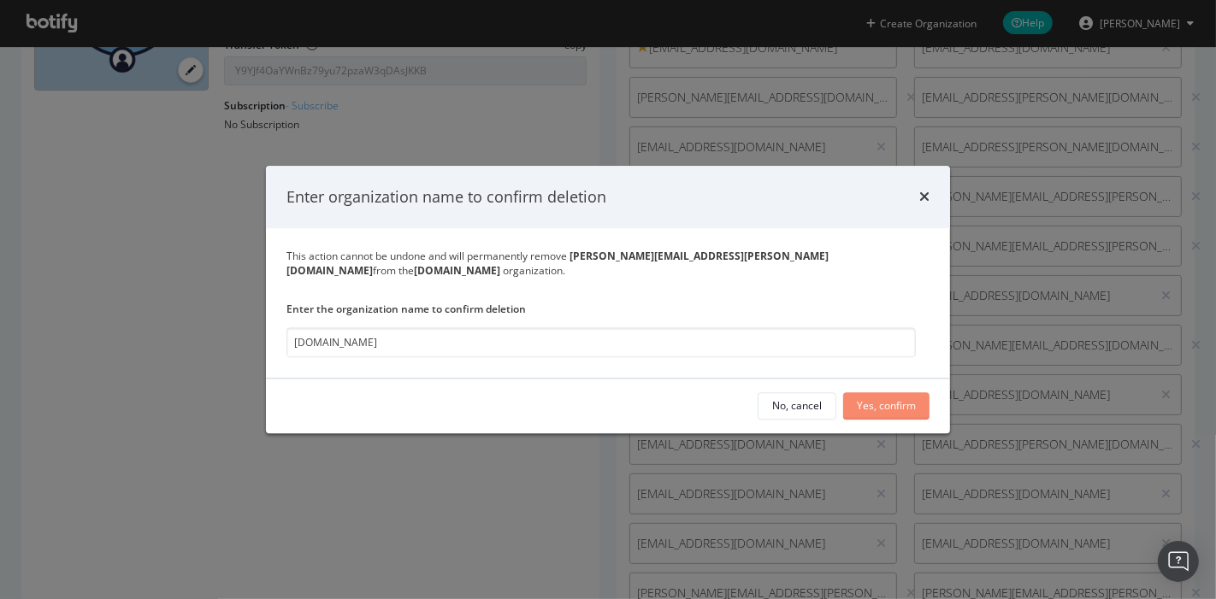
type input "Housing.com"
click at [899, 402] on div "Yes, confirm" at bounding box center [886, 406] width 59 height 15
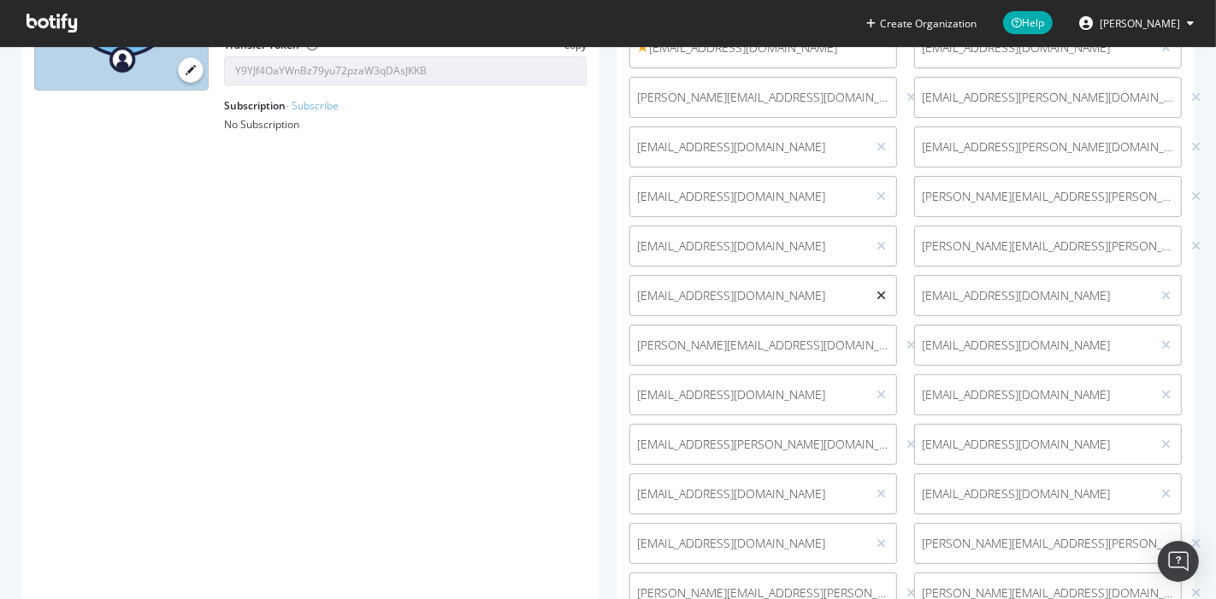
click at [876, 295] on icon at bounding box center [880, 296] width 9 height 12
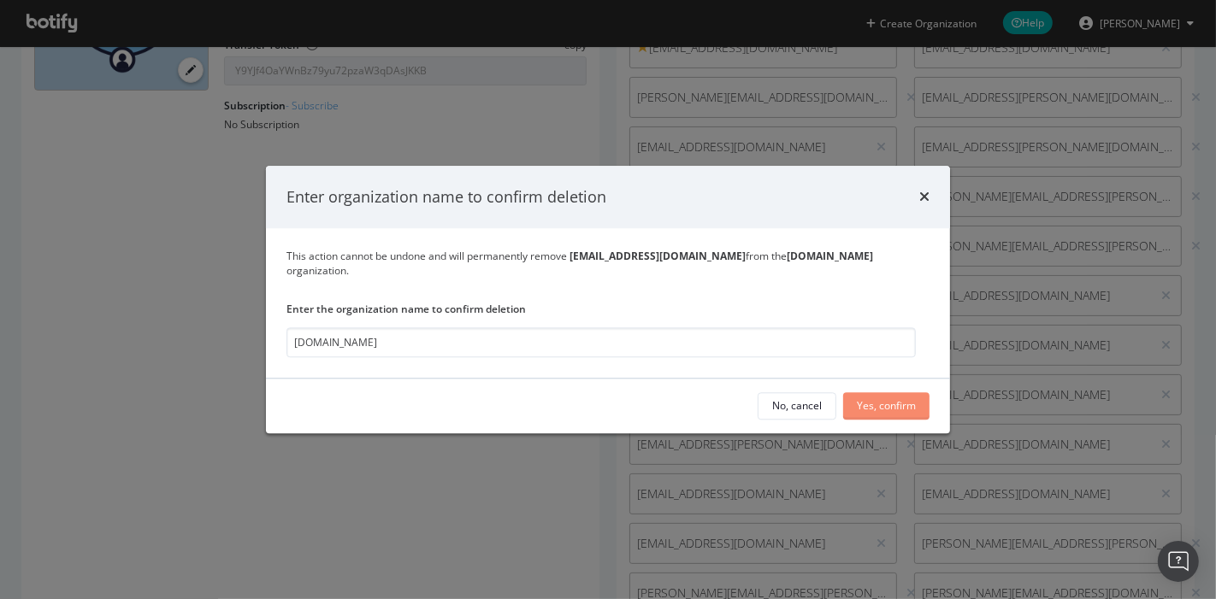
type input "Housing.com"
click at [891, 399] on div "Yes, confirm" at bounding box center [886, 406] width 59 height 15
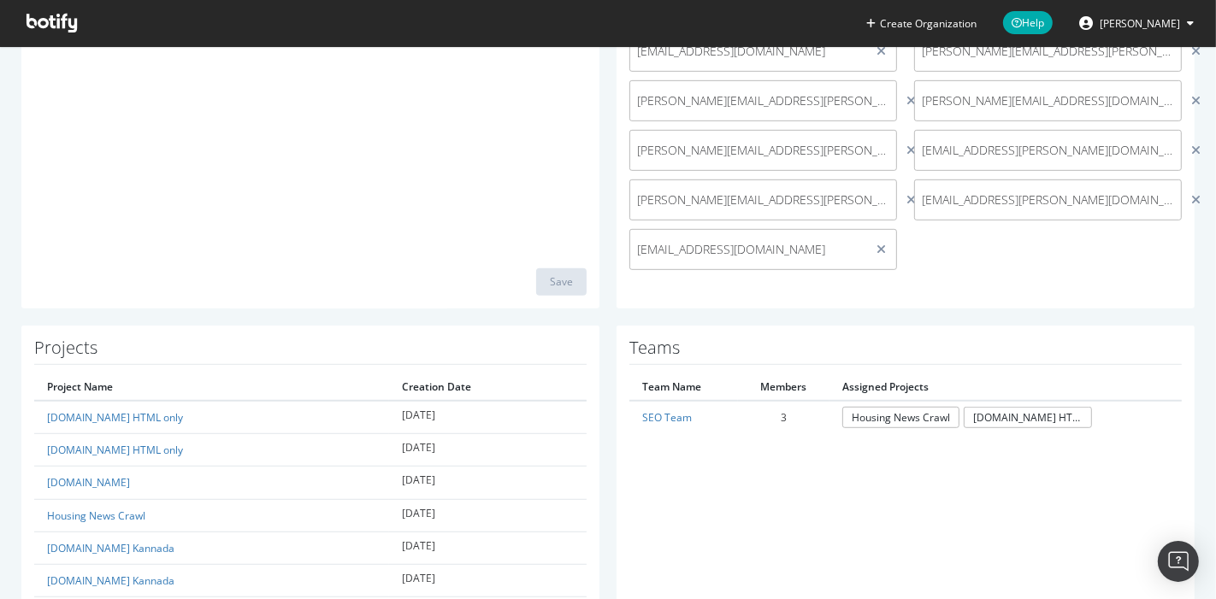
scroll to position [742, 0]
drag, startPoint x: 759, startPoint y: 252, endPoint x: 617, endPoint y: 250, distance: 141.9
click at [621, 250] on div "seo-team@housing.com" at bounding box center [763, 247] width 285 height 41
copy span "seo-team@housing.com"
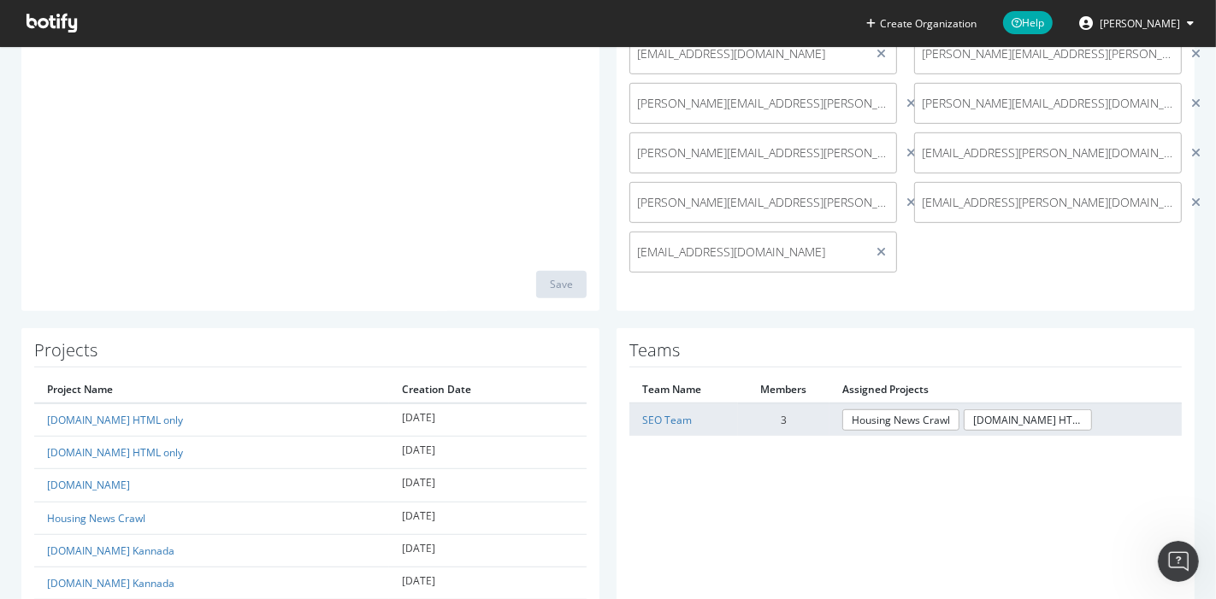
click at [670, 426] on td "SEO Team" at bounding box center [683, 420] width 109 height 32
click at [671, 424] on link "SEO Team" at bounding box center [667, 420] width 50 height 15
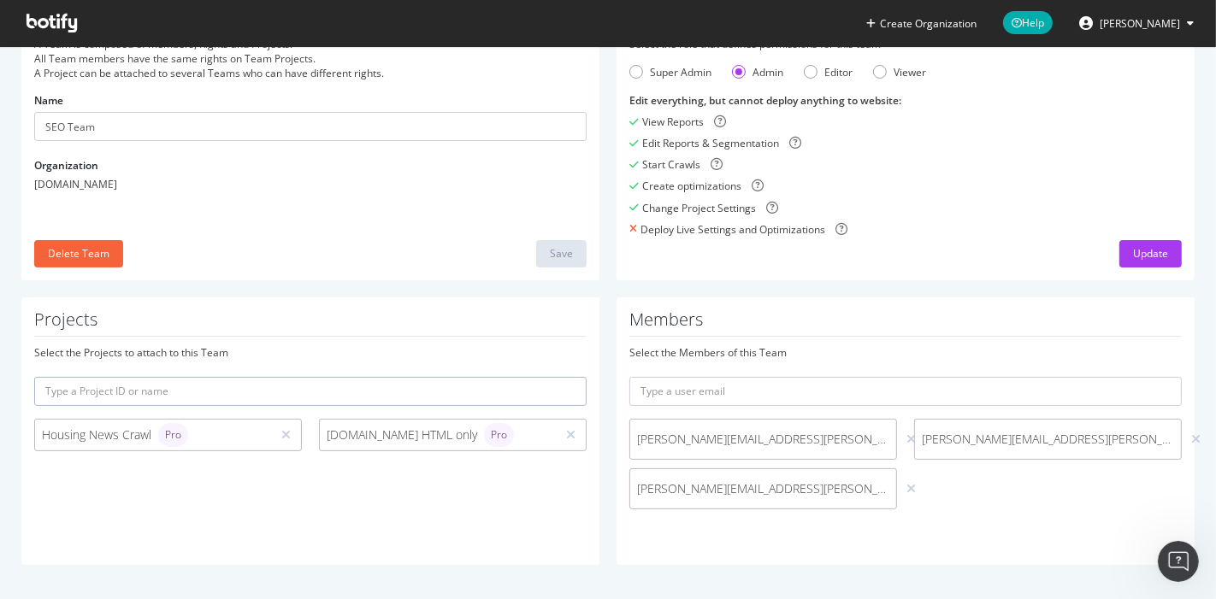
scroll to position [104, 0]
click at [697, 403] on input "text" at bounding box center [905, 393] width 552 height 29
type input "venuskalra@gmail.com"
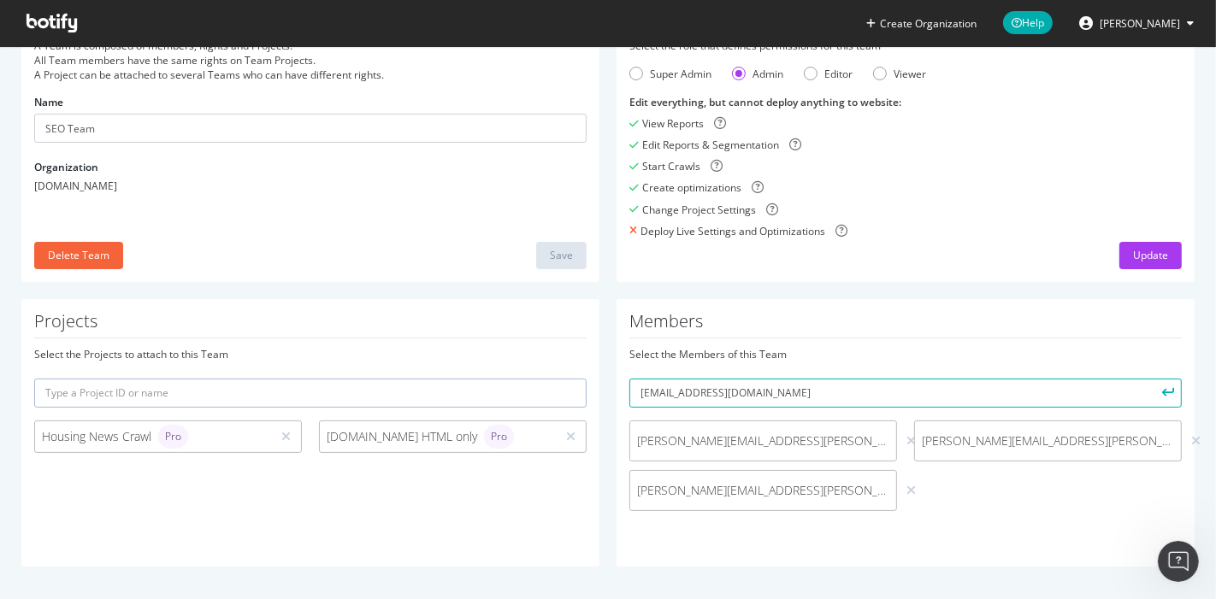
click at [1163, 394] on icon "submit" at bounding box center [1169, 392] width 12 height 9
drag, startPoint x: 914, startPoint y: 489, endPoint x: 1028, endPoint y: 494, distance: 114.7
click at [1028, 494] on span "venuskalra@gmail.com" at bounding box center [1033, 490] width 222 height 17
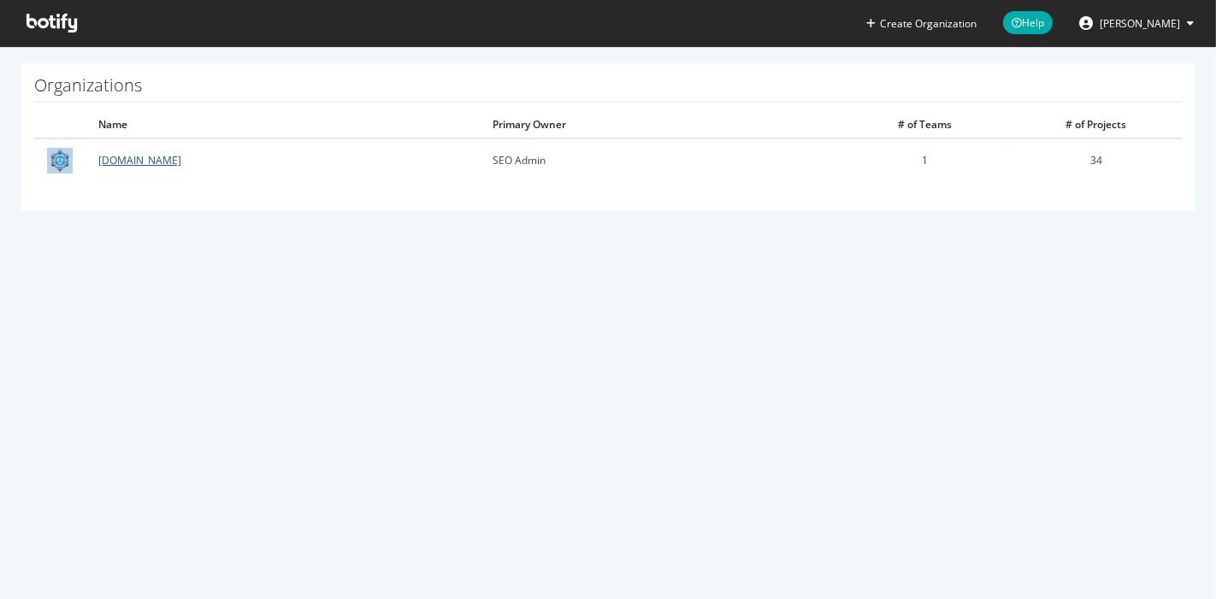
click at [148, 162] on link "[DOMAIN_NAME]" at bounding box center [139, 160] width 83 height 15
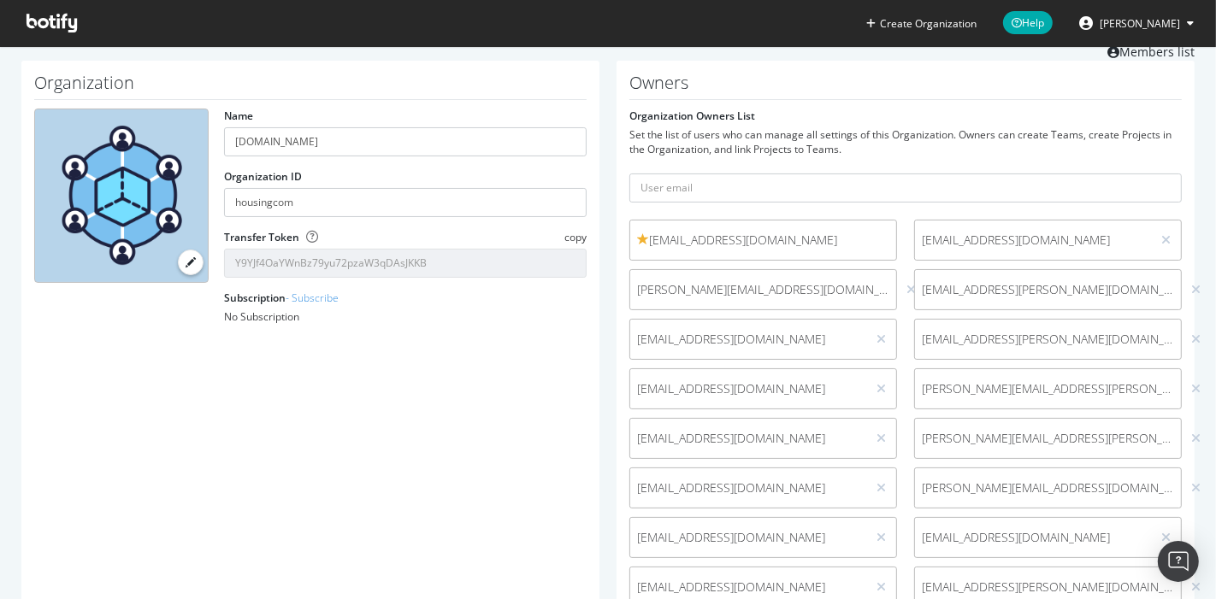
scroll to position [77, 0]
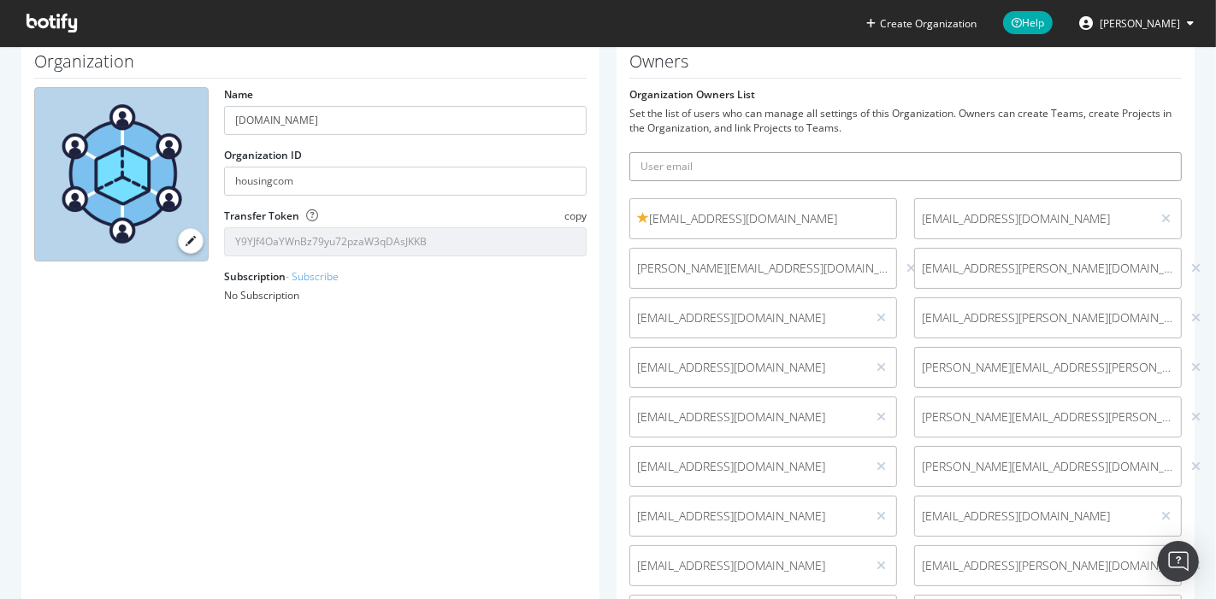
click at [698, 152] on input "text" at bounding box center [905, 166] width 552 height 29
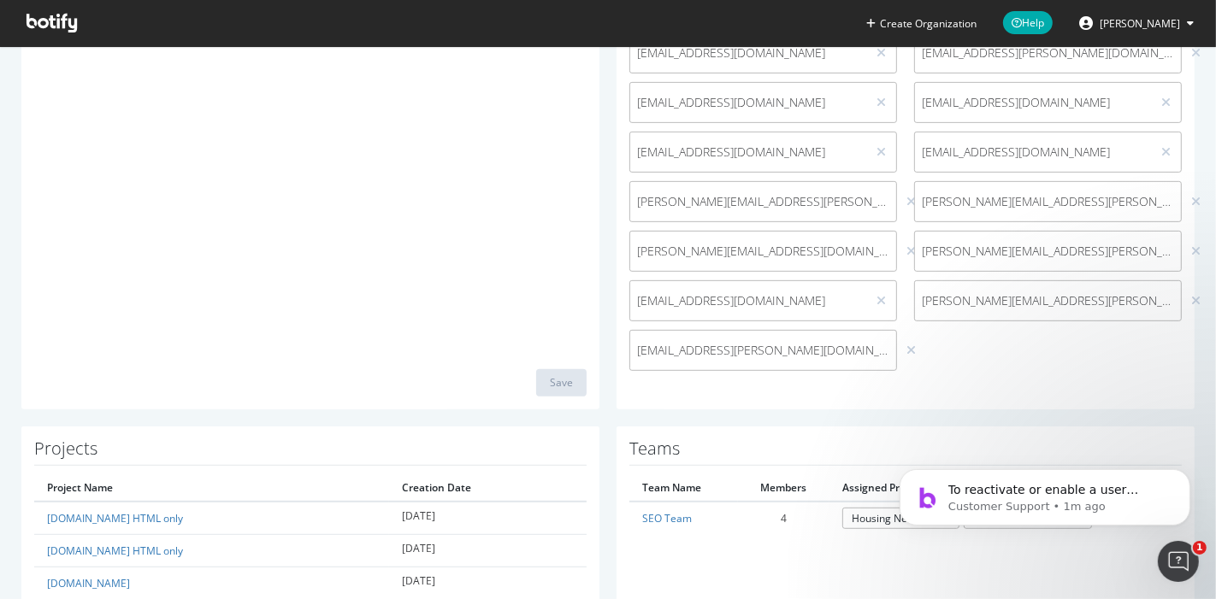
scroll to position [591, 0]
click at [1024, 498] on p "Customer Support • 1m ago" at bounding box center [1057, 505] width 221 height 15
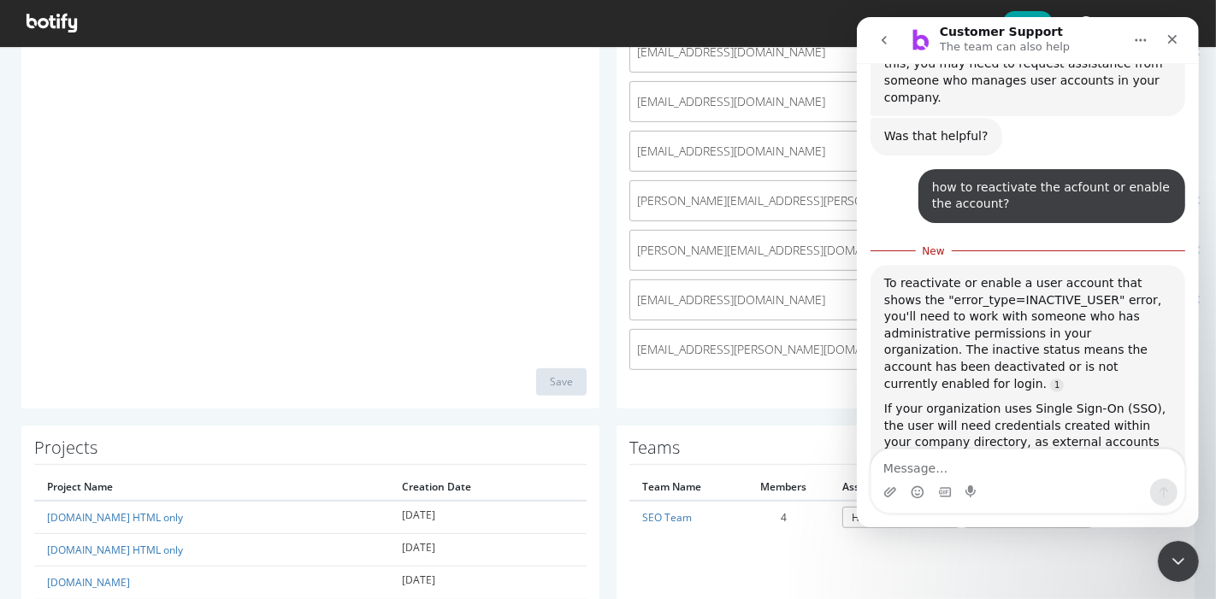
scroll to position [1625, 0]
click at [1173, 38] on icon "Close" at bounding box center [1171, 39] width 14 height 14
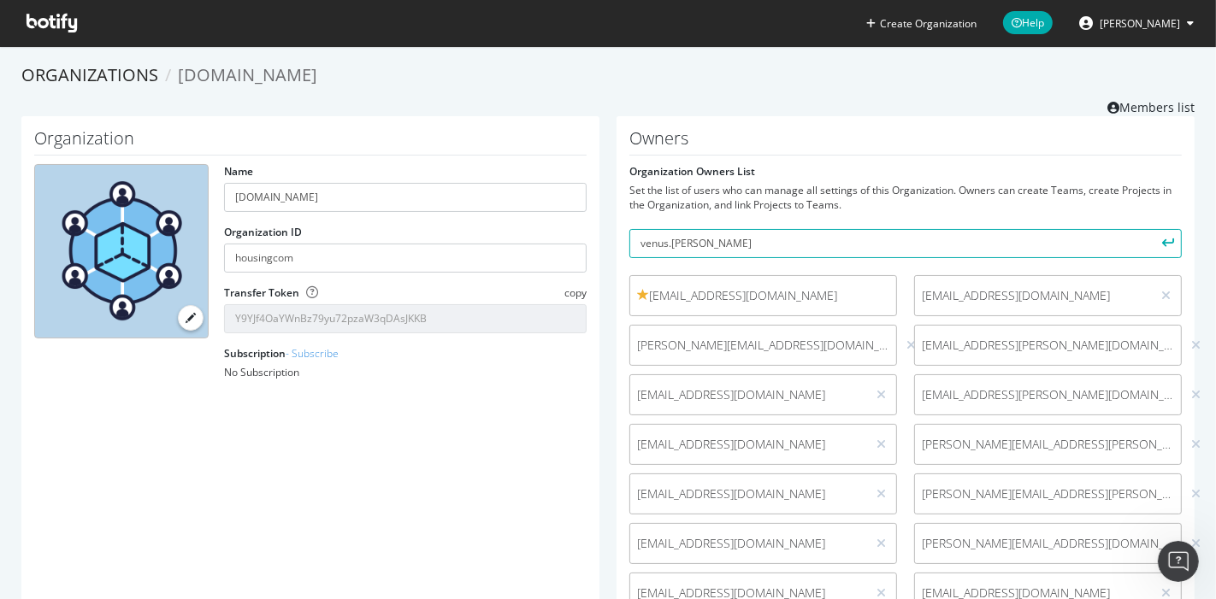
scroll to position [54, 0]
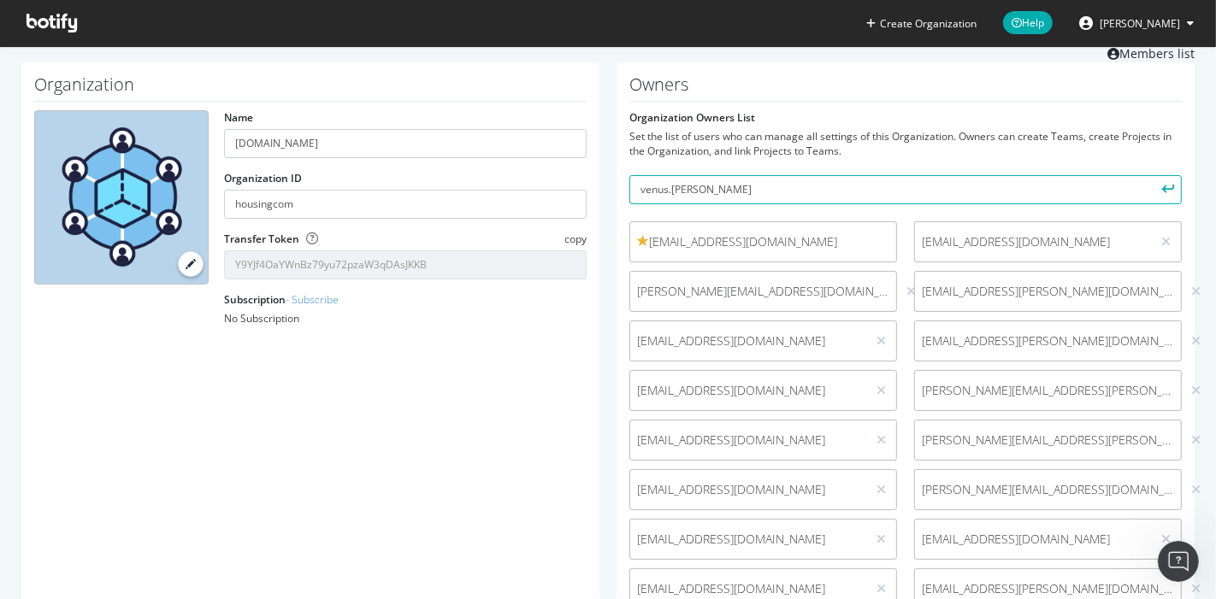
click at [1123, 21] on span "Bikash Behera" at bounding box center [1139, 23] width 80 height 15
click at [798, 192] on input "venus.kalra" at bounding box center [905, 189] width 552 height 29
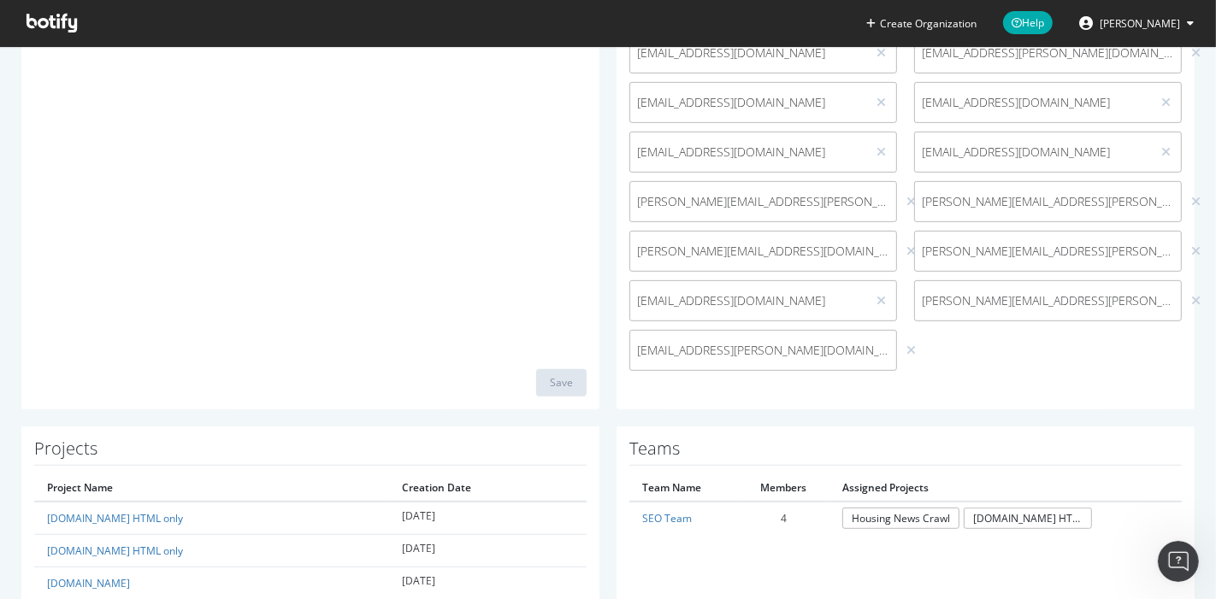
scroll to position [0, 0]
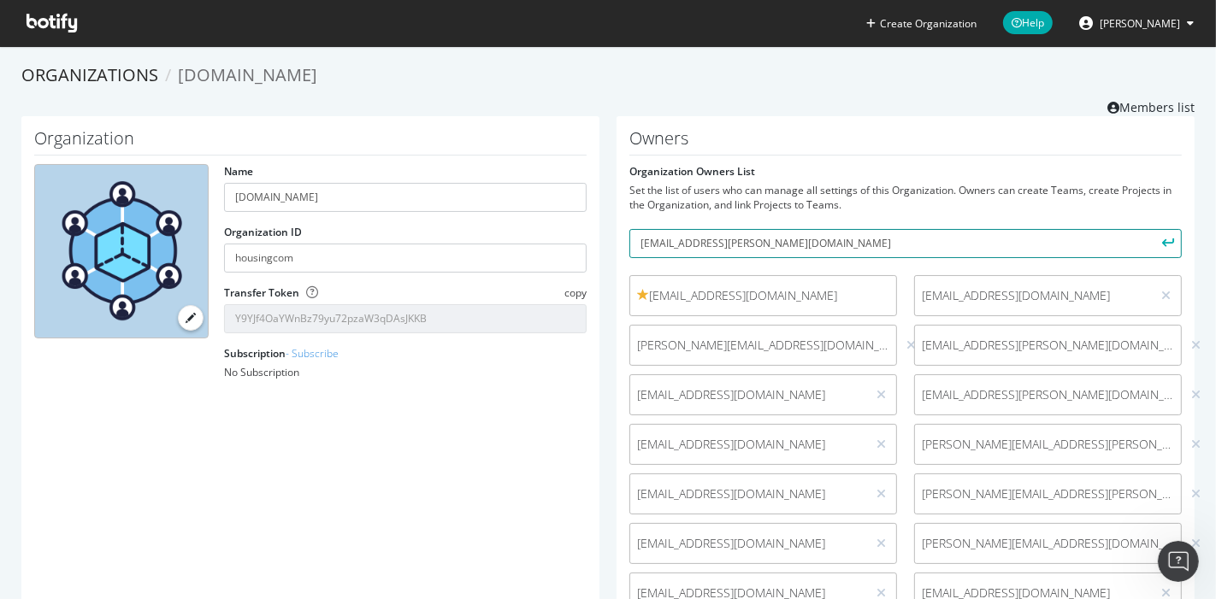
type input "venus.kalra@housing.com"
click at [1163, 244] on icon "submit" at bounding box center [1169, 243] width 12 height 9
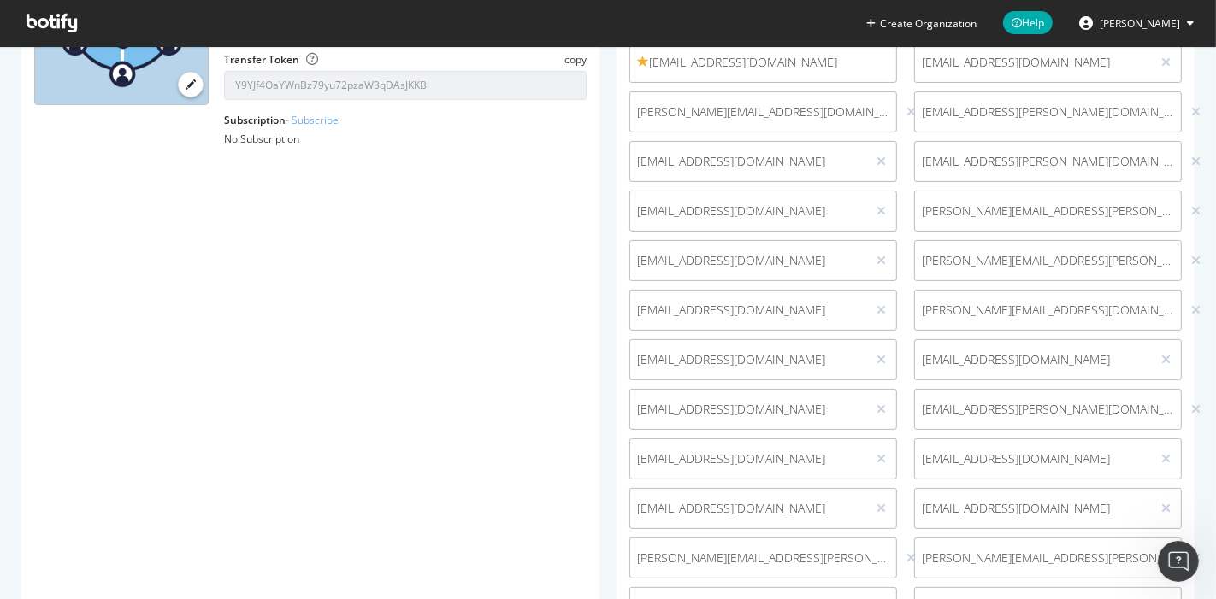
scroll to position [220, 0]
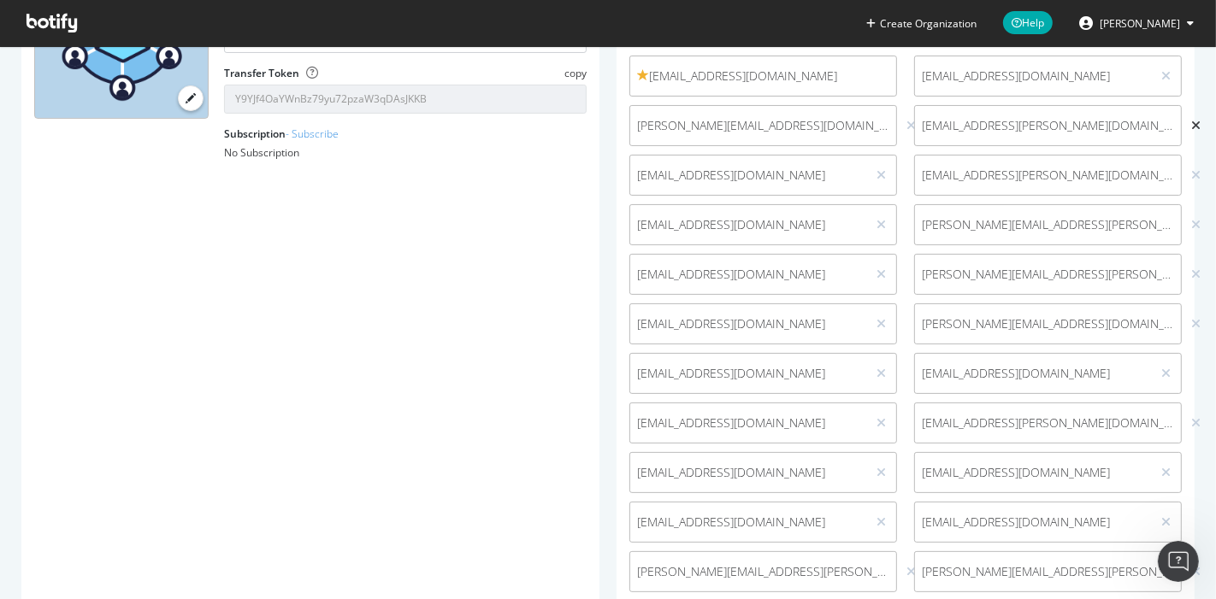
click at [1191, 123] on icon at bounding box center [1195, 126] width 9 height 12
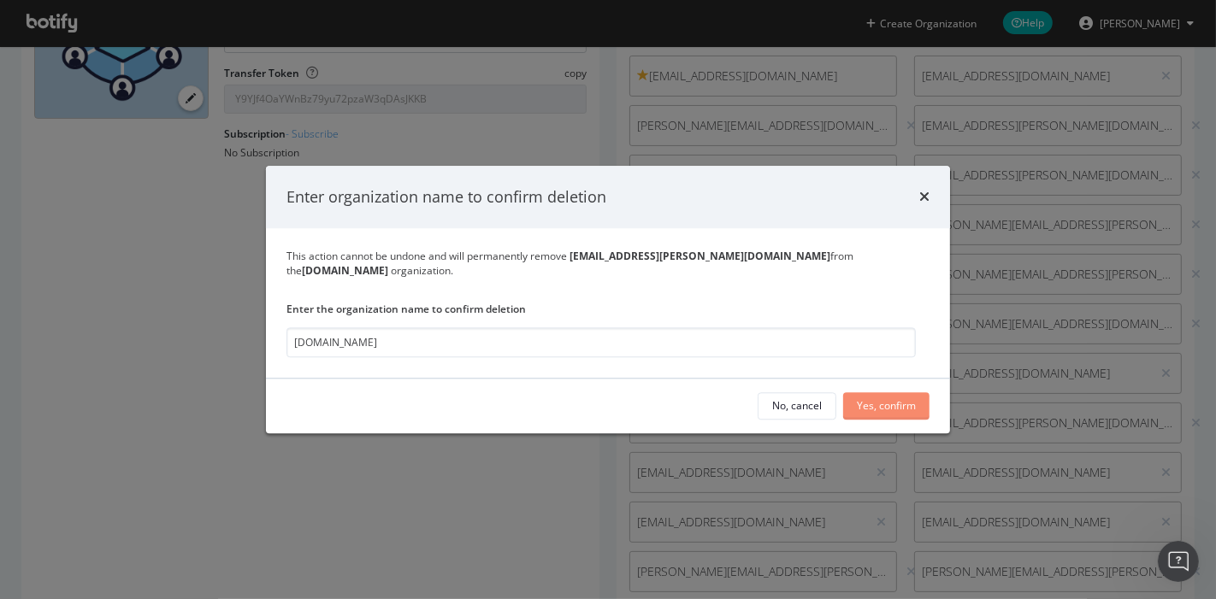
type input "Housing.com"
click at [869, 399] on div "Yes, confirm" at bounding box center [886, 406] width 59 height 15
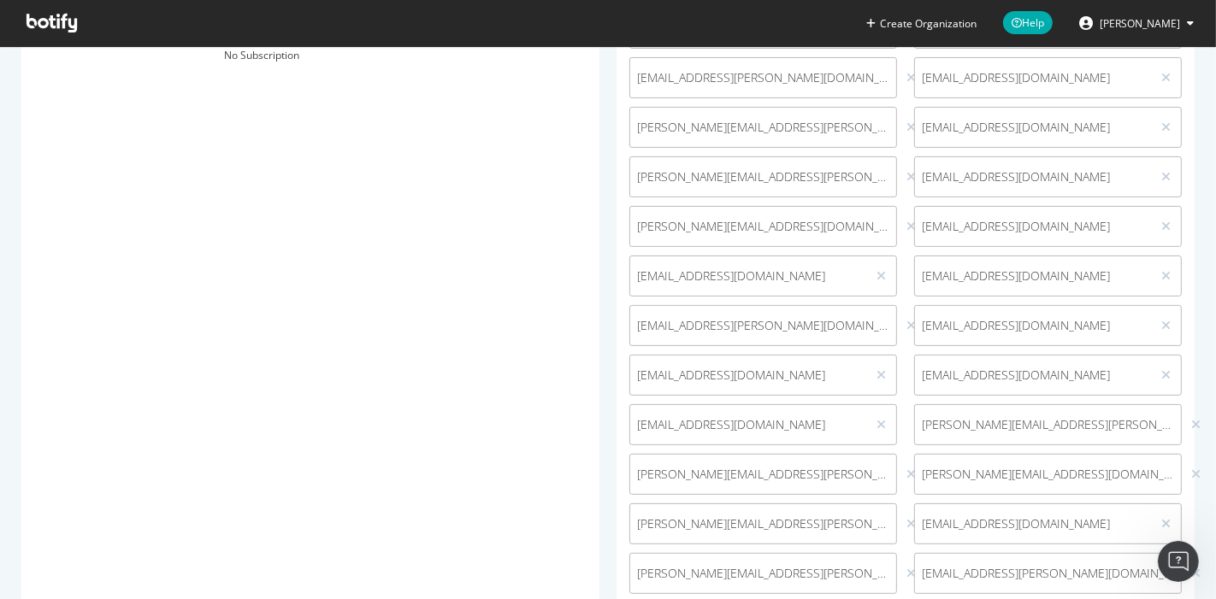
scroll to position [0, 0]
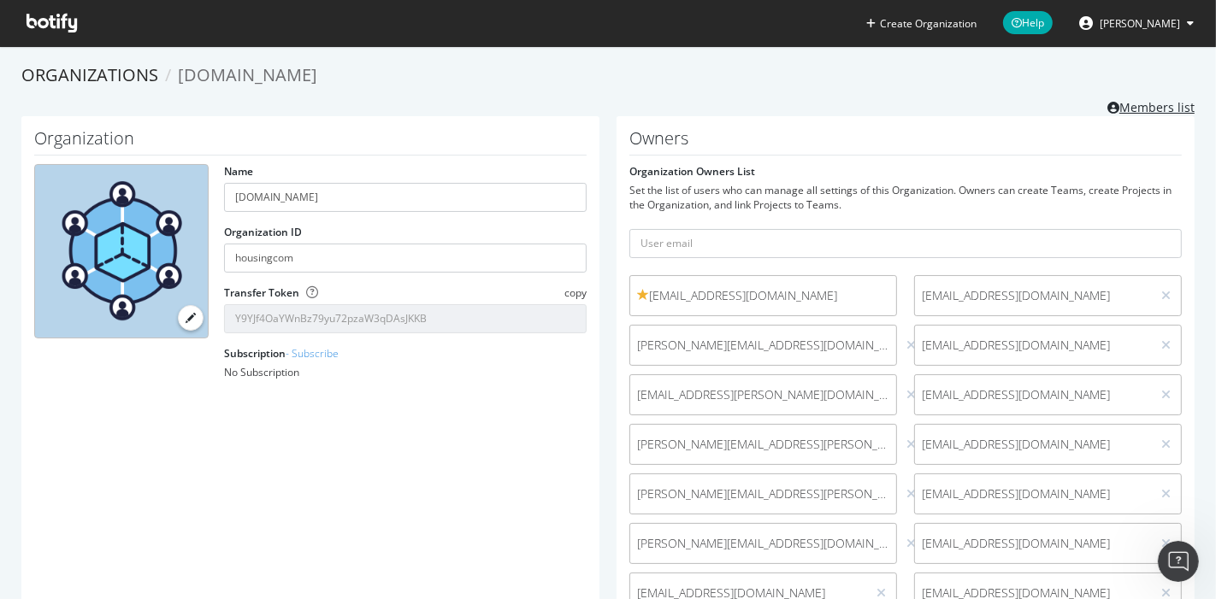
click at [1135, 106] on link "Members list" at bounding box center [1150, 105] width 87 height 21
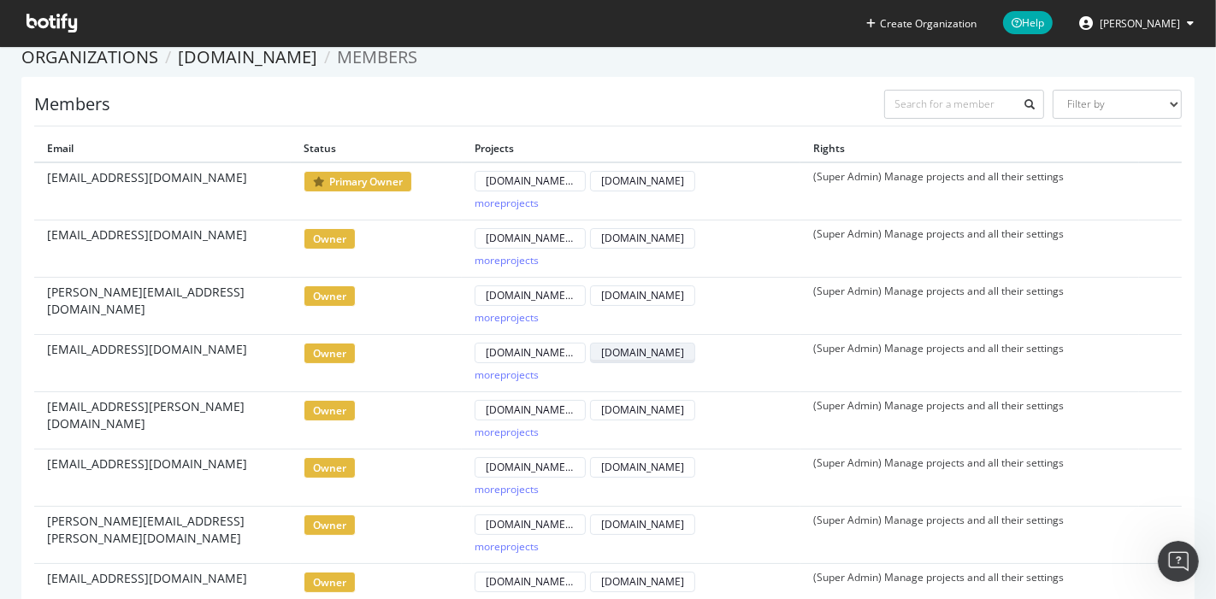
scroll to position [5, 0]
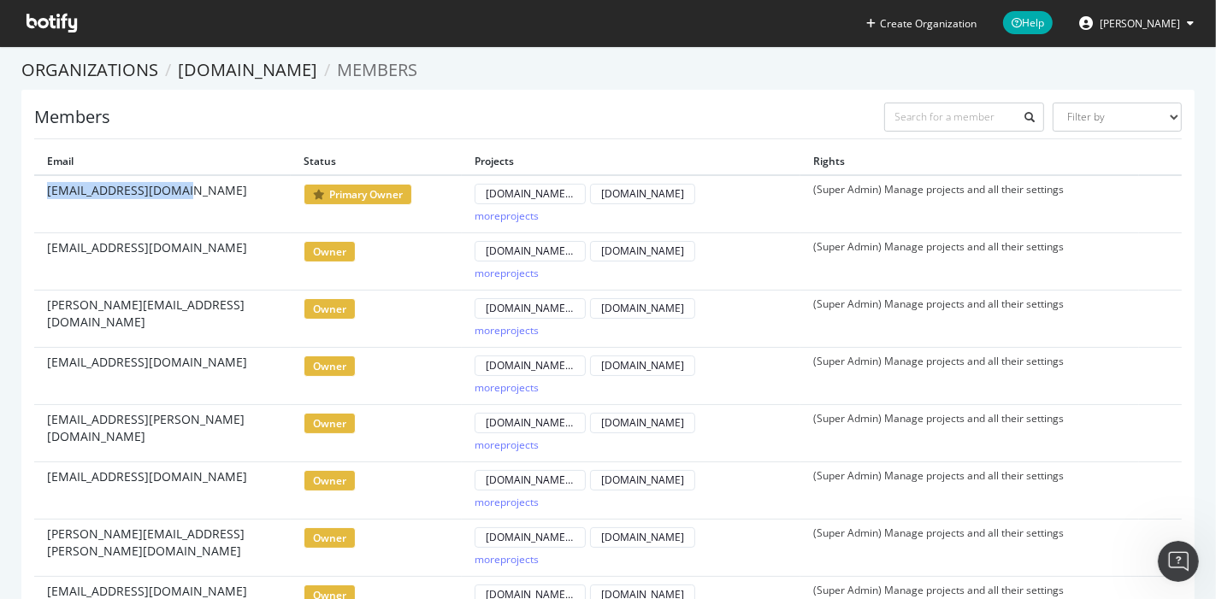
drag, startPoint x: 198, startPoint y: 186, endPoint x: 46, endPoint y: 192, distance: 152.3
click at [46, 192] on td "seoadmin@dowjones.com" at bounding box center [162, 204] width 256 height 58
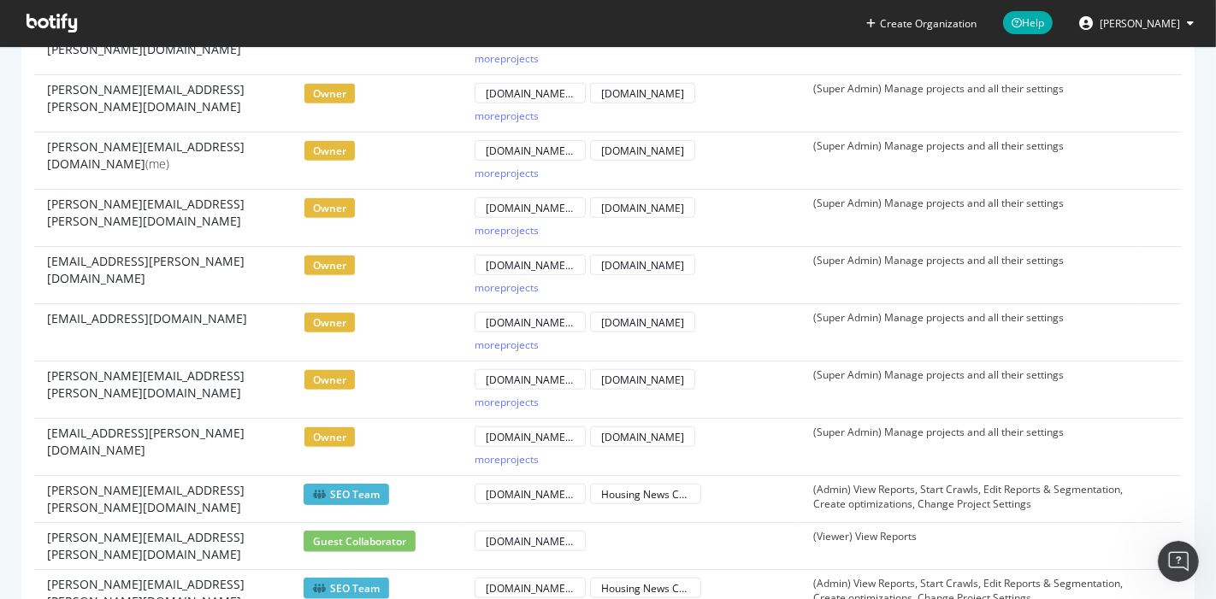
scroll to position [1239, 0]
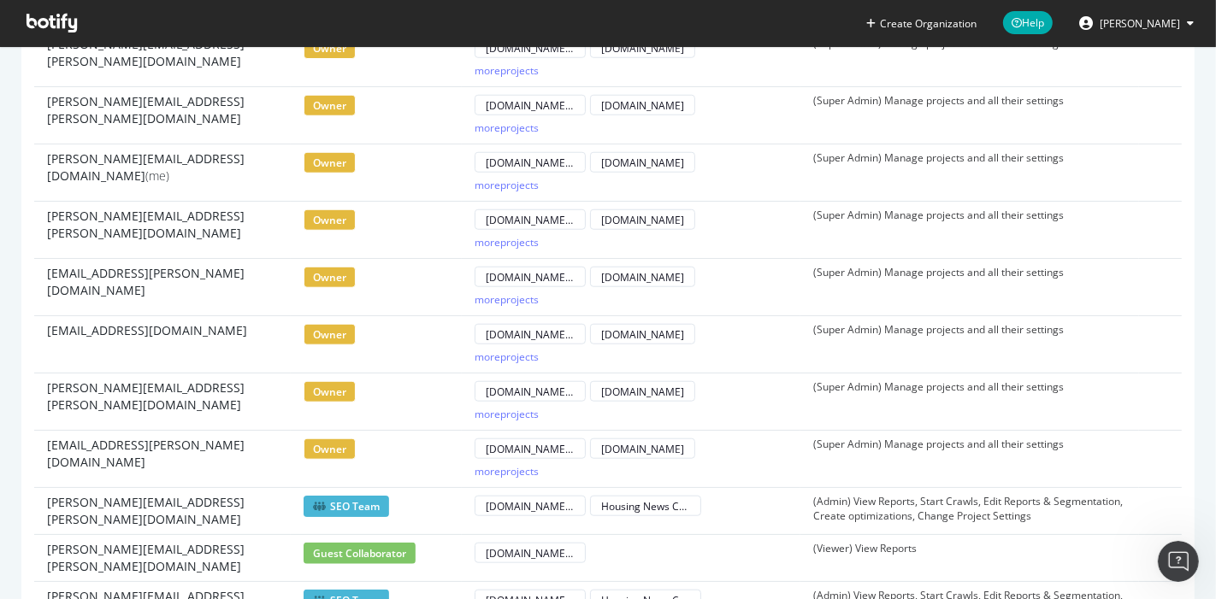
click at [49, 18] on icon at bounding box center [52, 23] width 50 height 19
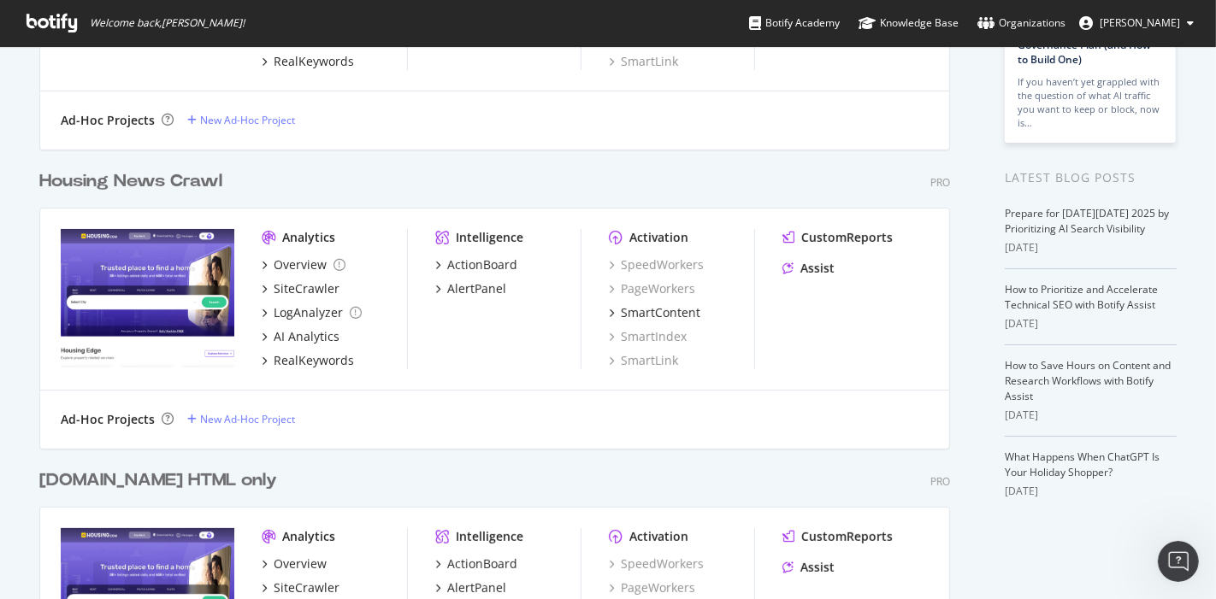
scroll to position [315, 0]
